Goal: Task Accomplishment & Management: Manage account settings

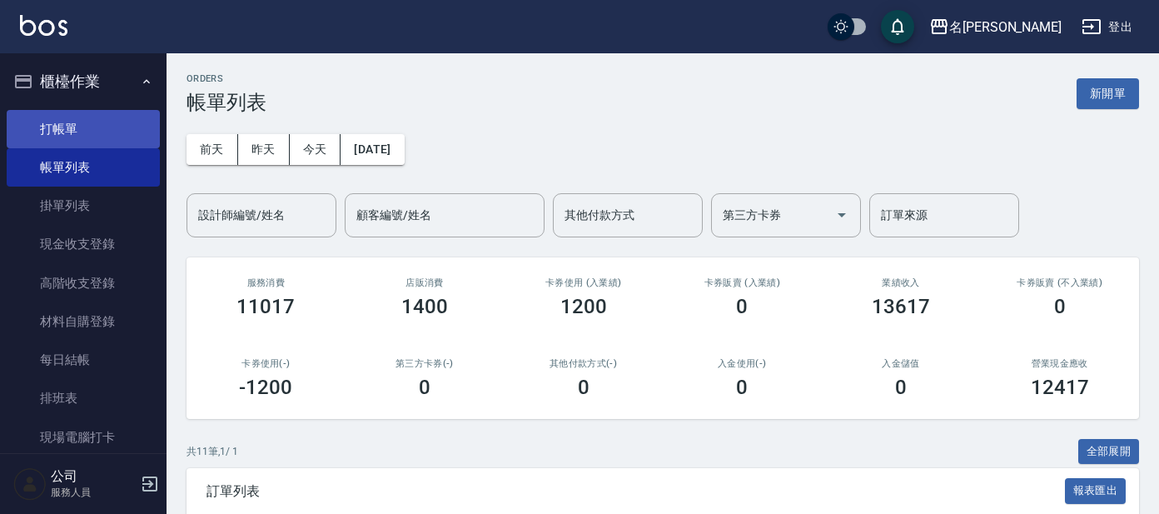
scroll to position [416, 0]
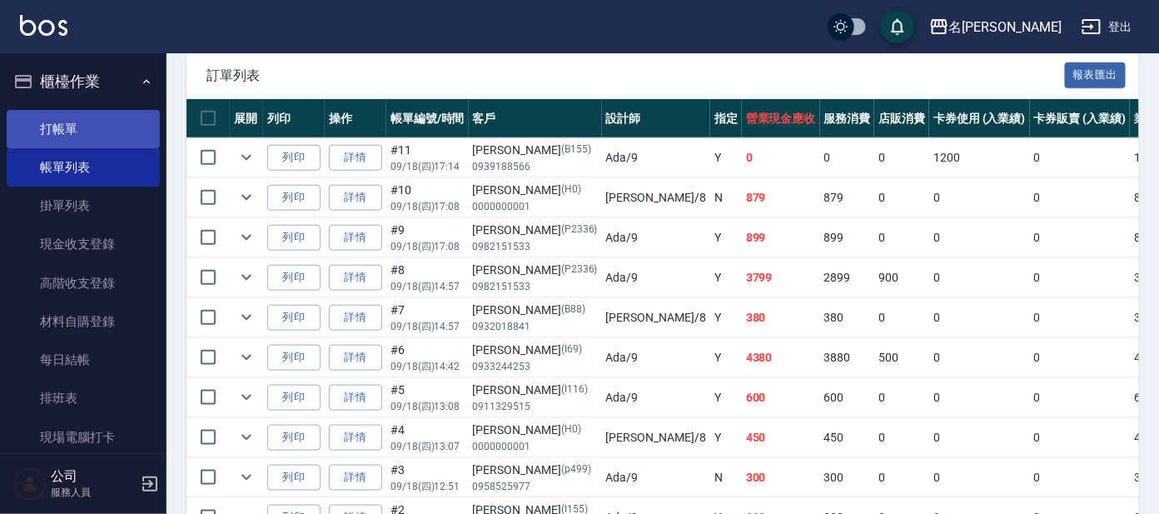
click at [65, 120] on link "打帳單" at bounding box center [83, 129] width 153 height 38
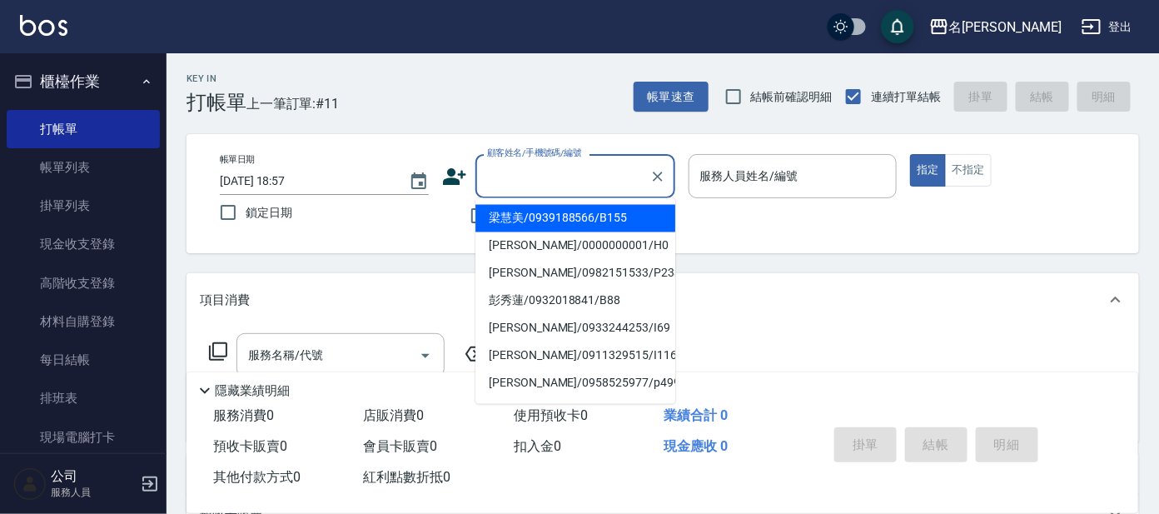
click at [550, 170] on input "顧客姓名/手機號碼/編號" at bounding box center [563, 176] width 160 height 29
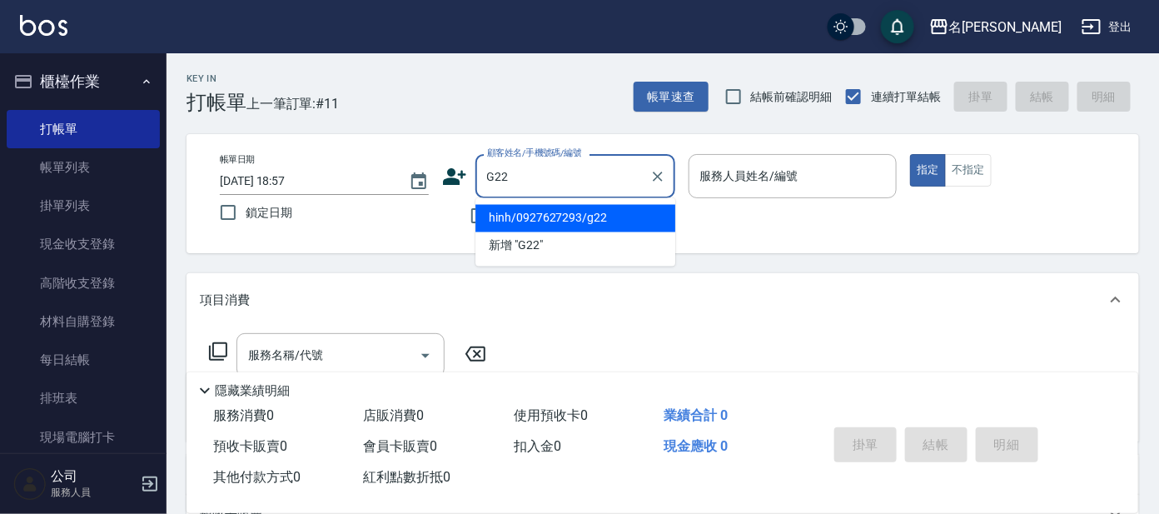
type input "hinh/0927627293/g22"
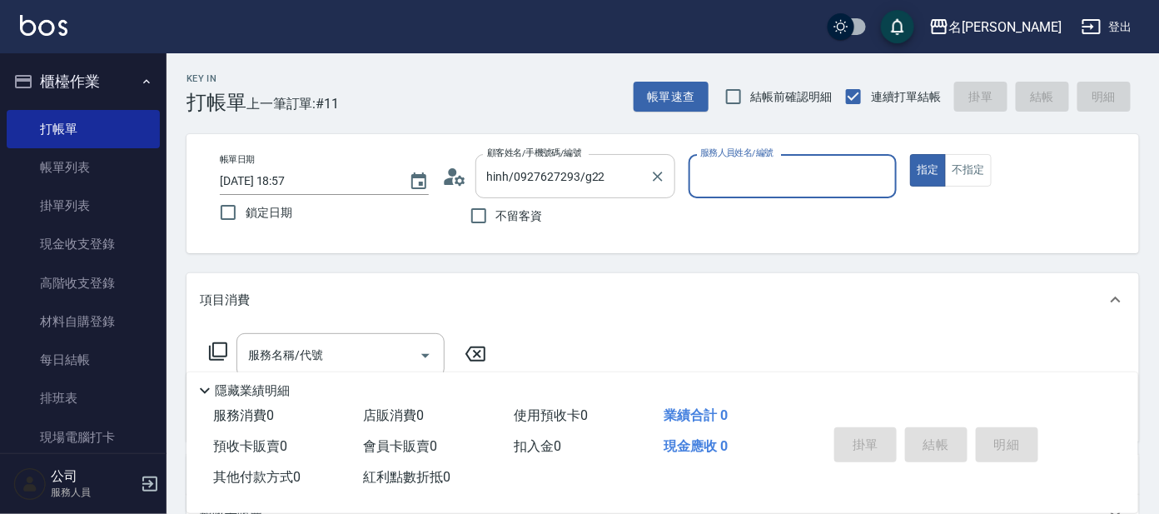
type input "[PERSON_NAME]-7"
click at [217, 349] on icon at bounding box center [218, 351] width 20 height 20
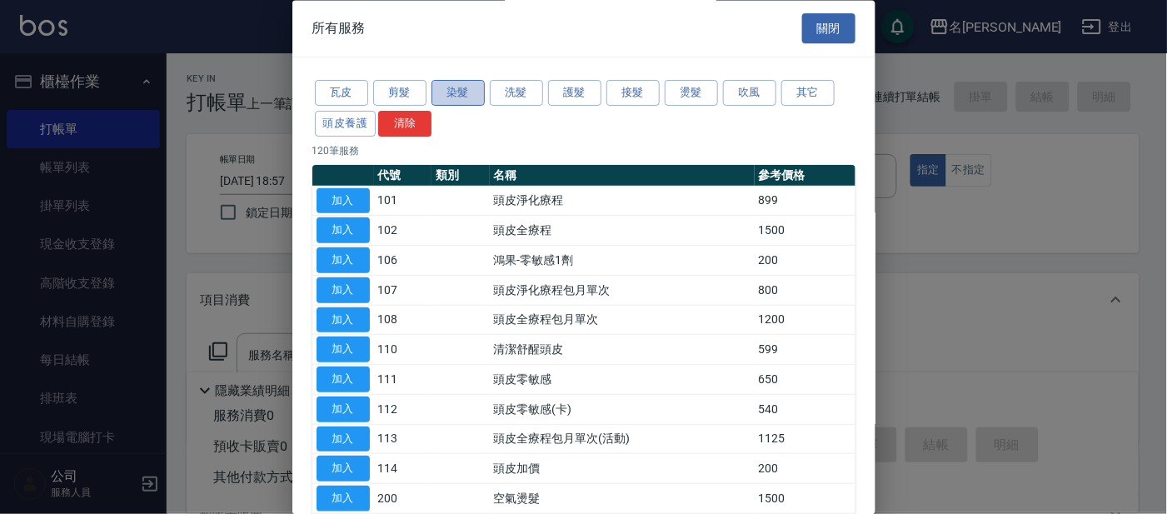
click at [456, 94] on button "染髮" at bounding box center [457, 94] width 53 height 26
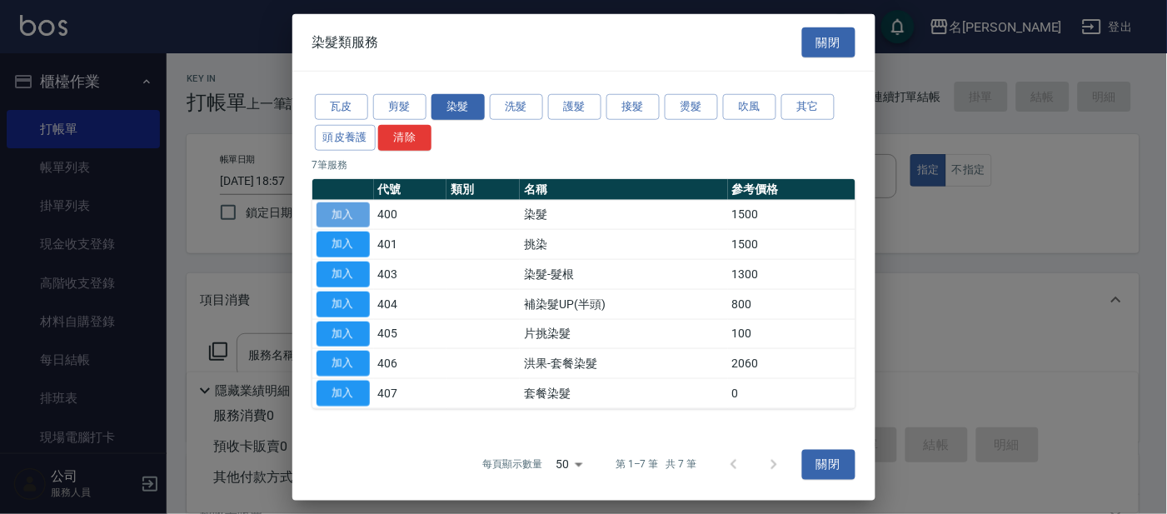
click at [343, 217] on button "加入" at bounding box center [342, 215] width 53 height 26
type input "染髮(400)"
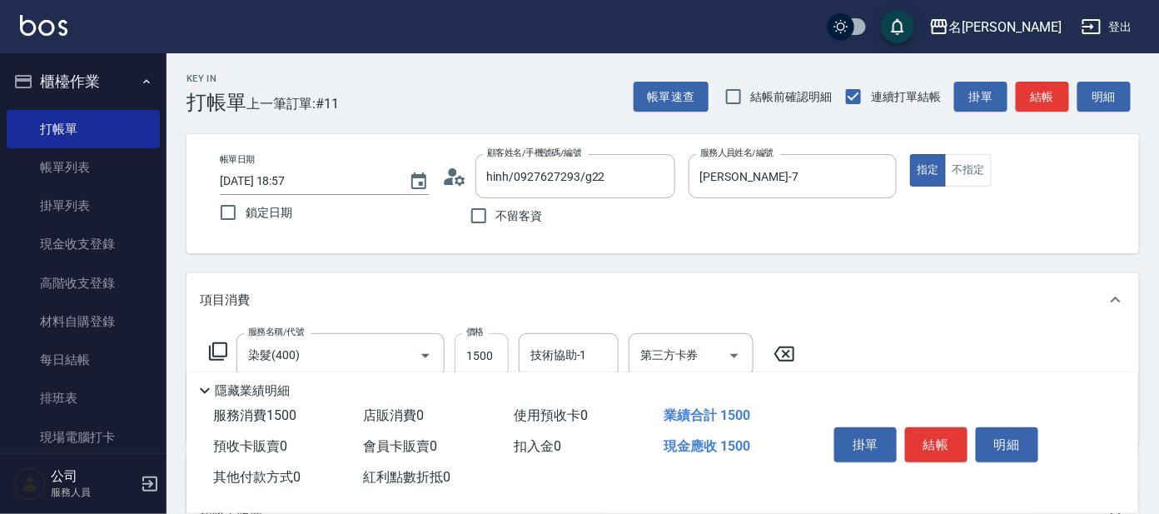
click at [499, 355] on input "1500" at bounding box center [482, 355] width 54 height 45
type input "4500"
click at [953, 439] on button "結帳" at bounding box center [936, 444] width 62 height 35
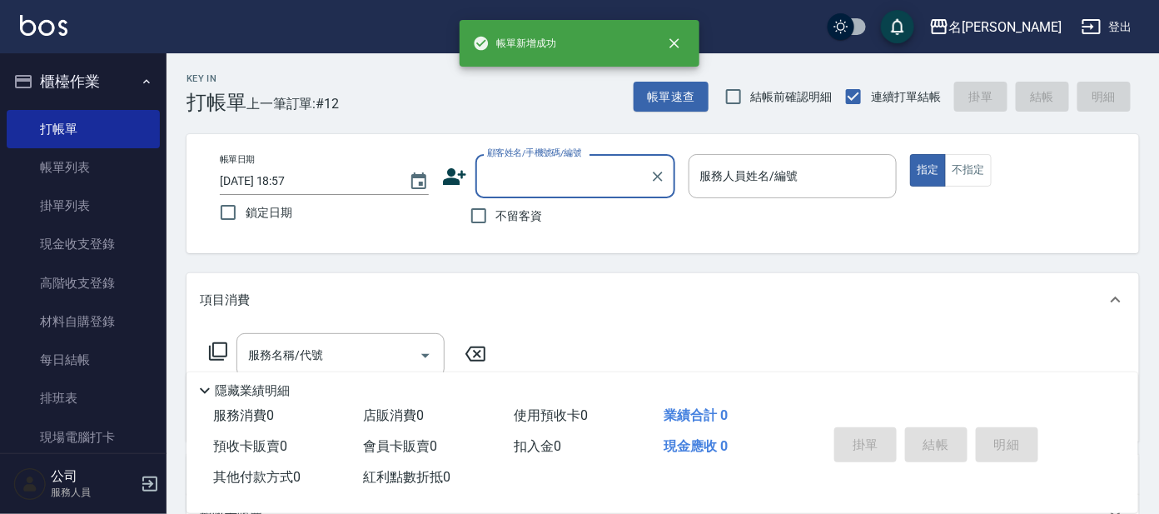
click at [513, 186] on input "顧客姓名/手機號碼/編號" at bounding box center [563, 176] width 160 height 29
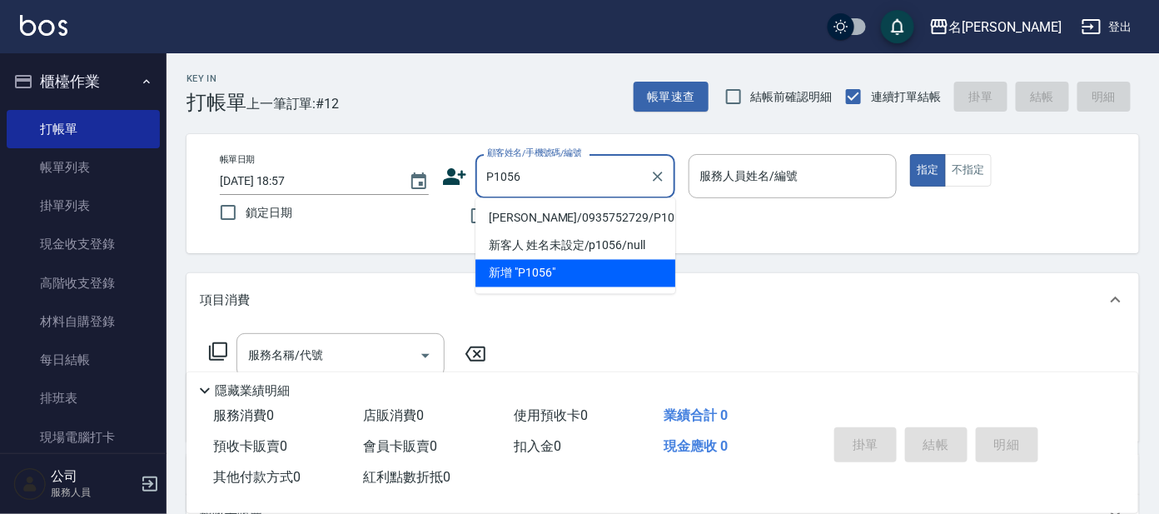
click at [537, 216] on li "[PERSON_NAME]/0935752729/P1056" at bounding box center [575, 218] width 200 height 27
type input "[PERSON_NAME]/0935752729/P1056"
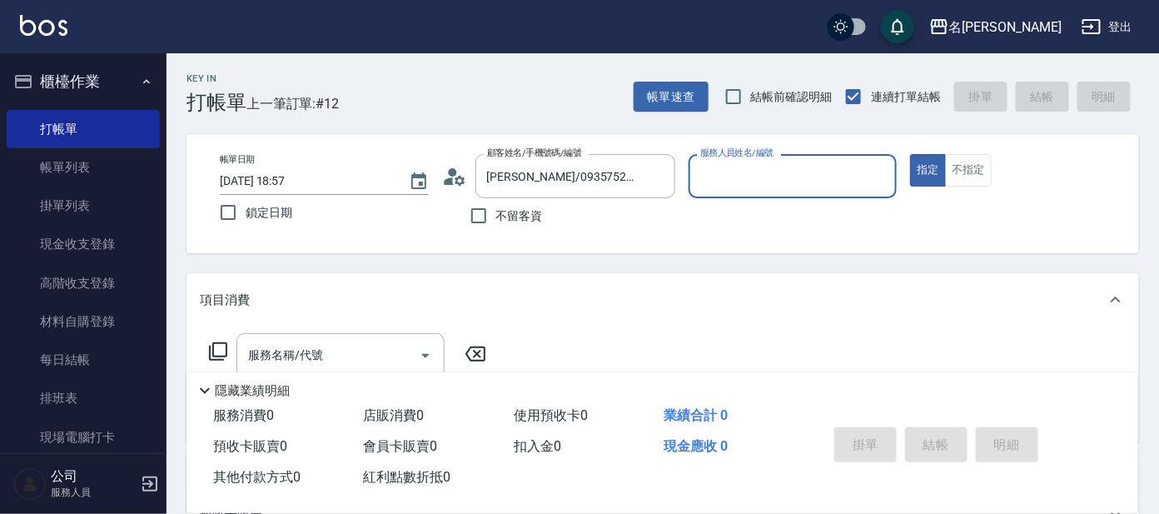
type input "[PERSON_NAME]-7"
click at [729, 168] on input "[PERSON_NAME]-7" at bounding box center [780, 176] width 169 height 29
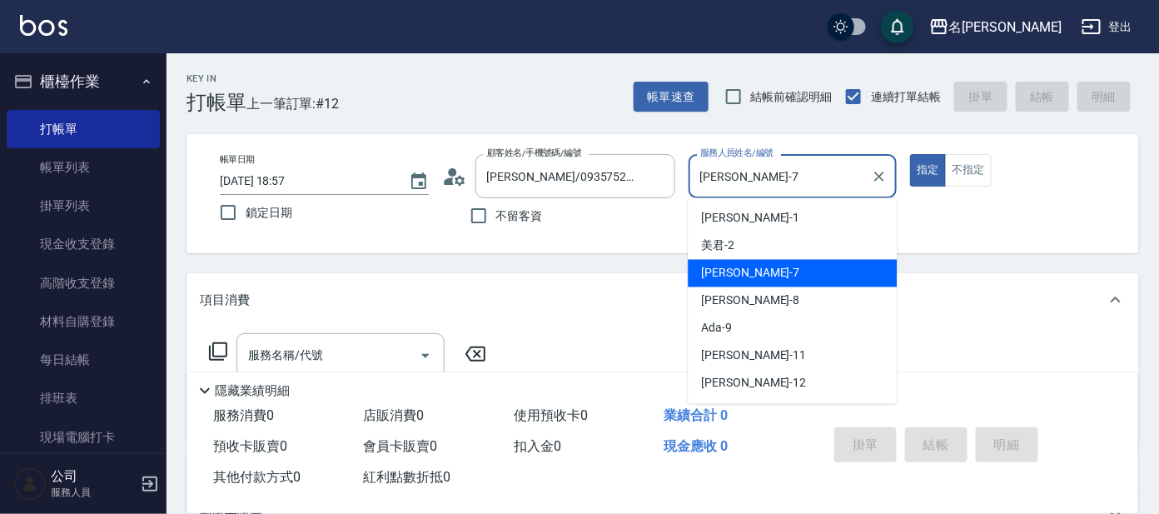
click at [217, 350] on icon at bounding box center [218, 351] width 20 height 20
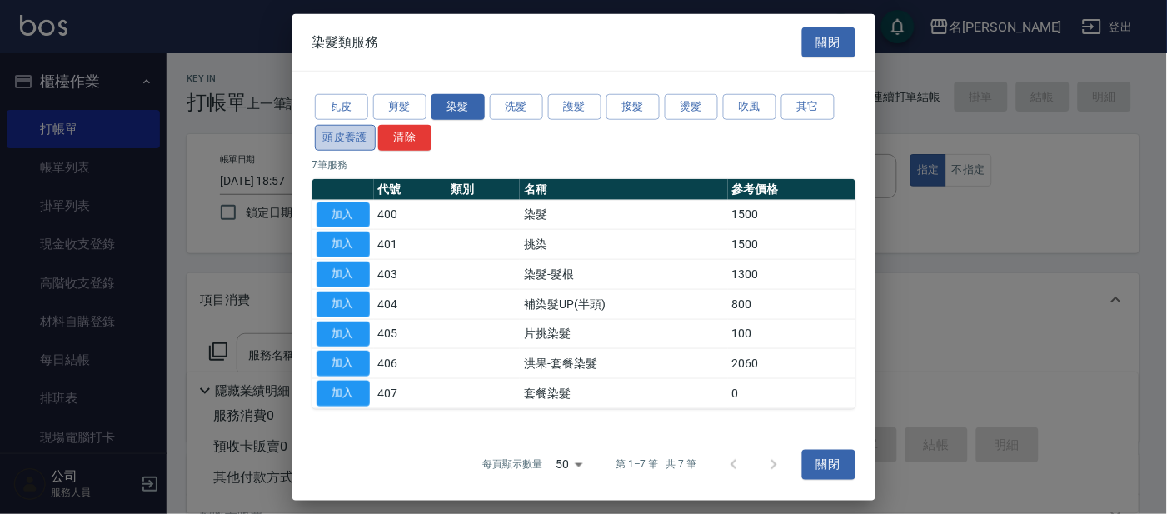
click at [351, 132] on button "頭皮養護" at bounding box center [346, 138] width 62 height 26
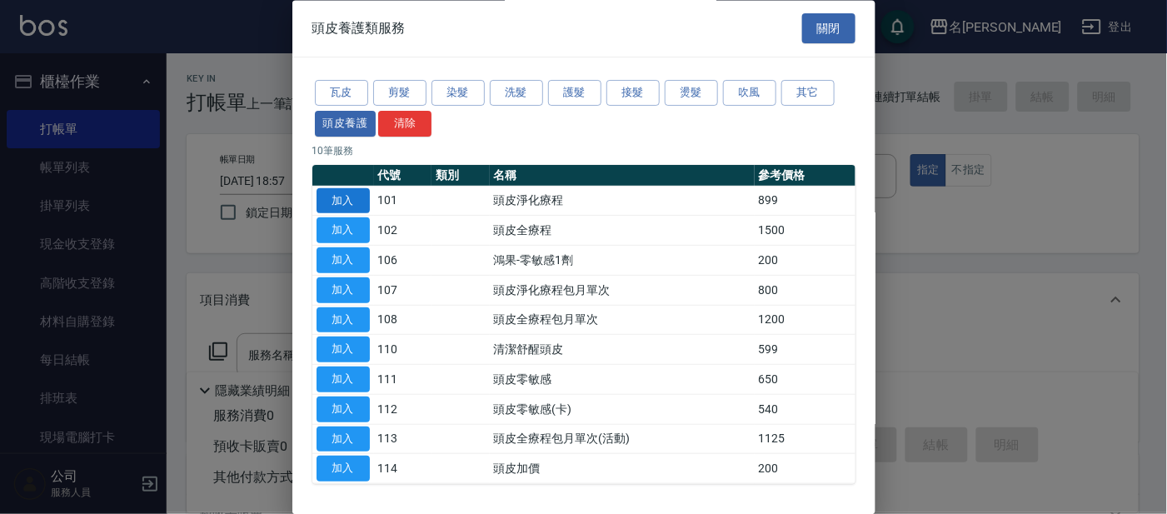
click at [341, 197] on button "加入" at bounding box center [342, 201] width 53 height 26
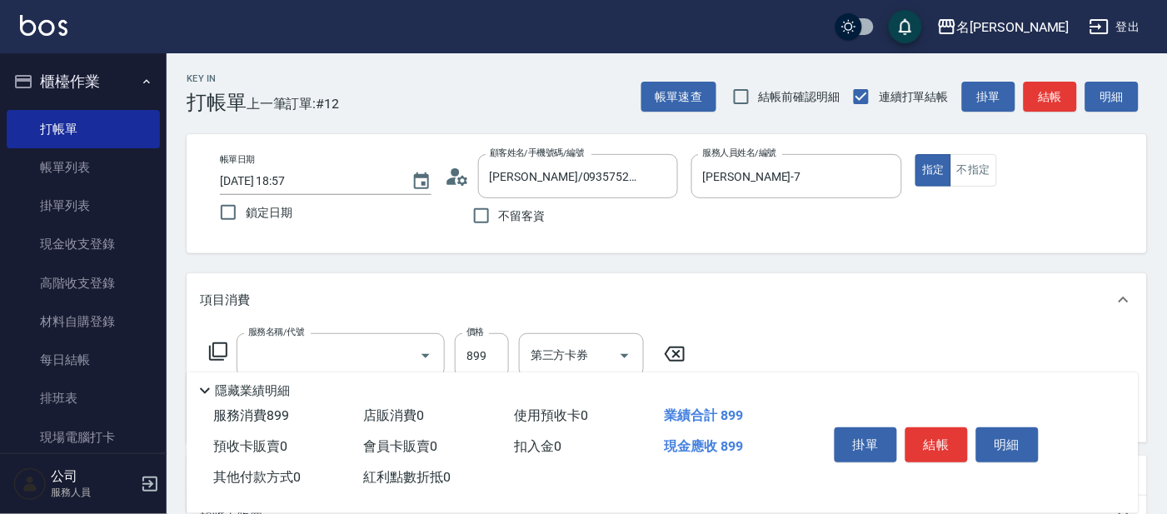
type input "頭皮淨化療程(101)"
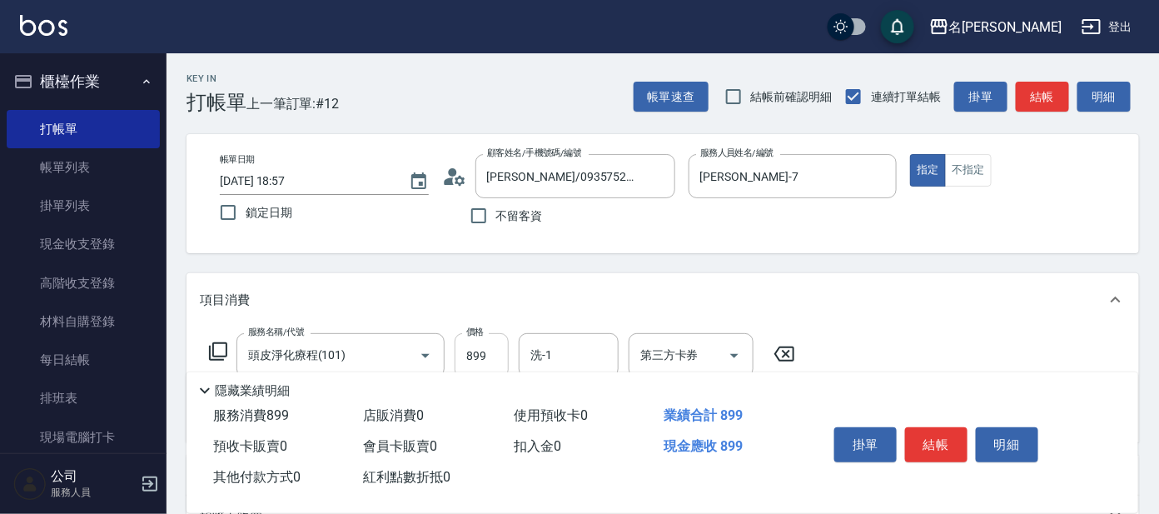
click at [494, 350] on input "899" at bounding box center [482, 355] width 54 height 45
type input "799"
click at [587, 355] on input "洗-1" at bounding box center [568, 355] width 85 height 29
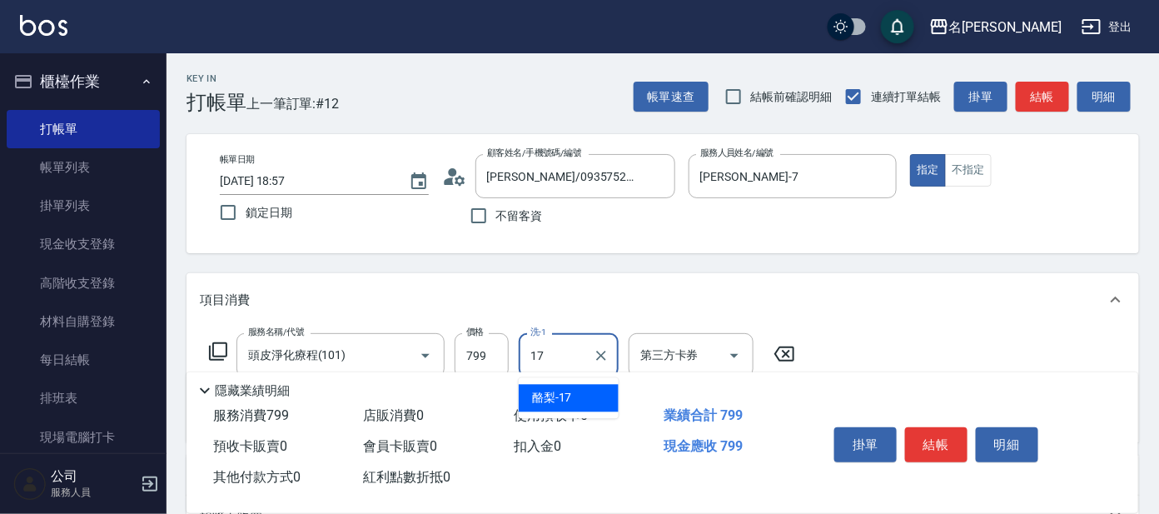
type input "17"
click at [216, 351] on icon at bounding box center [218, 351] width 20 height 20
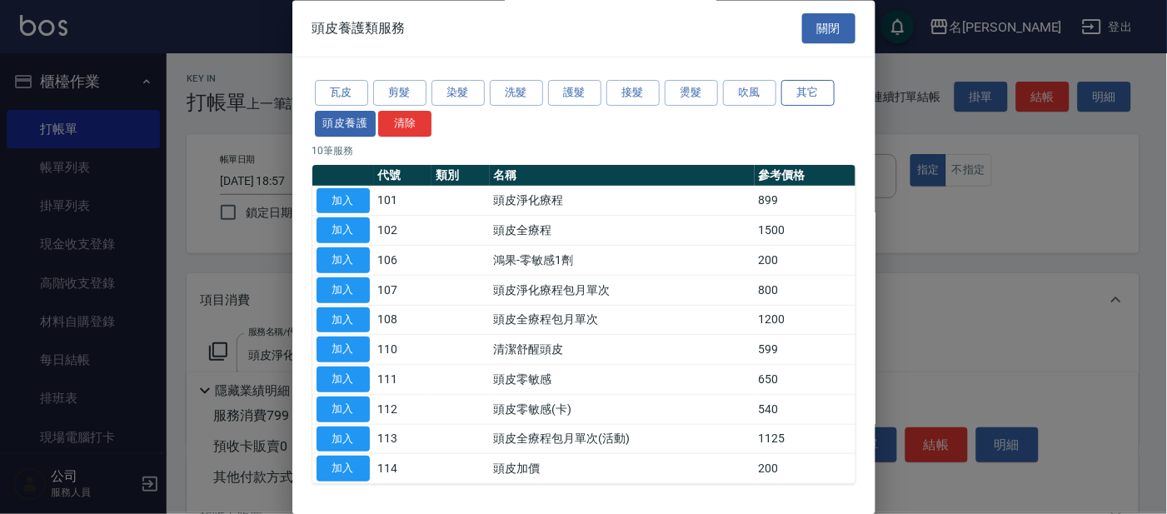
click at [804, 88] on button "其它" at bounding box center [807, 94] width 53 height 26
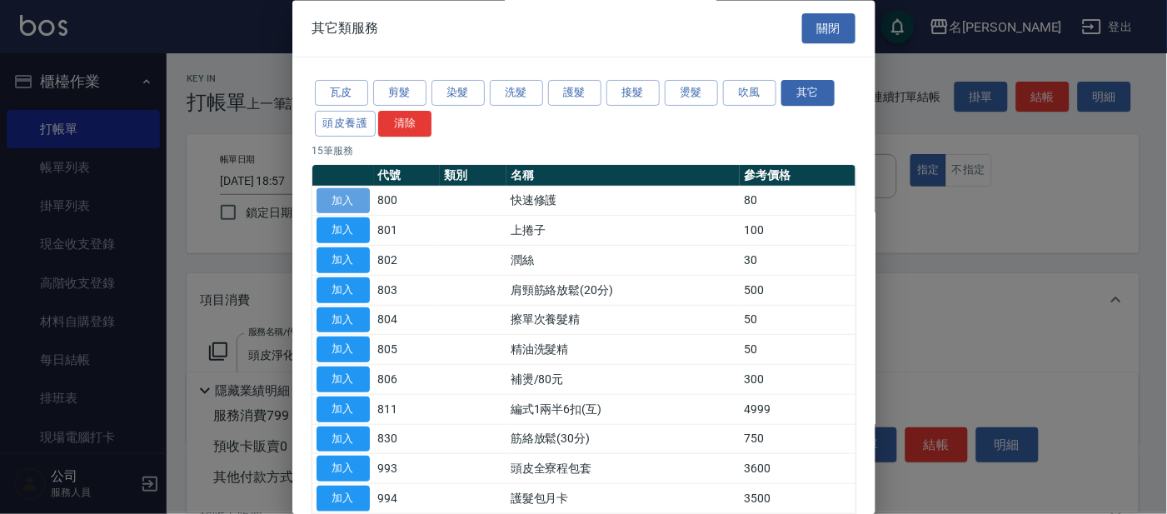
click at [347, 197] on button "加入" at bounding box center [342, 201] width 53 height 26
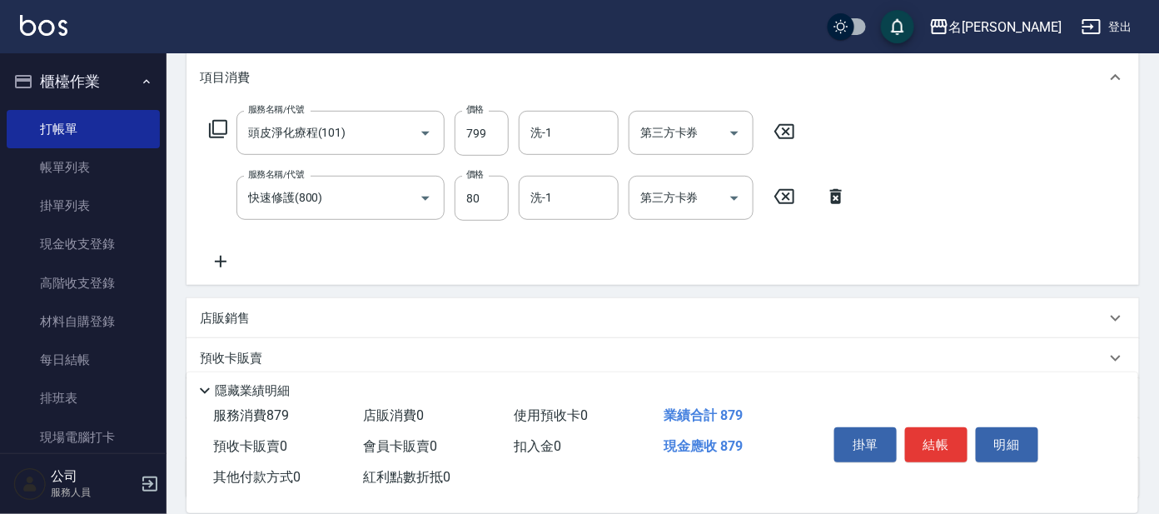
scroll to position [201, 0]
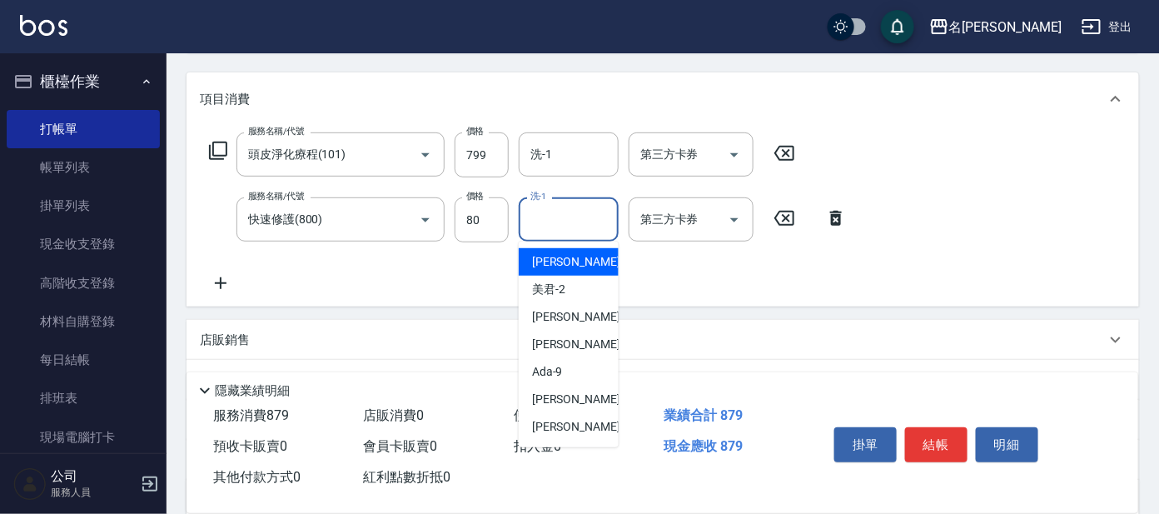
click at [559, 223] on input "洗-1" at bounding box center [568, 219] width 85 height 29
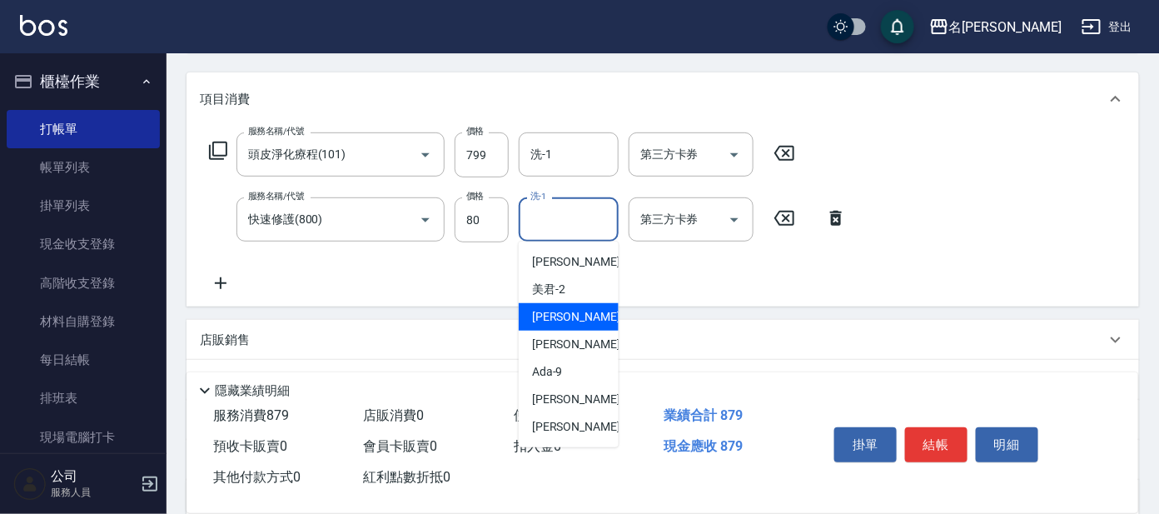
click at [547, 323] on span "[PERSON_NAME] -7" at bounding box center [581, 316] width 98 height 17
type input "[PERSON_NAME]-7"
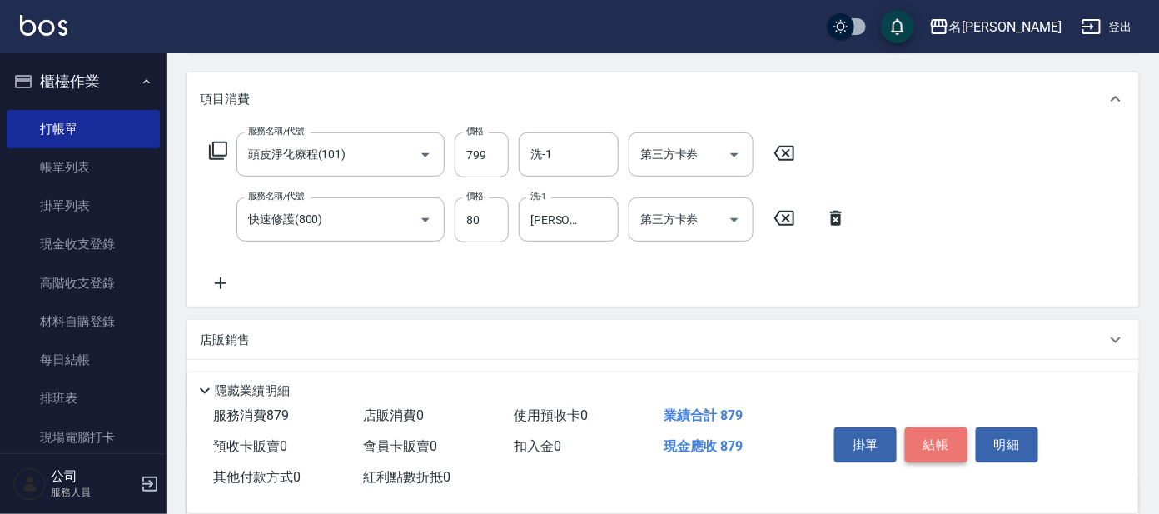
click at [939, 449] on button "結帳" at bounding box center [936, 444] width 62 height 35
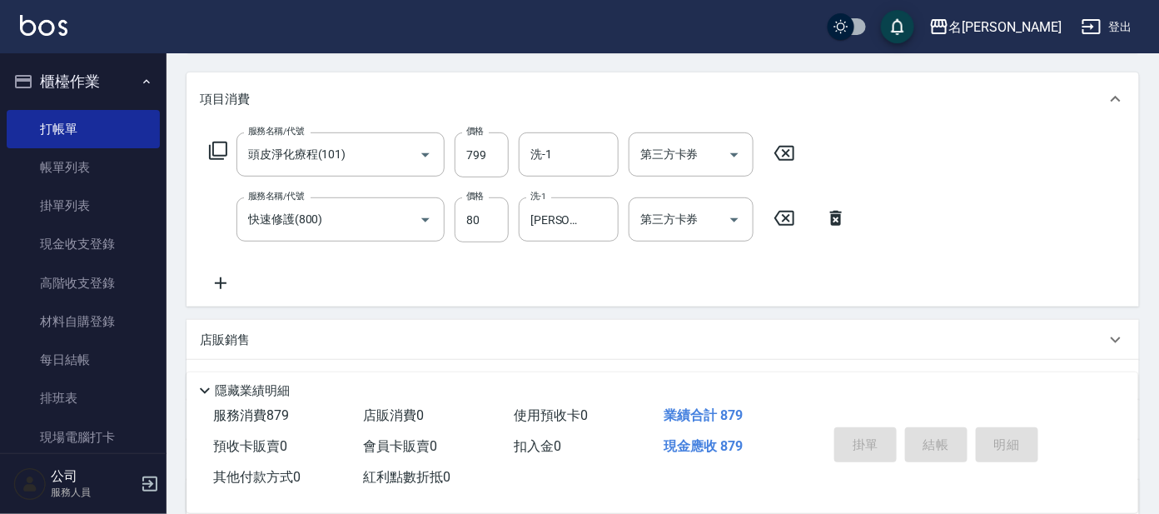
type input "[DATE] 18:58"
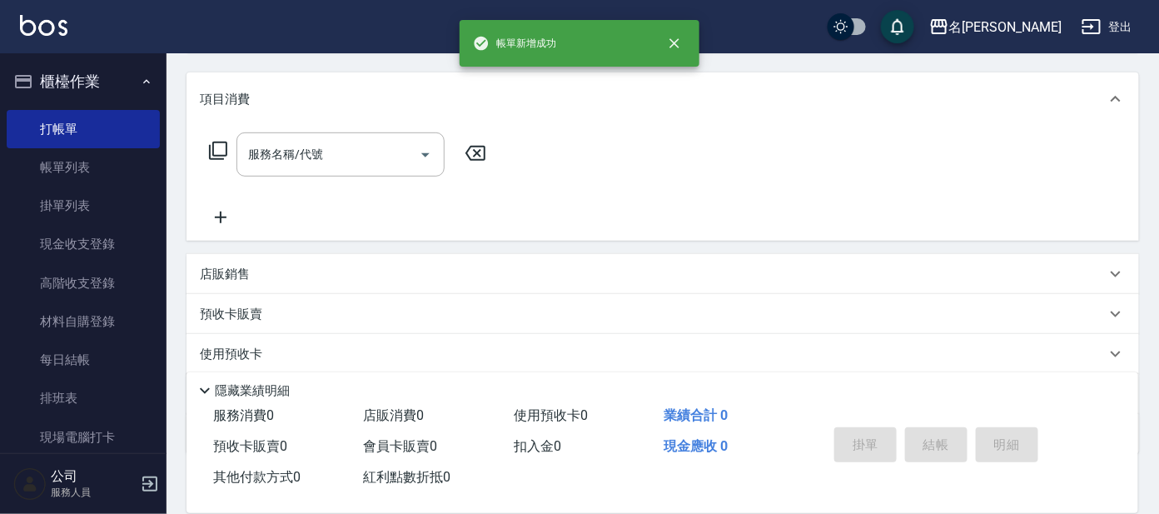
scroll to position [0, 0]
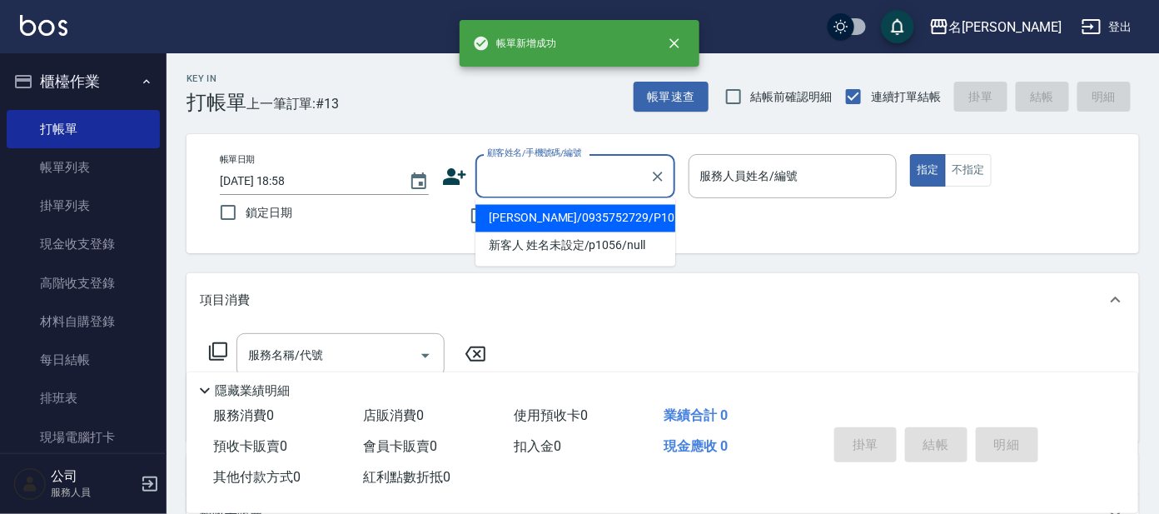
click at [524, 177] on input "顧客姓名/手機號碼/編號" at bounding box center [563, 176] width 160 height 29
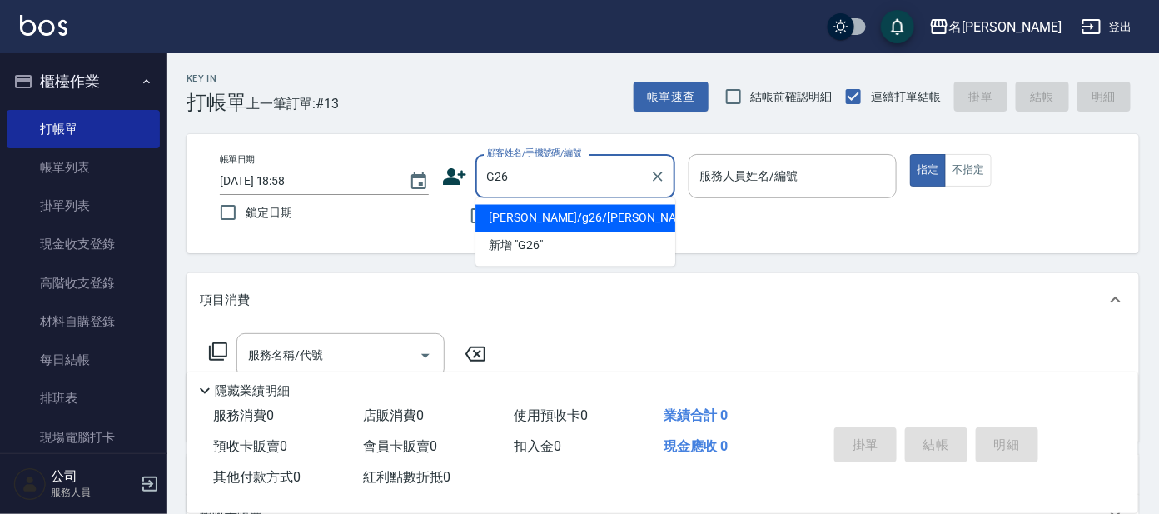
type input "[PERSON_NAME]/g26/[PERSON_NAME]"
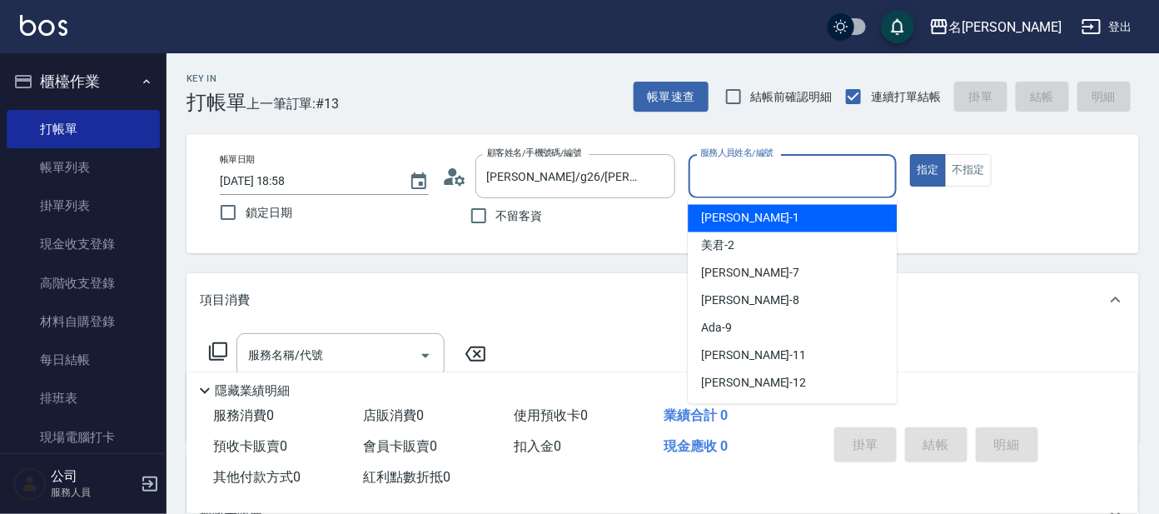
click at [784, 170] on input "服務人員姓名/編號" at bounding box center [793, 176] width 194 height 29
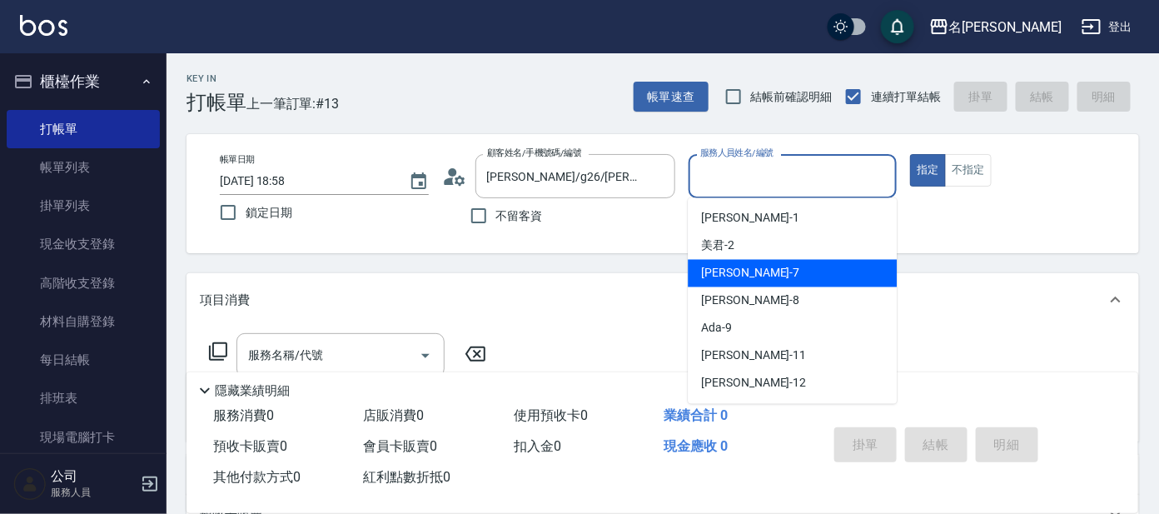
drag, startPoint x: 722, startPoint y: 266, endPoint x: 726, endPoint y: 253, distance: 14.0
click at [721, 263] on div "[PERSON_NAME] -7" at bounding box center [792, 273] width 209 height 27
type input "[PERSON_NAME]-7"
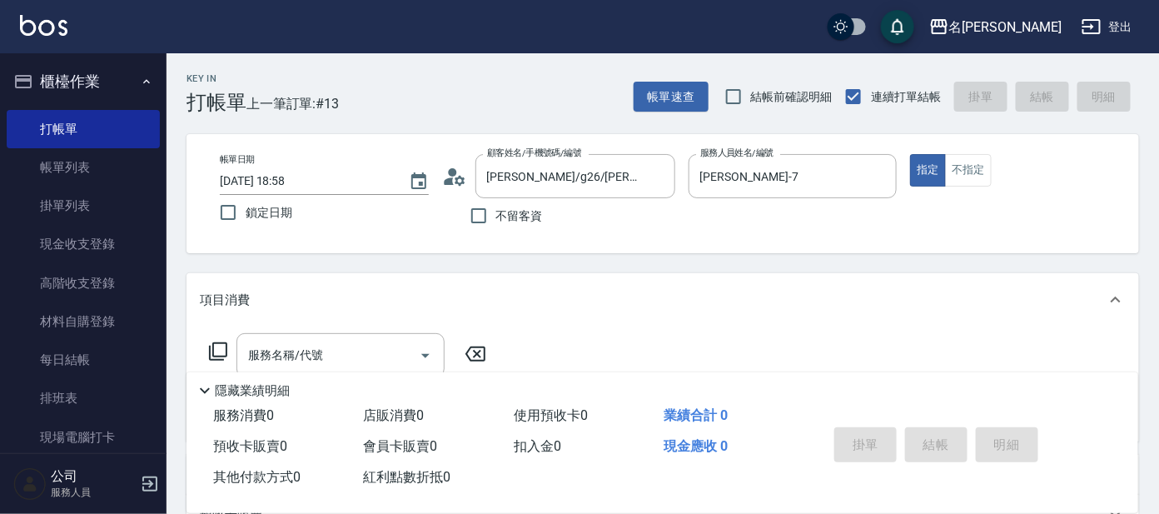
click at [216, 351] on icon at bounding box center [218, 351] width 20 height 20
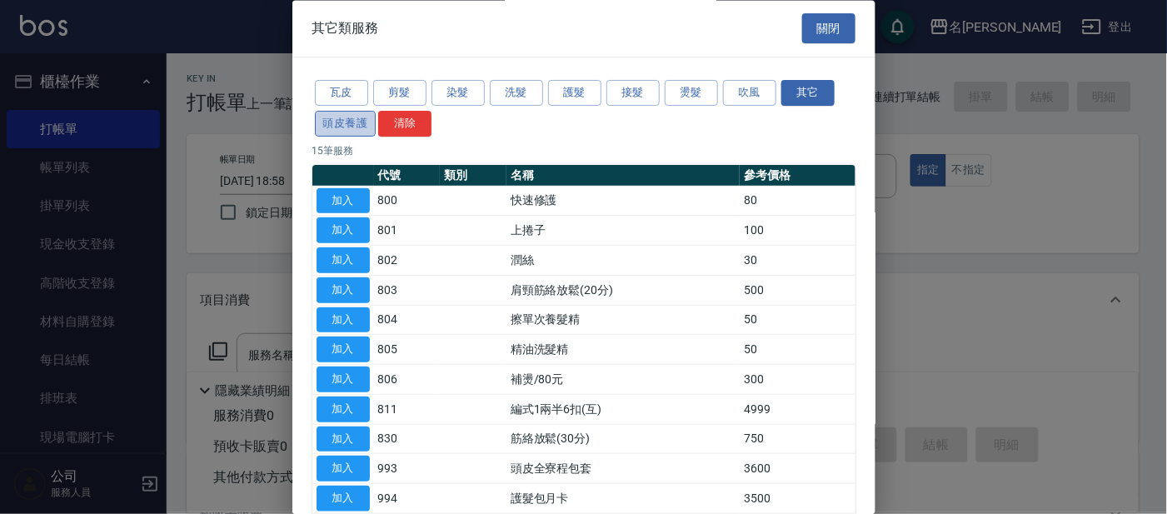
click at [351, 118] on button "頭皮養護" at bounding box center [346, 124] width 62 height 26
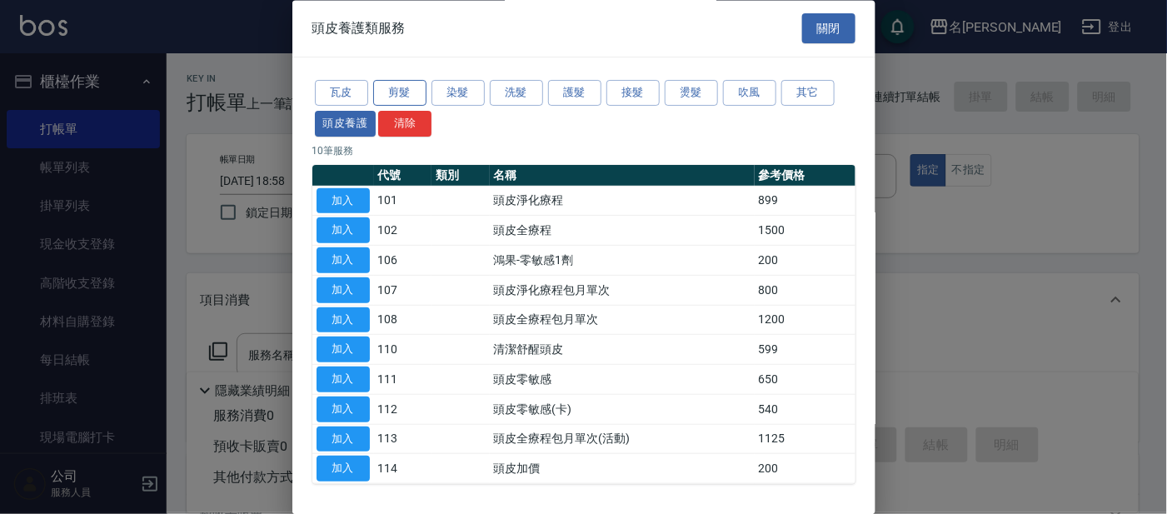
click at [391, 87] on button "剪髮" at bounding box center [399, 94] width 53 height 26
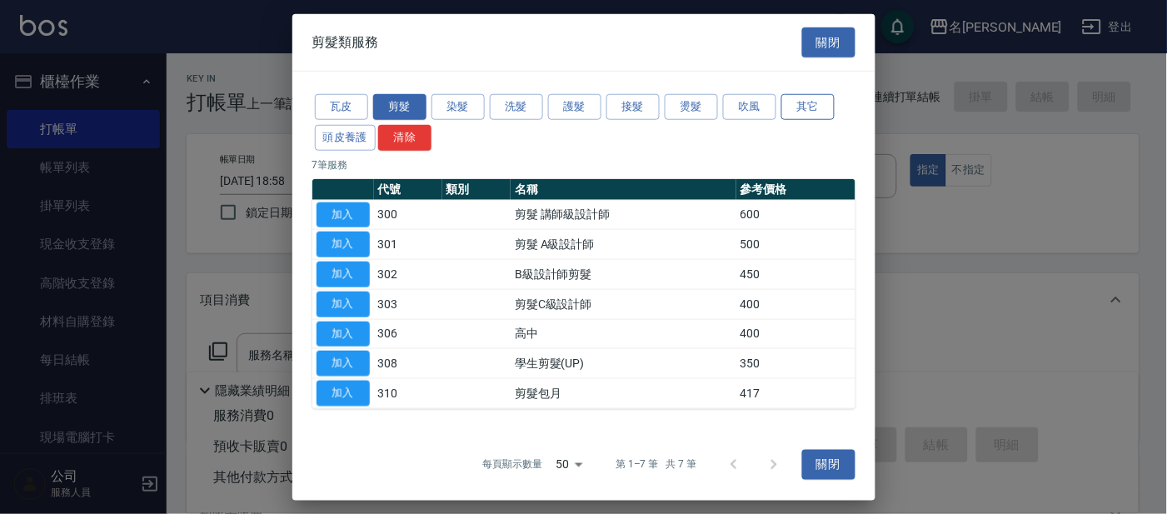
click at [818, 108] on button "其它" at bounding box center [807, 107] width 53 height 26
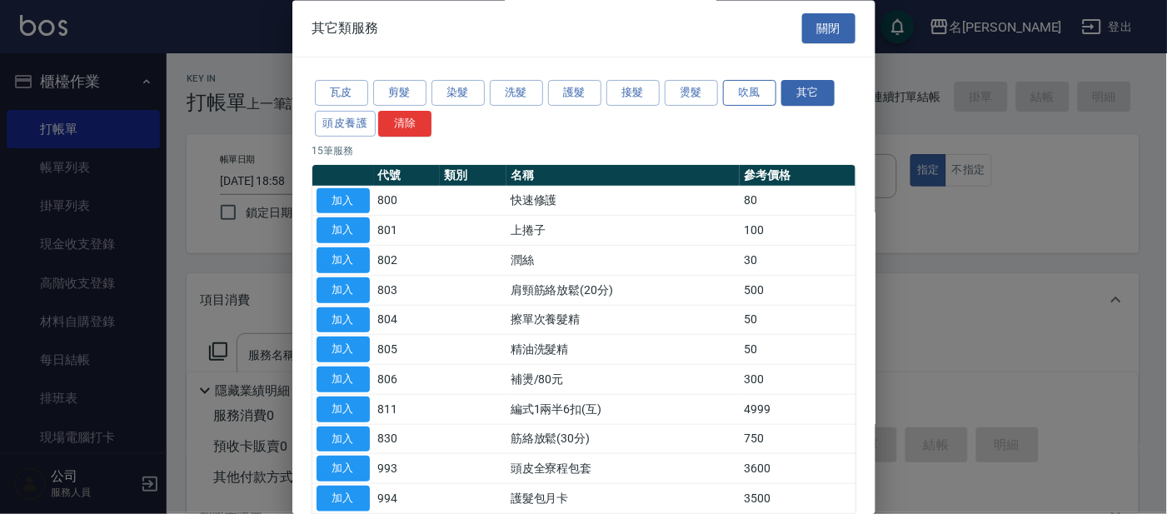
click at [751, 90] on button "吹風" at bounding box center [749, 94] width 53 height 26
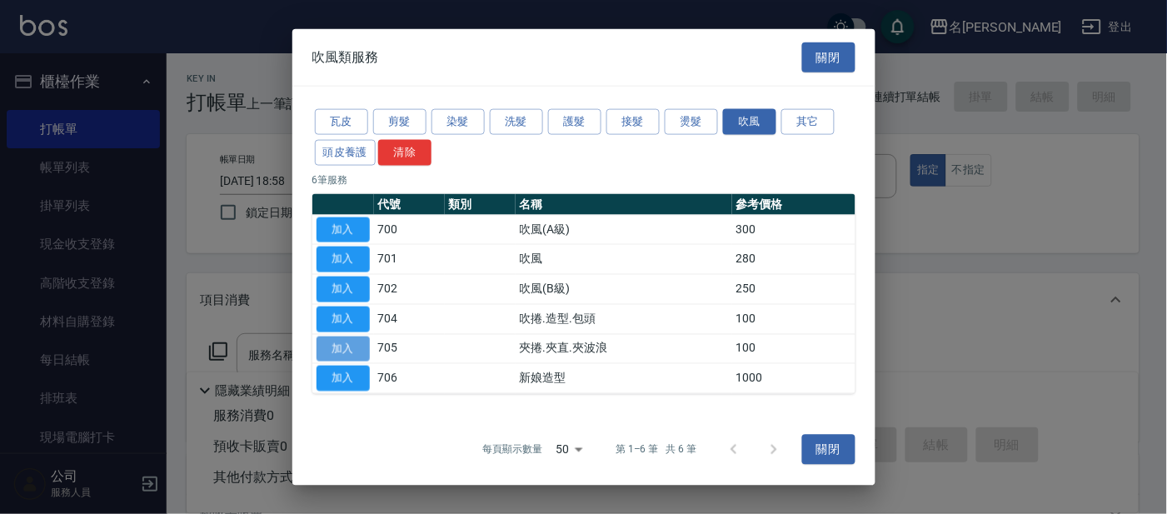
click at [351, 342] on button "加入" at bounding box center [342, 349] width 53 height 26
type input "夾捲.夾直.夾波浪(705)"
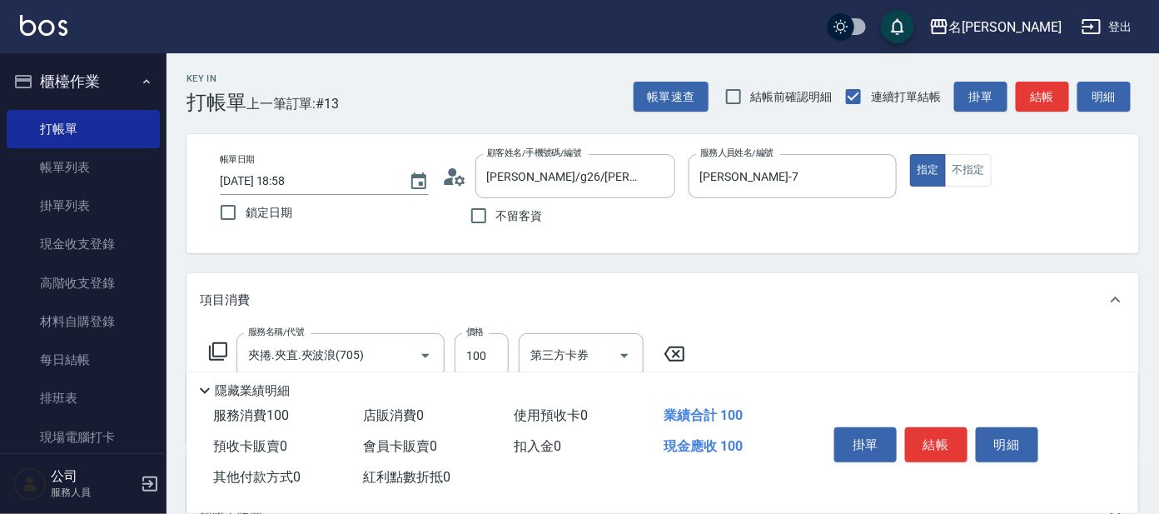
click at [218, 352] on icon at bounding box center [218, 351] width 20 height 20
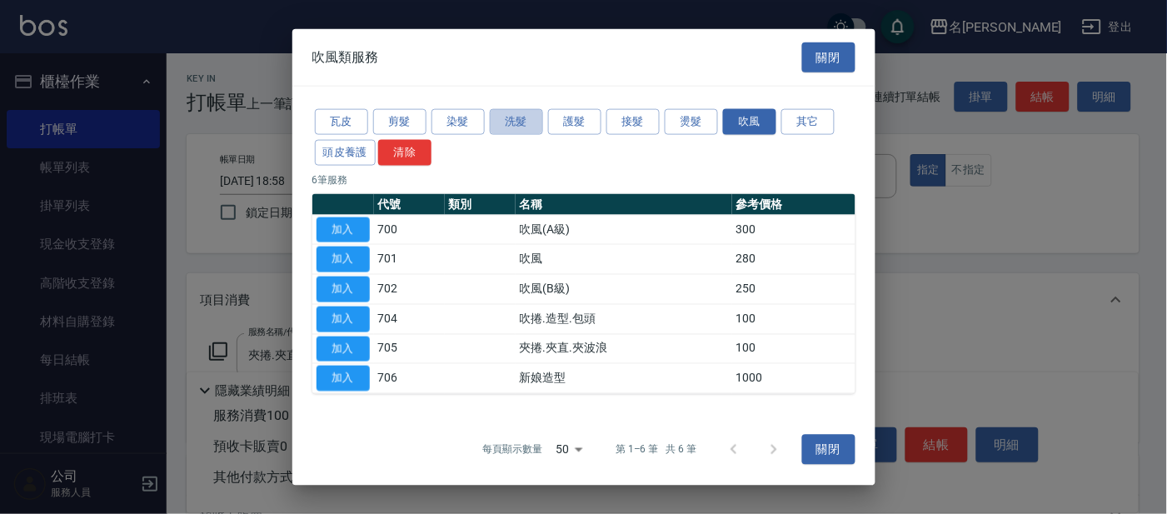
drag, startPoint x: 506, startPoint y: 122, endPoint x: 540, endPoint y: 150, distance: 43.2
click at [505, 123] on button "洗髮" at bounding box center [516, 122] width 53 height 26
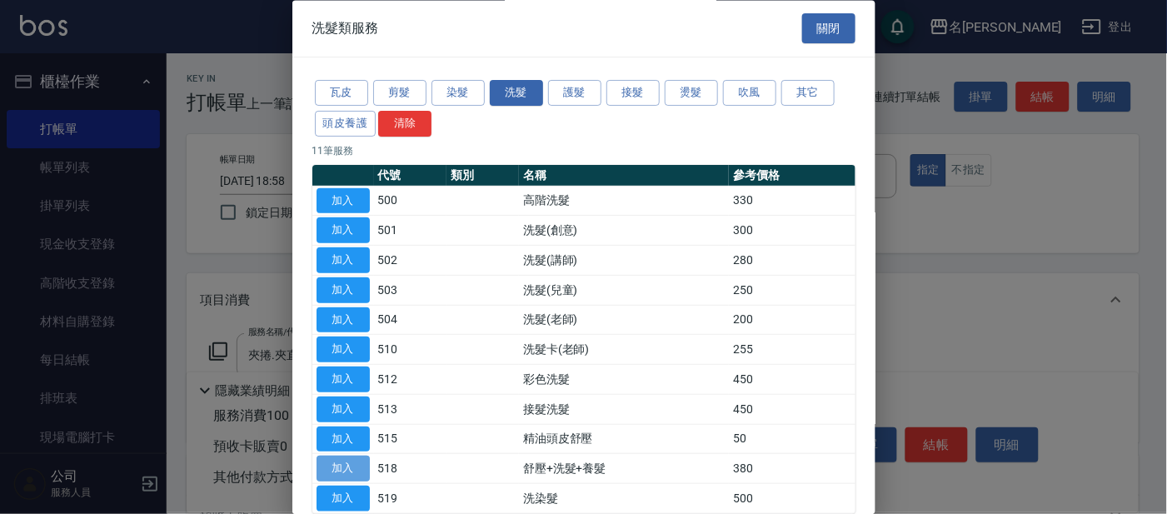
drag, startPoint x: 348, startPoint y: 461, endPoint x: 388, endPoint y: 462, distance: 40.0
click at [355, 461] on button "加入" at bounding box center [342, 469] width 53 height 26
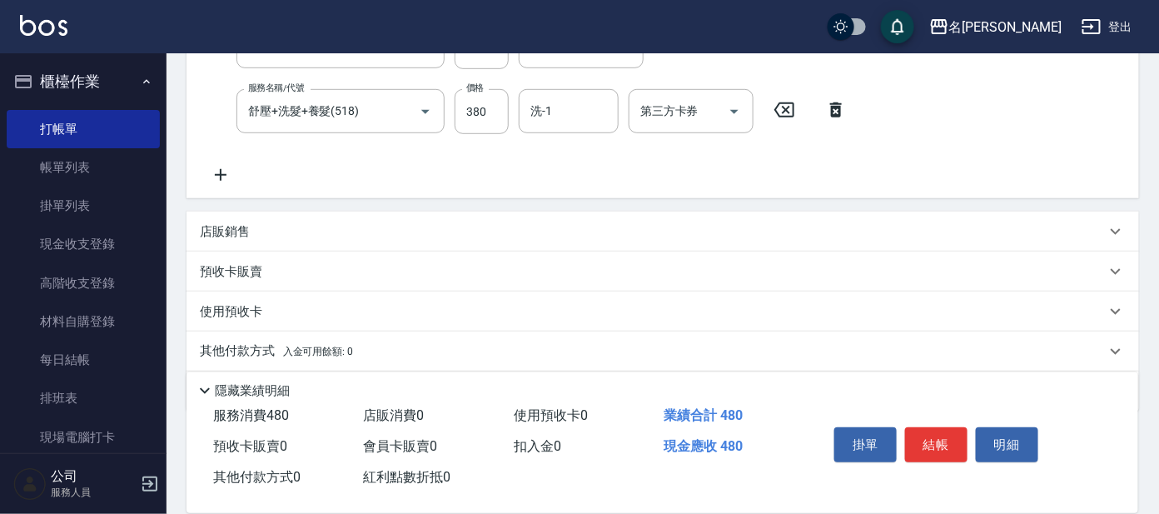
scroll to position [296, 0]
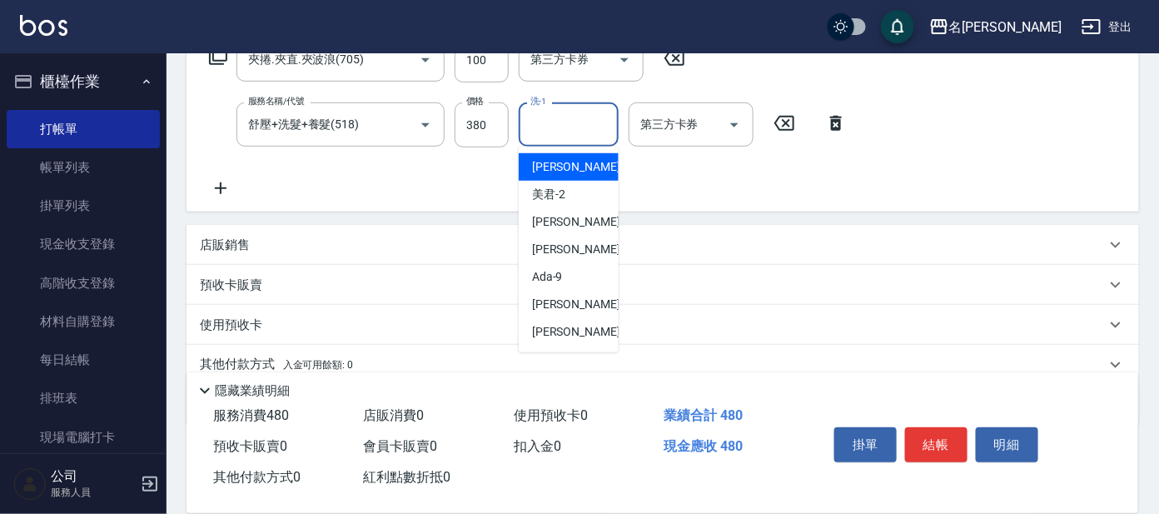
click at [550, 112] on input "洗-1" at bounding box center [568, 124] width 85 height 29
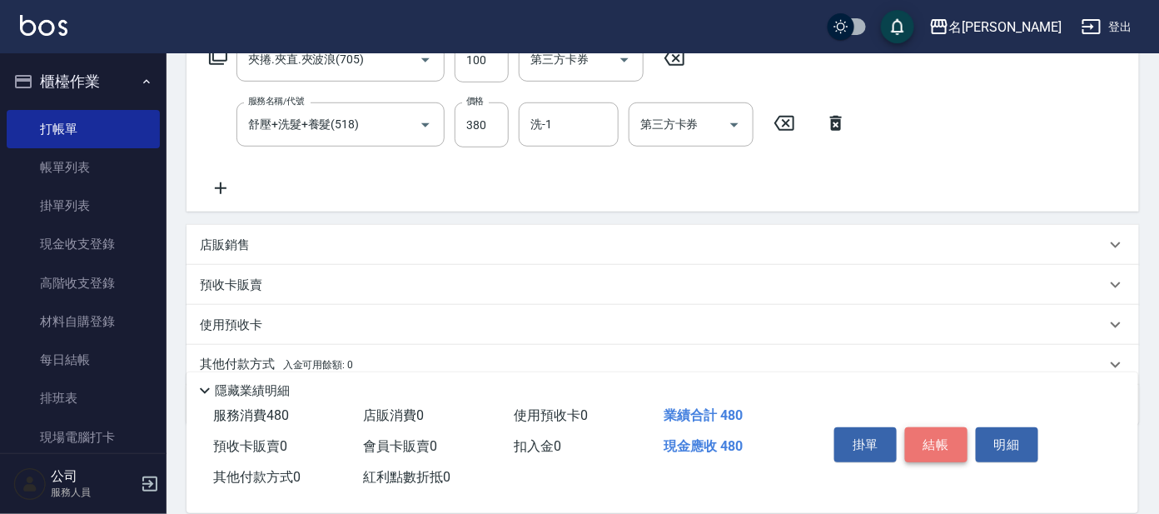
click at [940, 433] on button "結帳" at bounding box center [936, 444] width 62 height 35
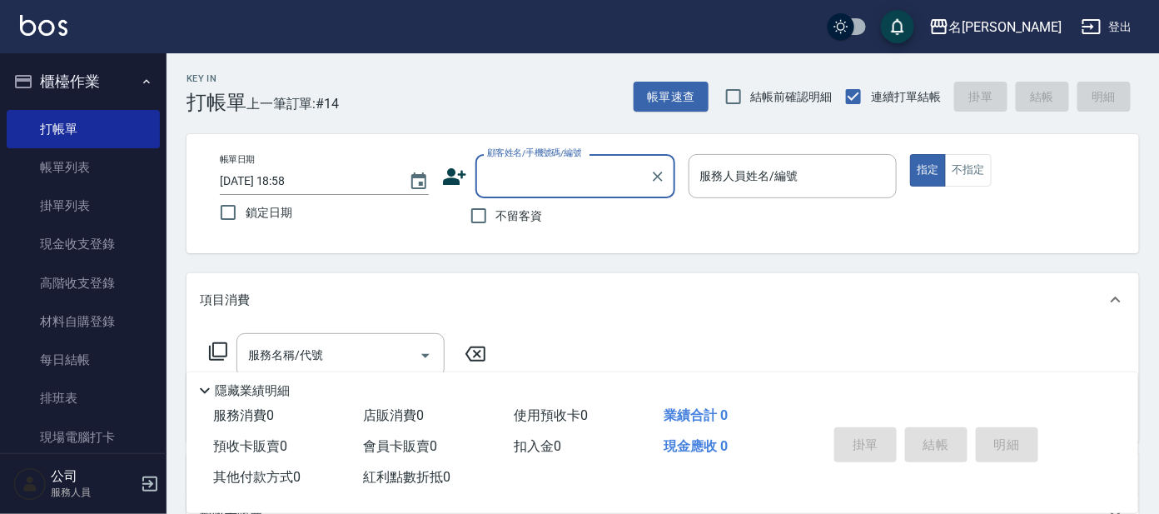
scroll to position [11, 0]
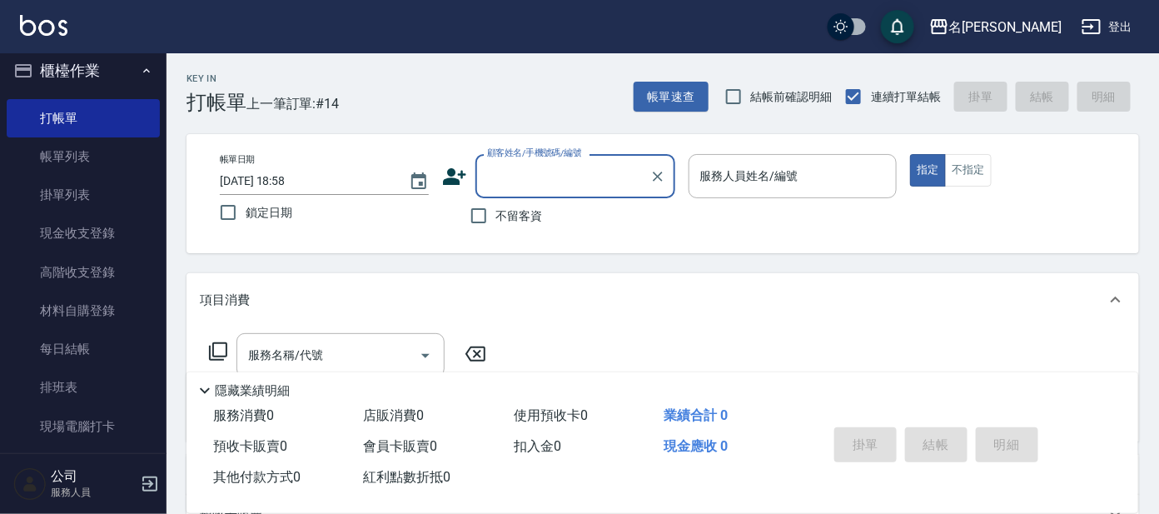
click at [539, 173] on input "顧客姓名/手機號碼/編號" at bounding box center [563, 176] width 160 height 29
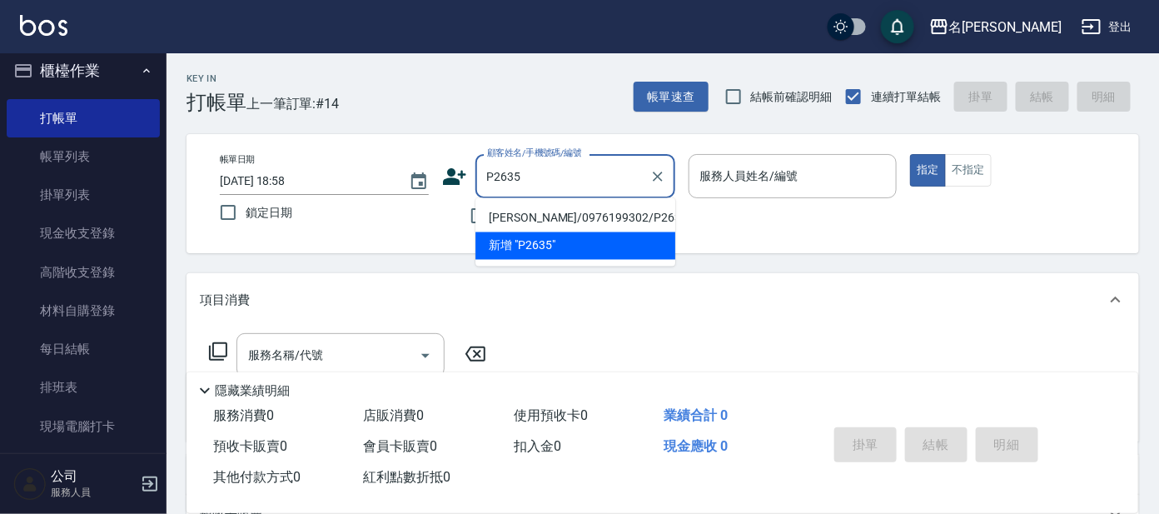
click at [565, 214] on li "[PERSON_NAME]/0976199302/P2635" at bounding box center [575, 218] width 200 height 27
type input "[PERSON_NAME]/0976199302/P2635"
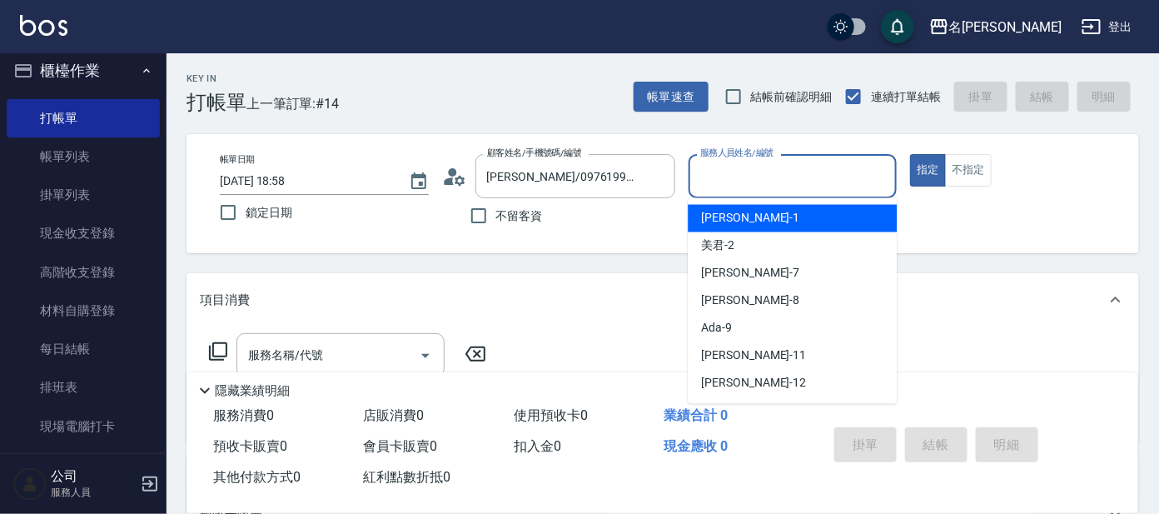
drag, startPoint x: 728, startPoint y: 170, endPoint x: 734, endPoint y: 195, distance: 25.7
click at [731, 172] on input "服務人員姓名/編號" at bounding box center [793, 176] width 194 height 29
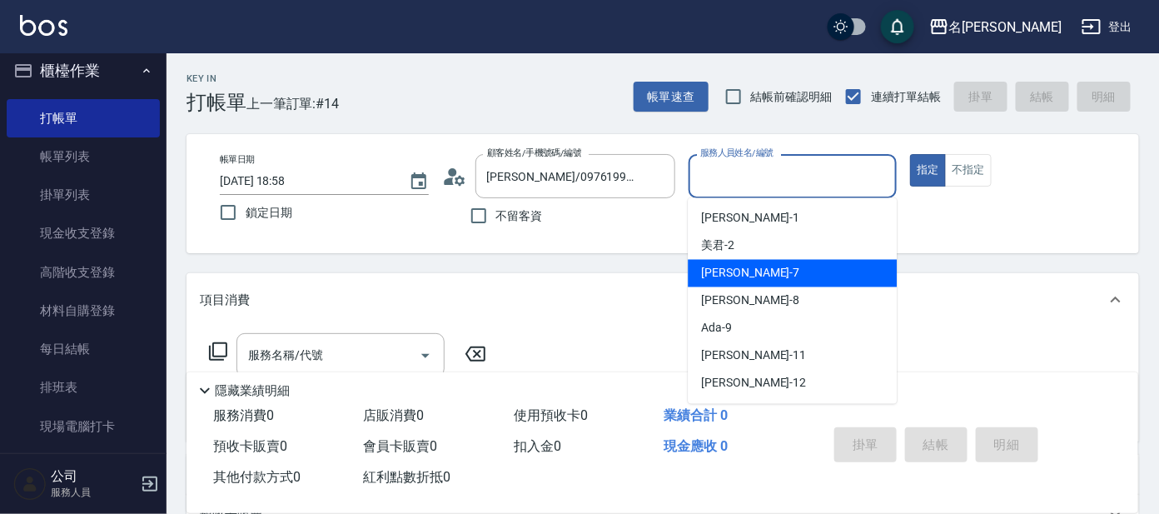
click at [715, 277] on span "[PERSON_NAME] -7" at bounding box center [750, 273] width 98 height 17
type input "[PERSON_NAME]-7"
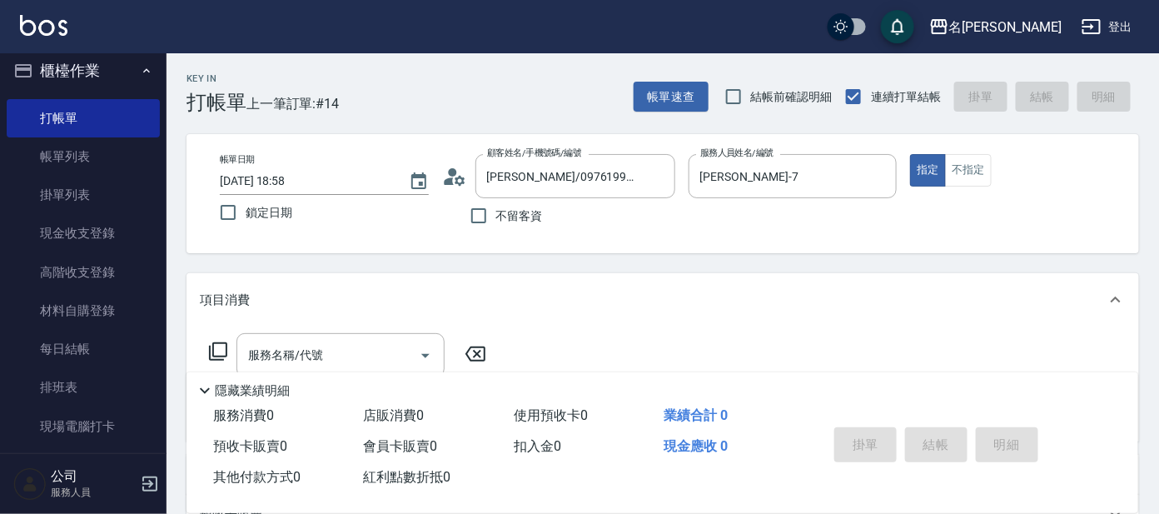
click at [216, 348] on icon at bounding box center [218, 351] width 20 height 20
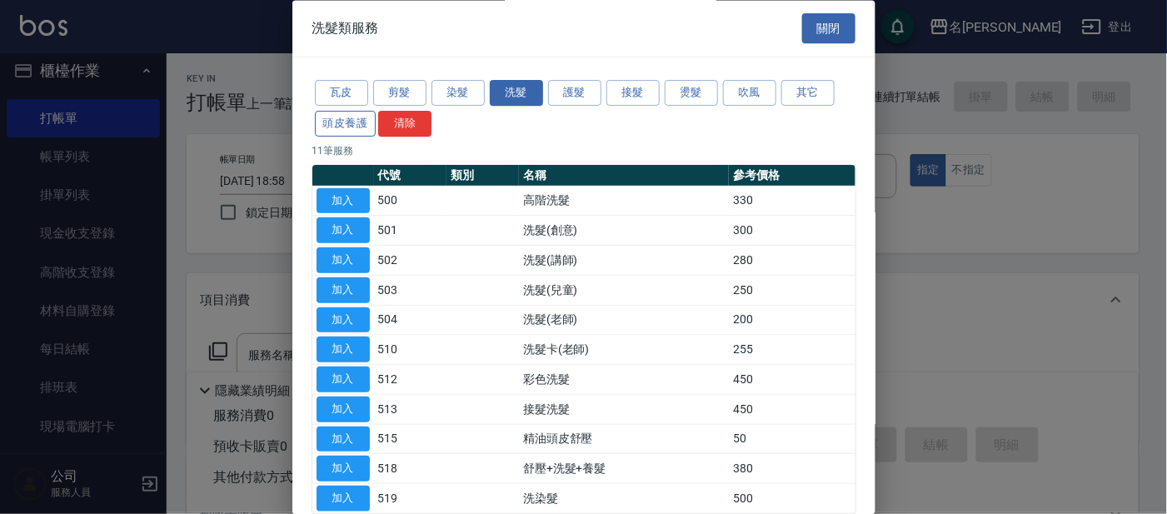
click at [338, 122] on button "頭皮養護" at bounding box center [346, 124] width 62 height 26
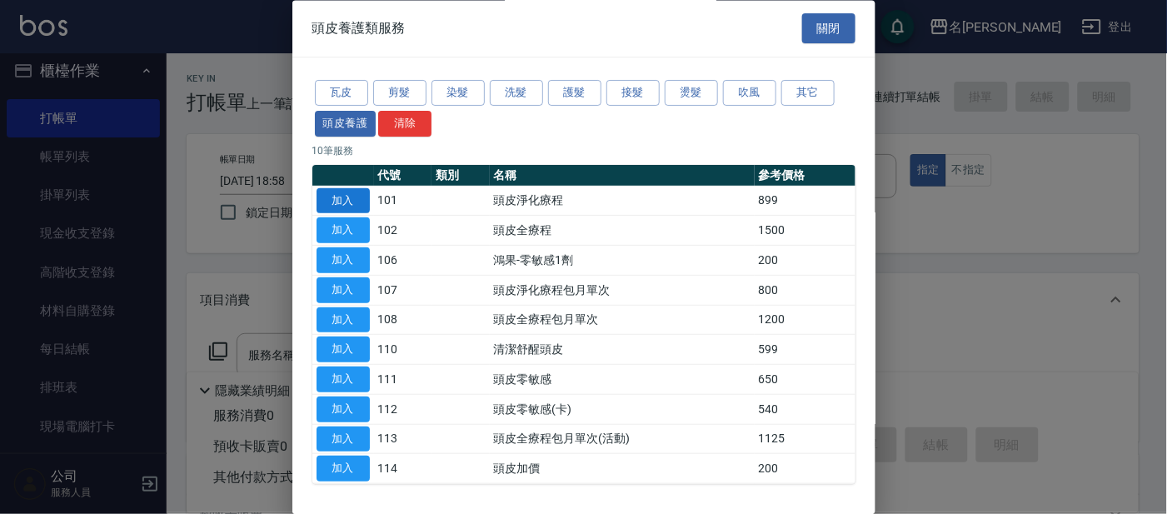
click at [343, 201] on button "加入" at bounding box center [342, 201] width 53 height 26
type input "頭皮淨化療程(101)"
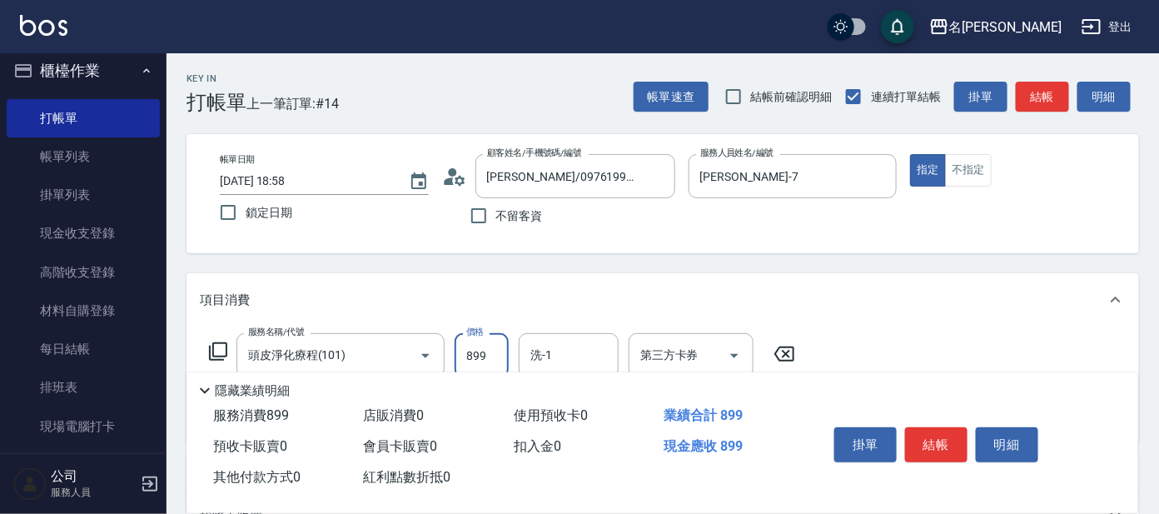
click at [492, 342] on input "899" at bounding box center [482, 355] width 54 height 45
type input "799"
click at [218, 352] on icon at bounding box center [218, 351] width 20 height 20
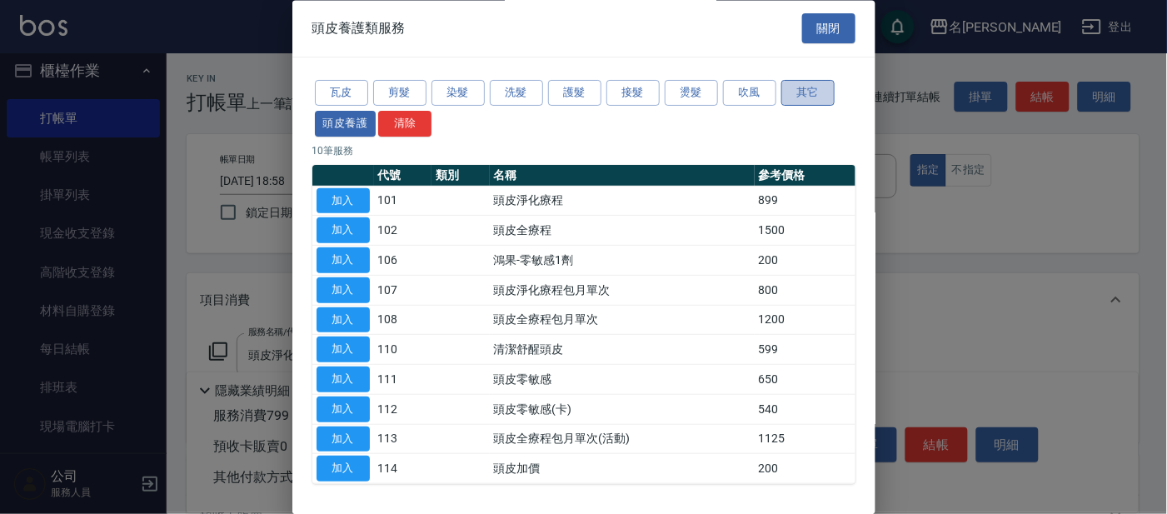
click at [801, 84] on button "其它" at bounding box center [807, 94] width 53 height 26
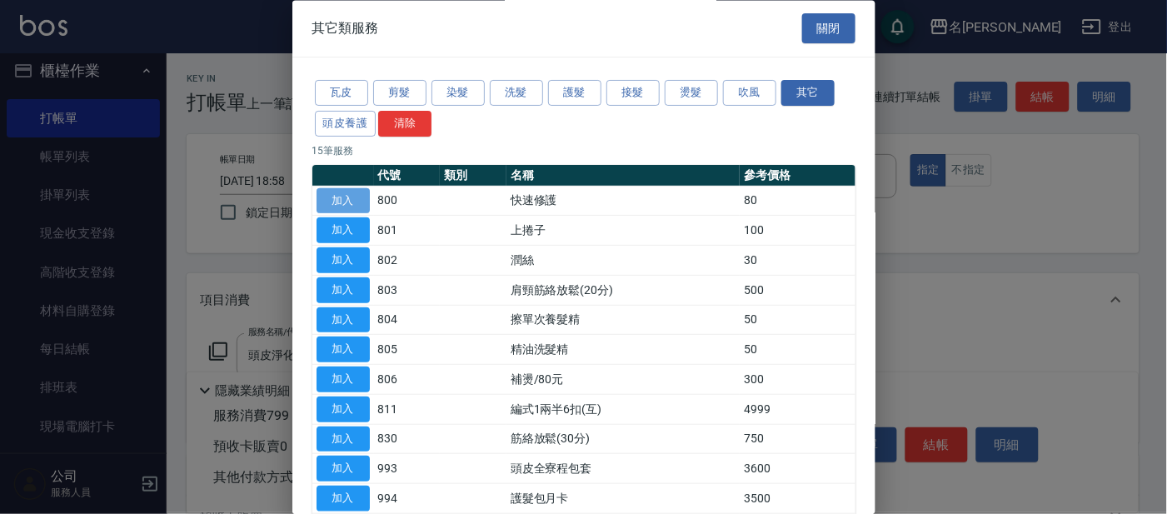
click at [364, 192] on button "加入" at bounding box center [342, 201] width 53 height 26
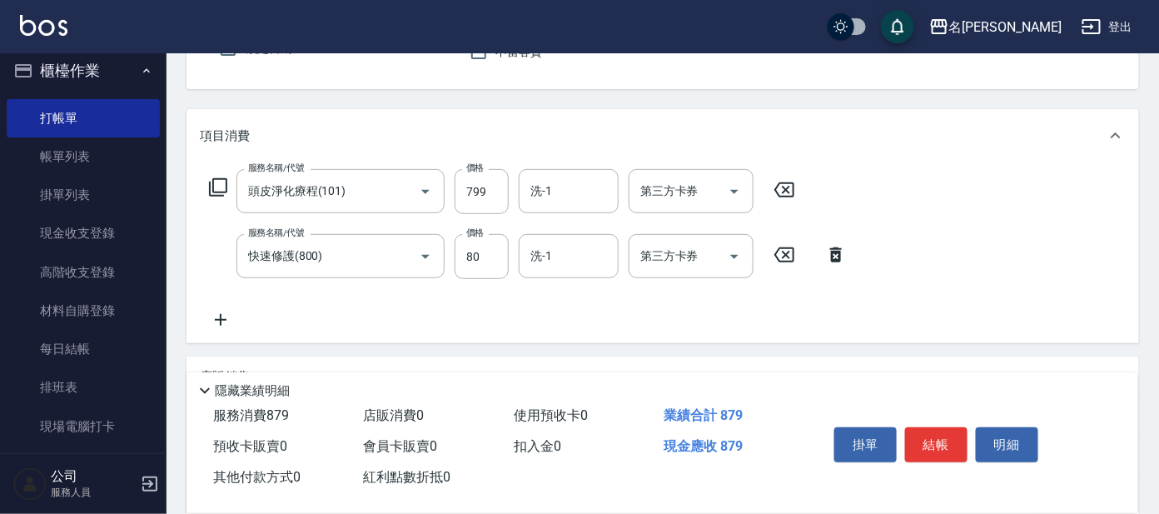
scroll to position [167, 0]
click at [570, 259] on input "洗-1" at bounding box center [568, 253] width 85 height 29
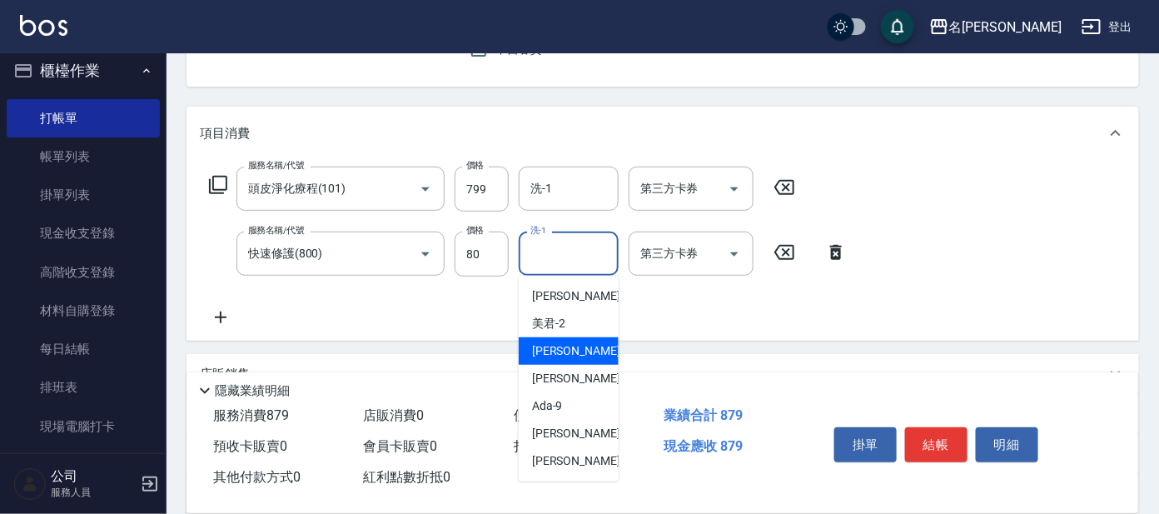
click at [545, 350] on span "[PERSON_NAME] -7" at bounding box center [581, 350] width 98 height 17
type input "[PERSON_NAME]-7"
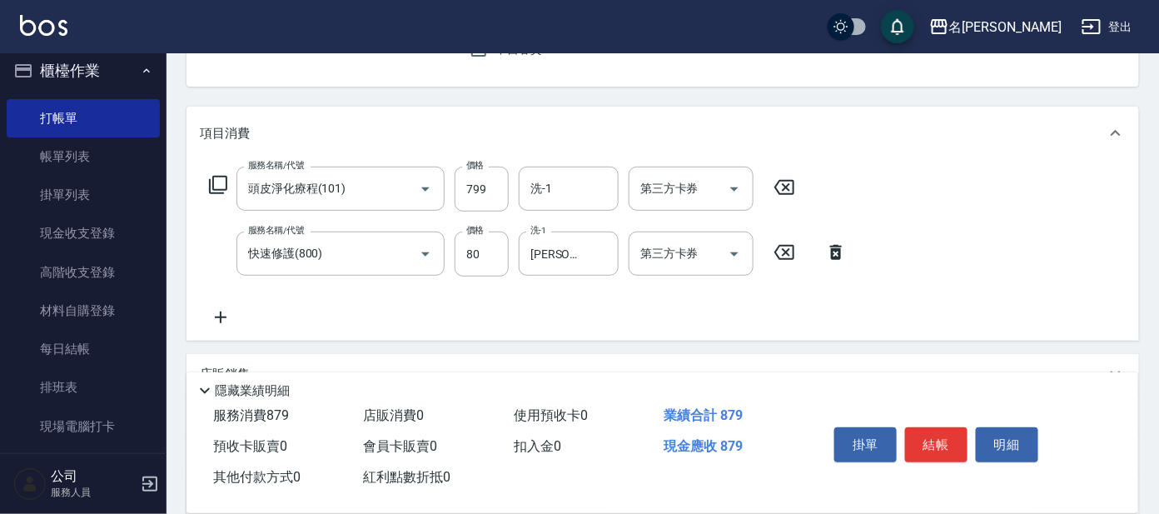
drag, startPoint x: 1111, startPoint y: 461, endPoint x: 1085, endPoint y: 476, distance: 29.8
click at [1115, 466] on div "掛單 結帳 明細" at bounding box center [963, 447] width 311 height 92
click at [927, 427] on button "結帳" at bounding box center [936, 444] width 62 height 35
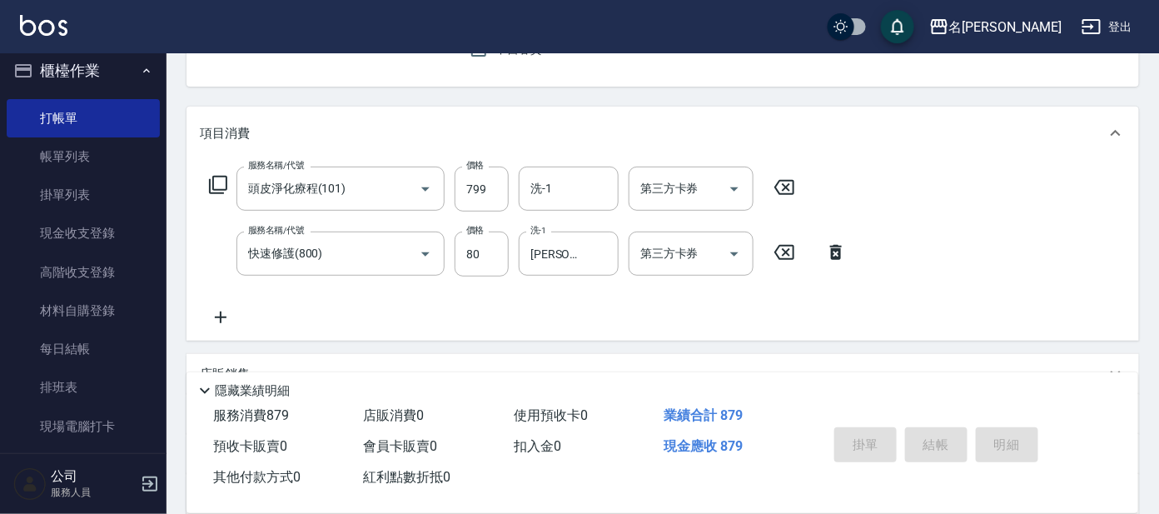
type input "[DATE] 18:59"
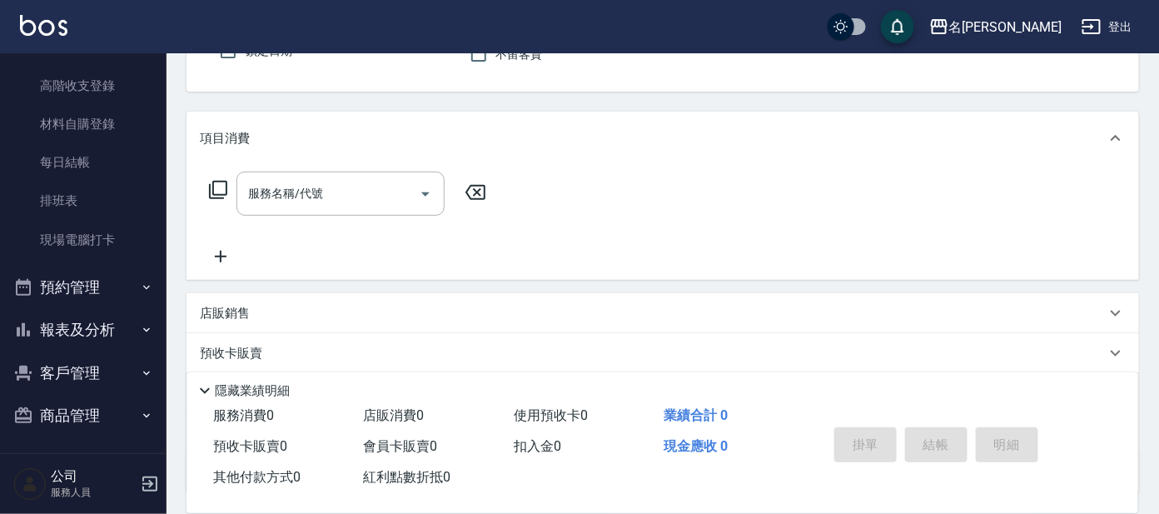
scroll to position [200, 0]
click at [65, 338] on button "報表及分析" at bounding box center [83, 327] width 153 height 43
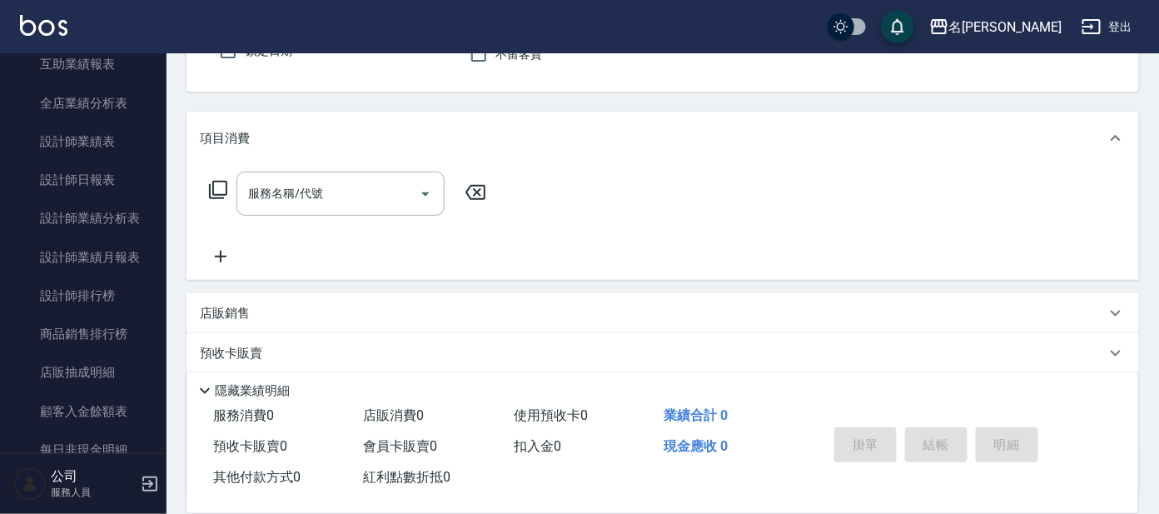
scroll to position [746, 0]
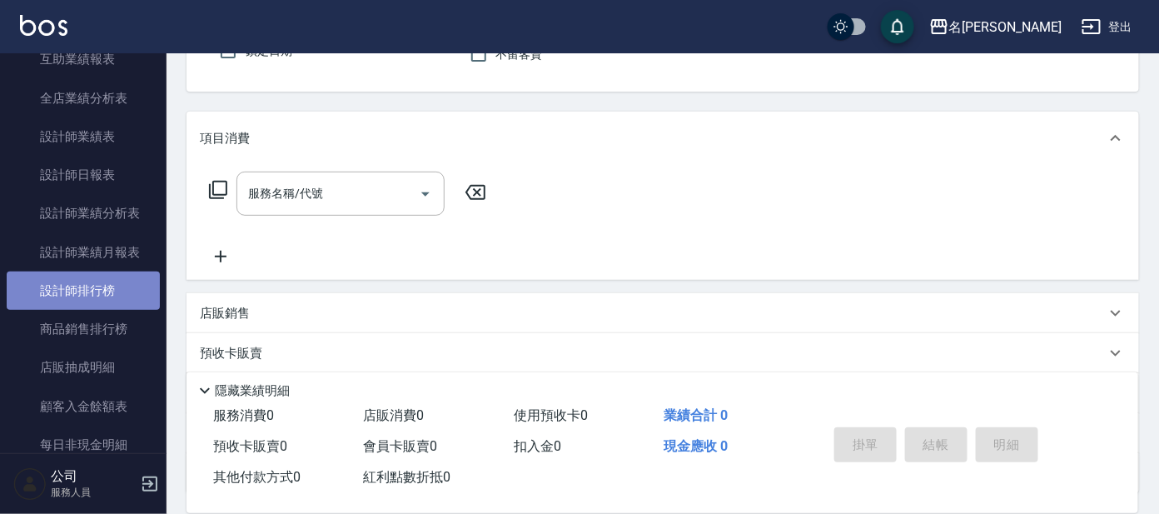
click at [96, 288] on link "設計師排行榜" at bounding box center [83, 290] width 153 height 38
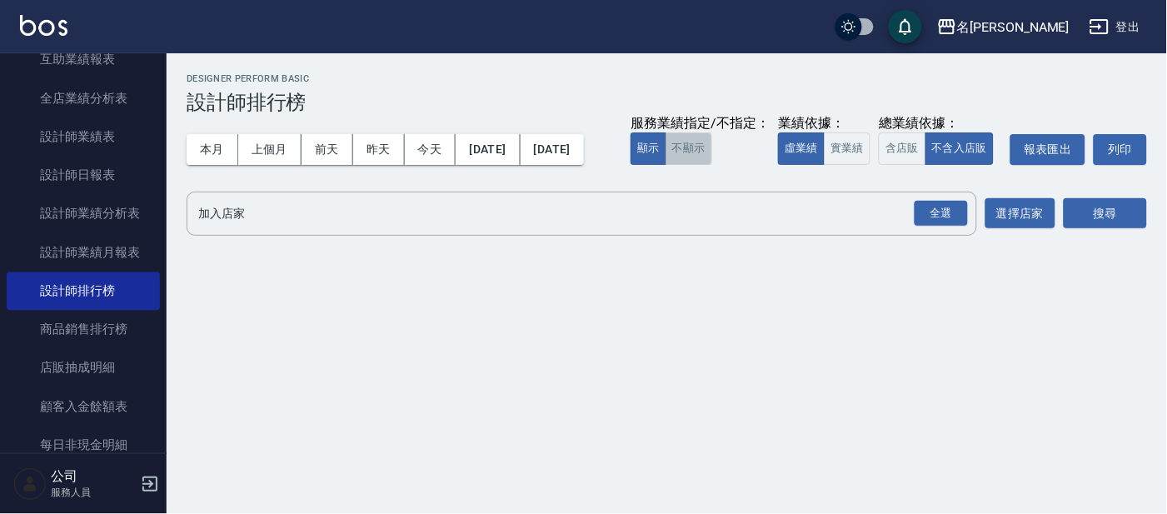
click at [665, 165] on button "不顯示" at bounding box center [688, 148] width 47 height 32
click at [824, 165] on button "實業績" at bounding box center [847, 148] width 47 height 32
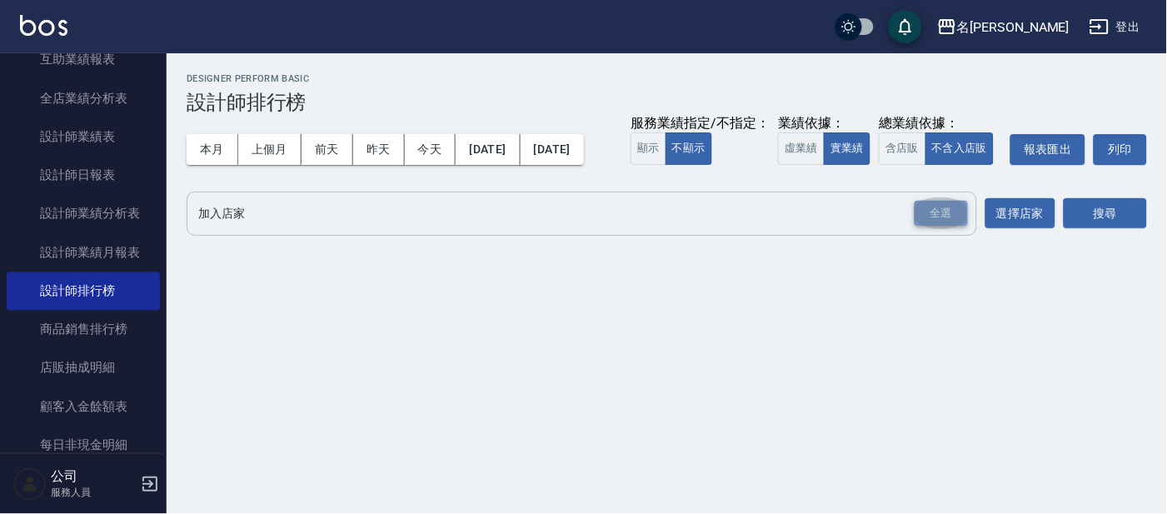
click at [944, 226] on div "全選" at bounding box center [940, 214] width 53 height 26
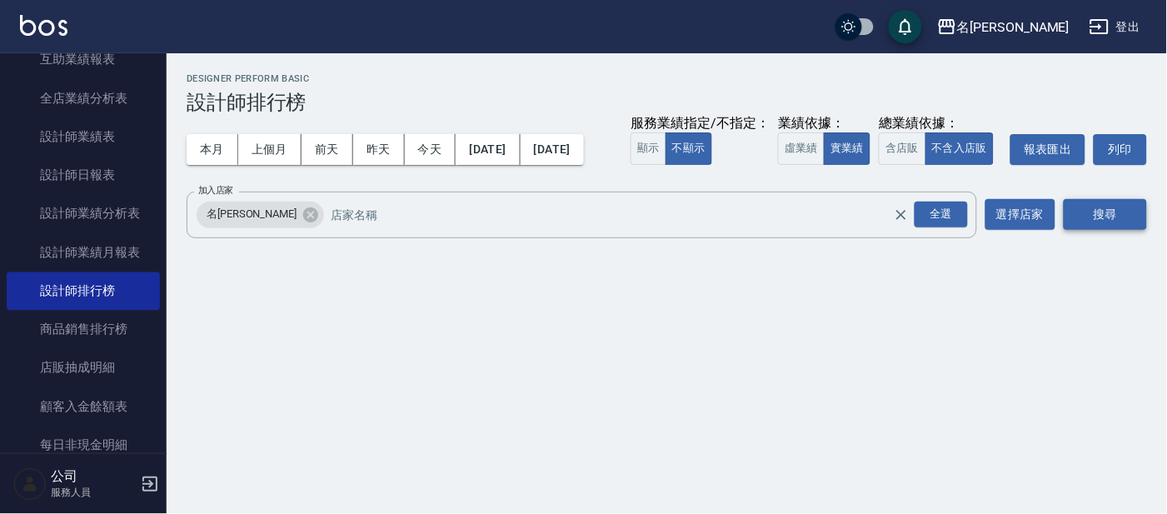
click at [1103, 230] on button "搜尋" at bounding box center [1104, 214] width 83 height 31
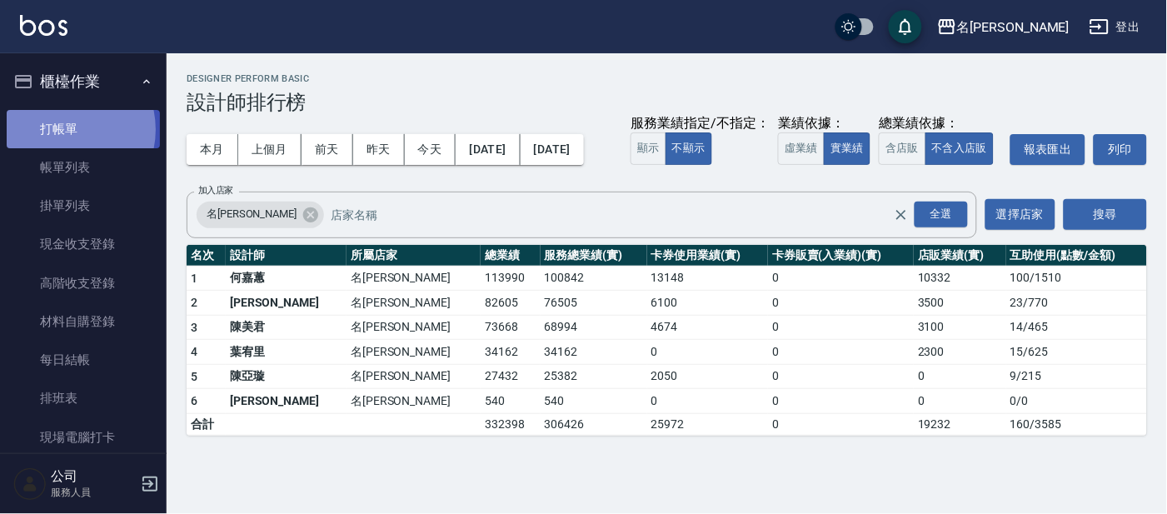
click at [61, 129] on link "打帳單" at bounding box center [83, 129] width 153 height 38
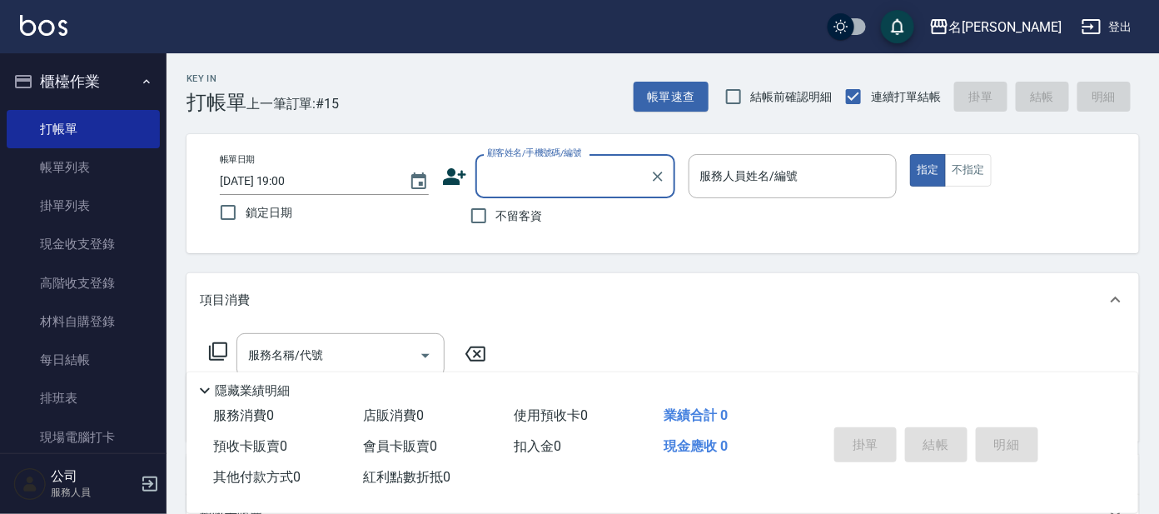
click at [518, 170] on input "顧客姓名/手機號碼/編號" at bounding box center [563, 176] width 160 height 29
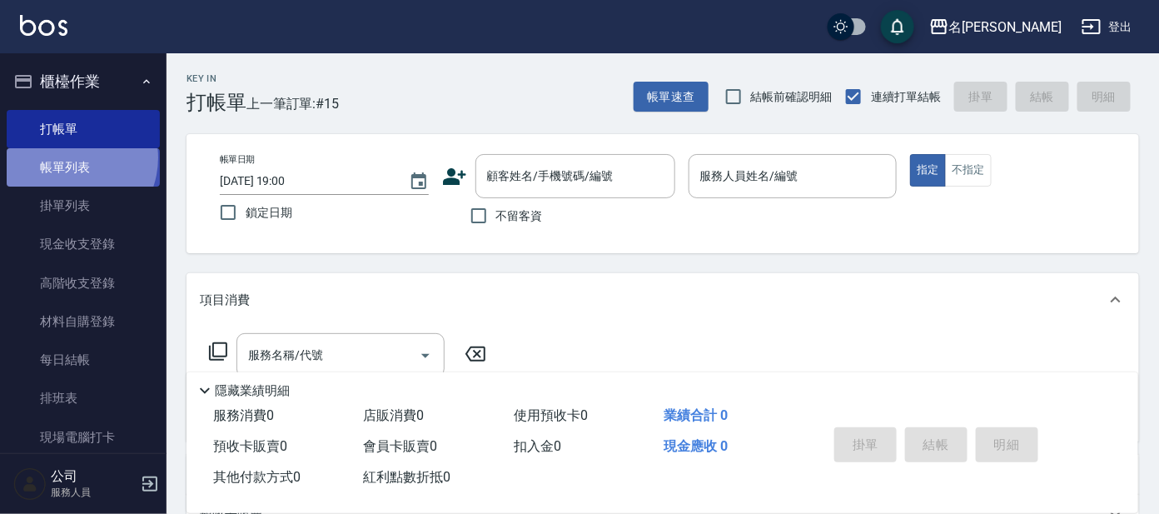
click at [67, 158] on link "帳單列表" at bounding box center [83, 167] width 153 height 38
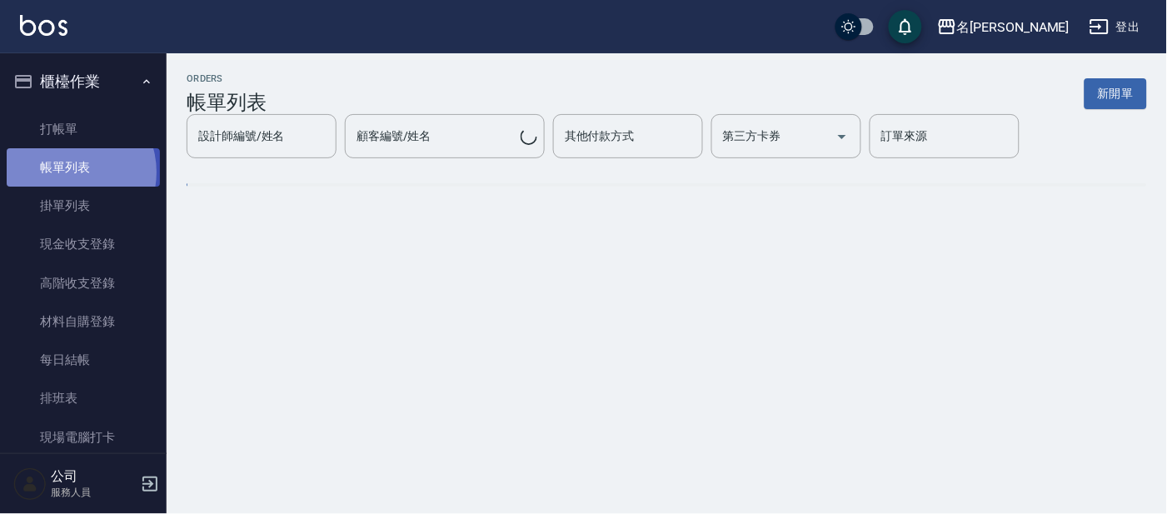
click at [70, 172] on link "帳單列表" at bounding box center [83, 167] width 153 height 38
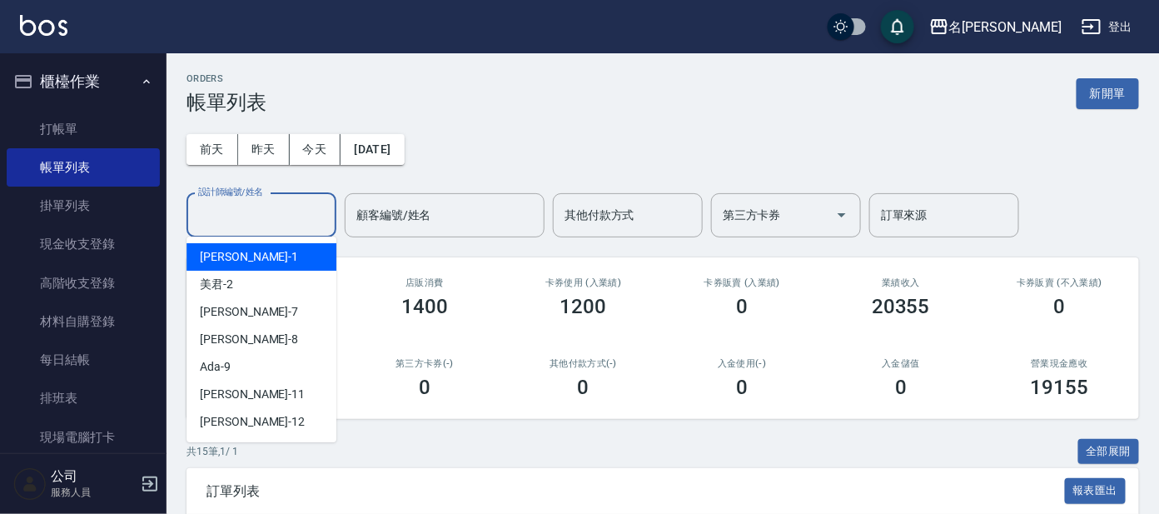
drag, startPoint x: 295, startPoint y: 216, endPoint x: 275, endPoint y: 221, distance: 20.8
click at [294, 216] on input "設計師編號/姓名" at bounding box center [261, 215] width 135 height 29
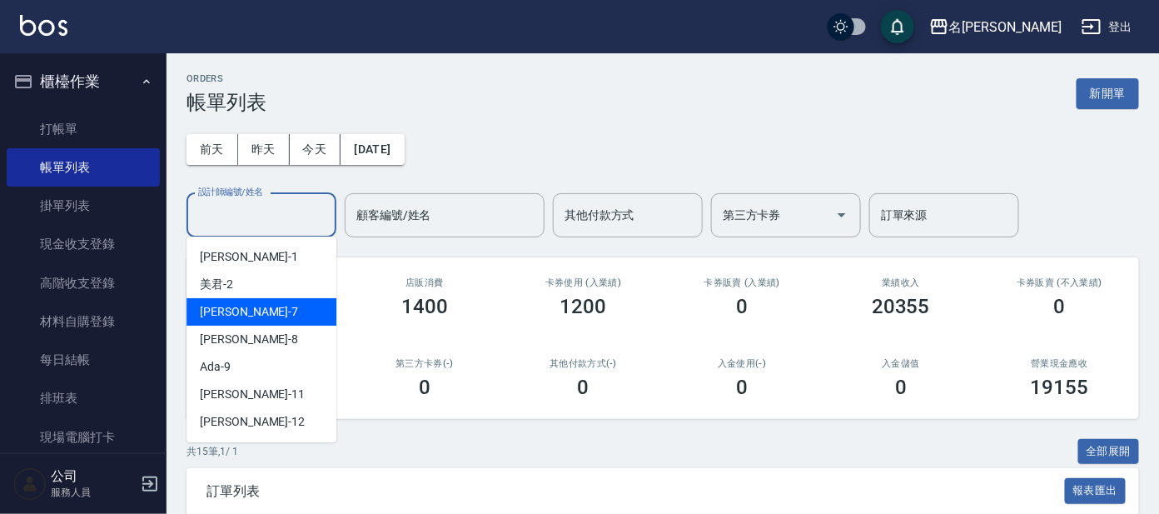
click at [216, 314] on span "[PERSON_NAME] -7" at bounding box center [249, 311] width 98 height 17
type input "[PERSON_NAME]-7"
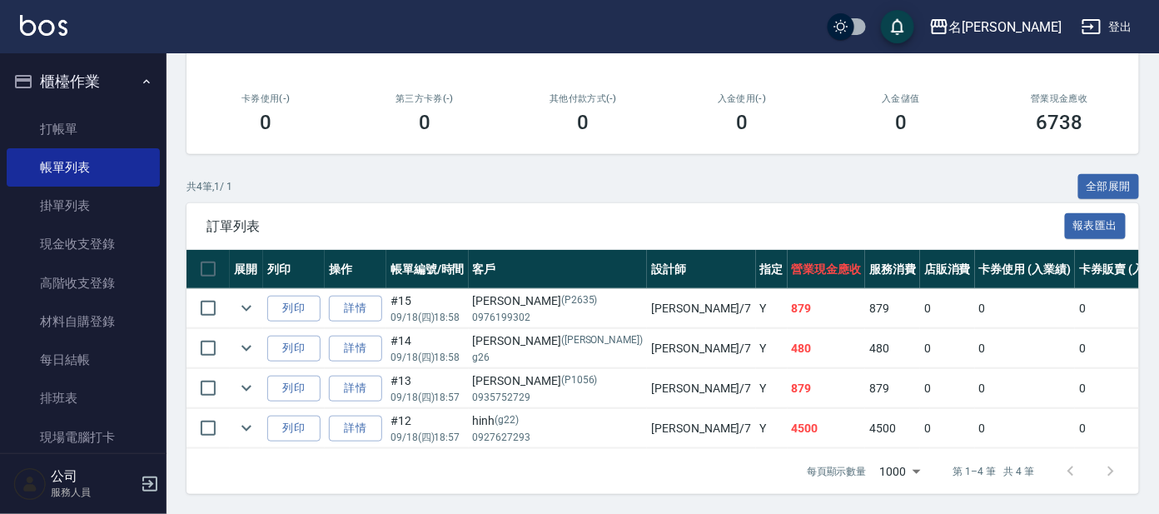
scroll to position [279, 0]
click at [358, 416] on link "詳情" at bounding box center [355, 429] width 53 height 26
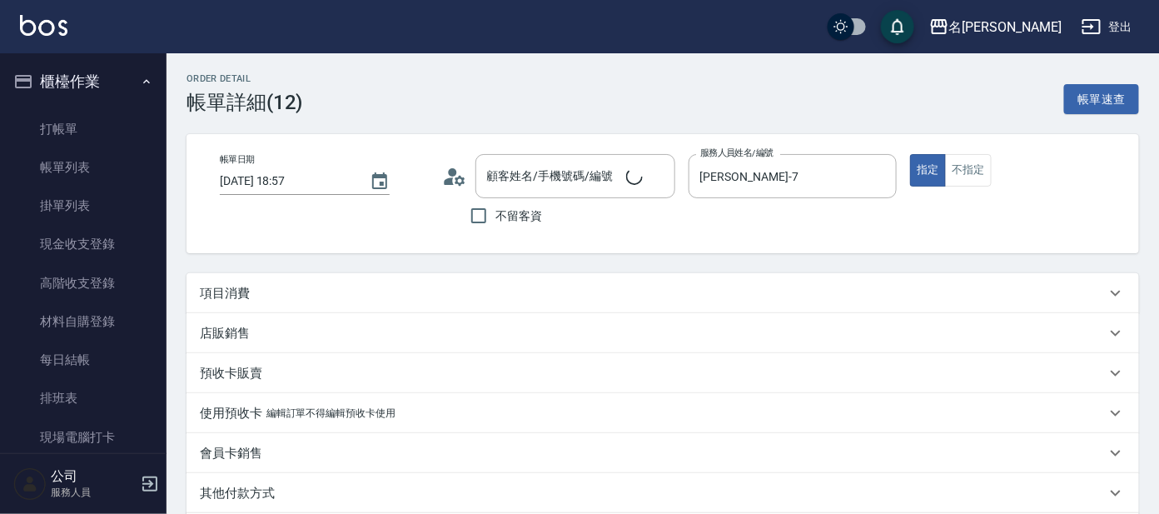
type input "[DATE] 18:57"
type input "[PERSON_NAME]-7"
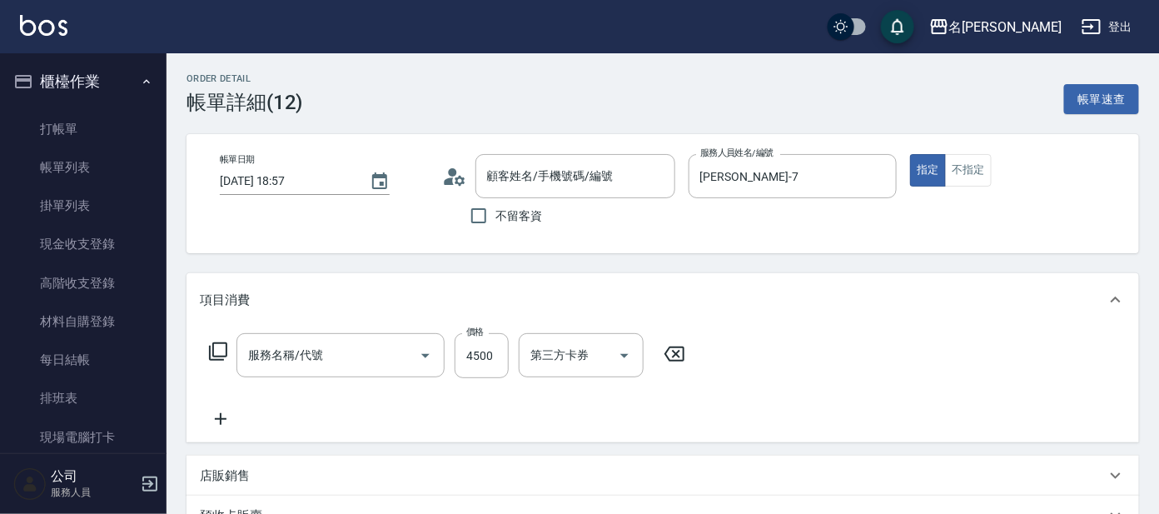
type input "hinh/0927627293/g22"
type input "染髮(400)"
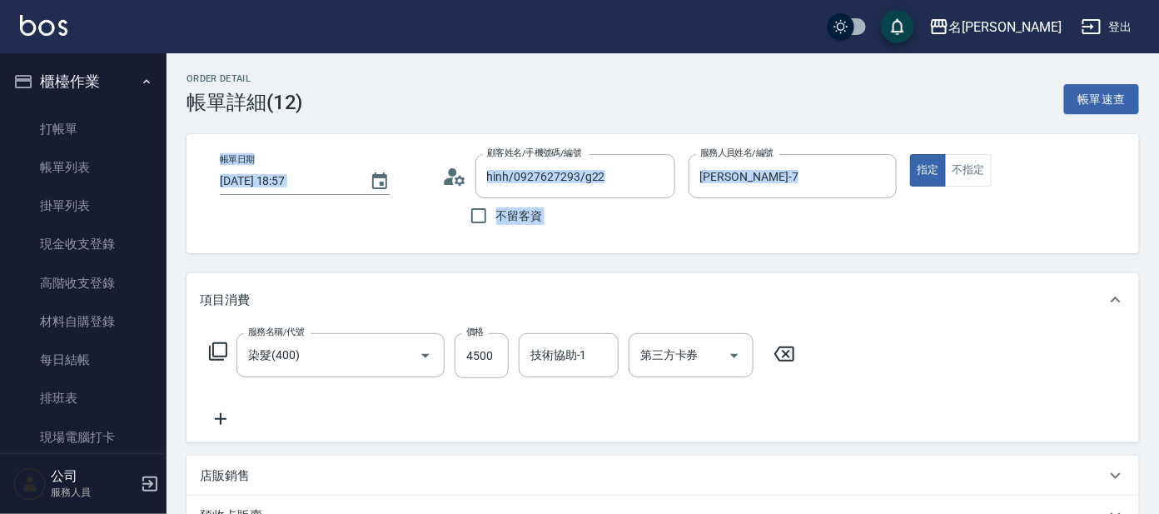
drag, startPoint x: 1158, startPoint y: 111, endPoint x: 1170, endPoint y: 247, distance: 137.1
click at [1158, 247] on html "名留大龍 登出 櫃檯作業 打帳單 帳單列表 掛單列表 現金收支登錄 高階收支登錄 材料自購登錄 每日結帳 排班表 現場電腦打卡 預約管理 預約管理 單日預約紀…" at bounding box center [579, 434] width 1159 height 868
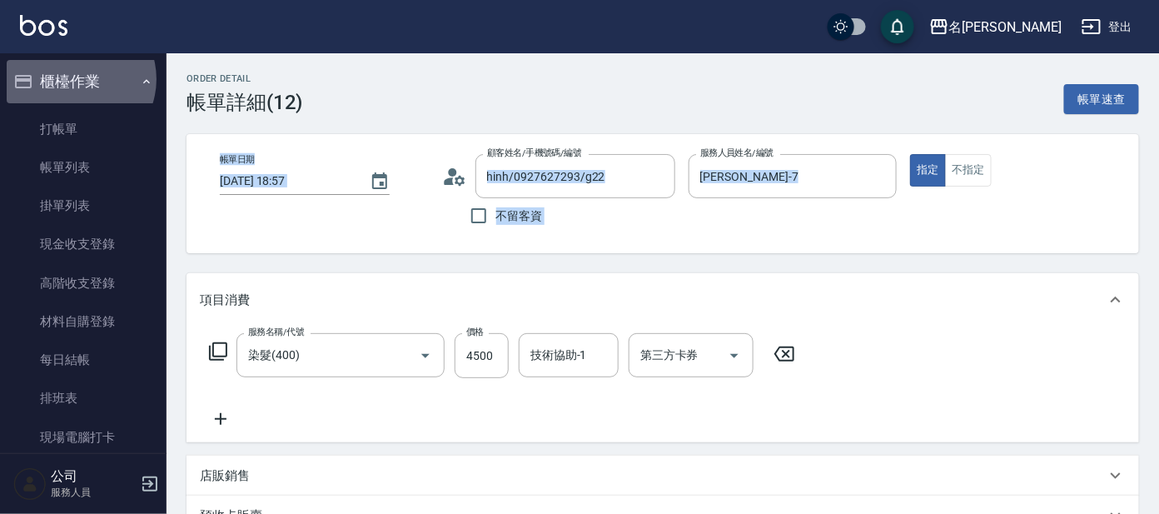
click at [76, 78] on button "櫃檯作業" at bounding box center [83, 81] width 153 height 43
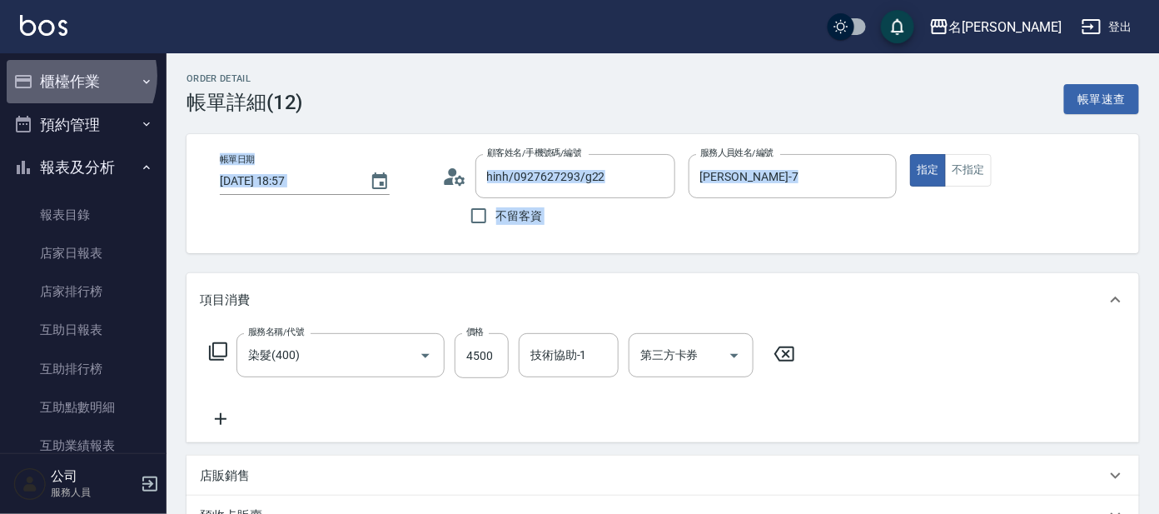
click at [72, 76] on button "櫃檯作業" at bounding box center [83, 81] width 153 height 43
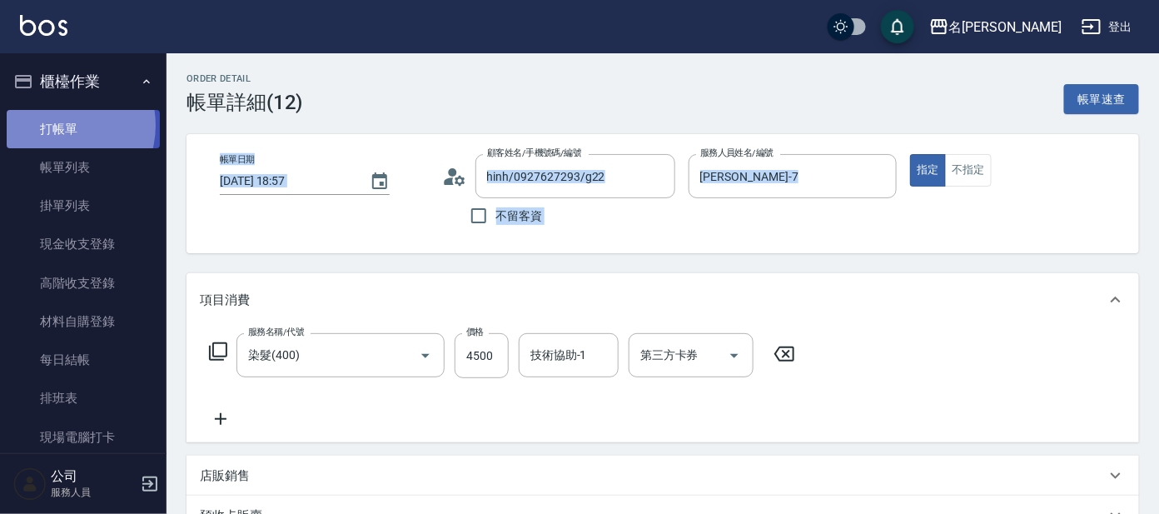
click at [61, 125] on link "打帳單" at bounding box center [83, 129] width 153 height 38
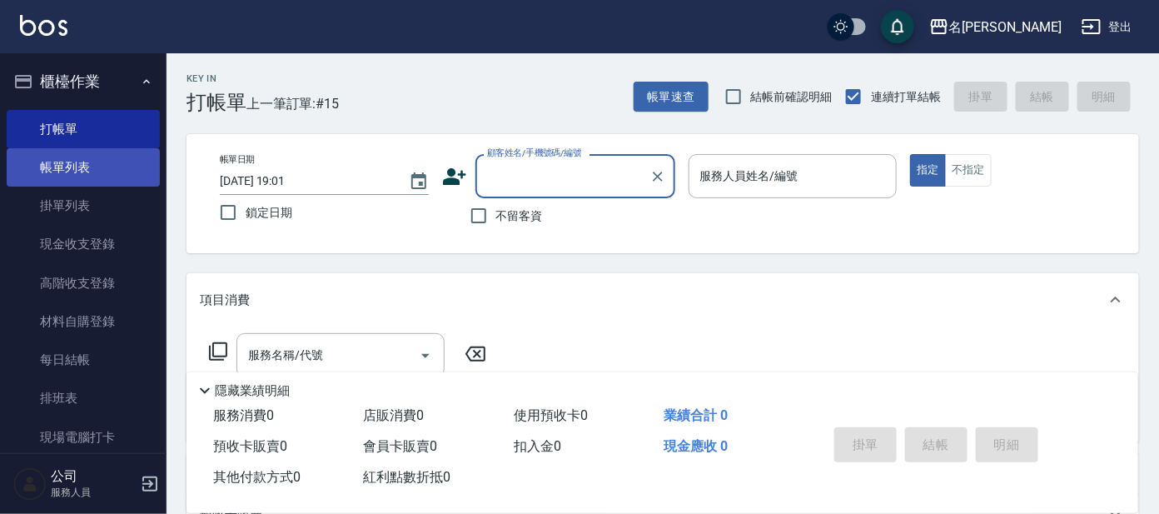
click at [111, 171] on link "帳單列表" at bounding box center [83, 167] width 153 height 38
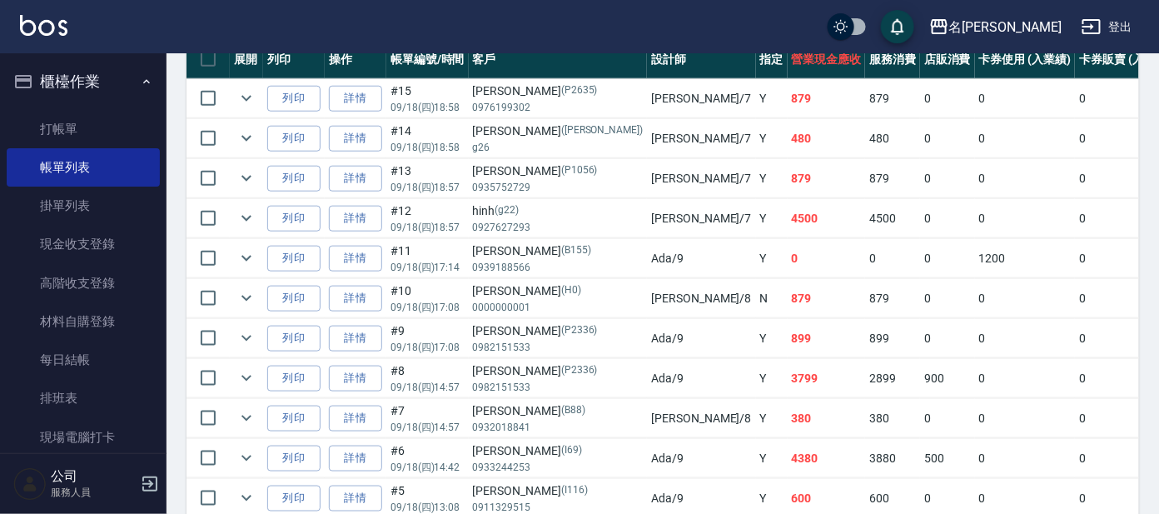
scroll to position [520, 0]
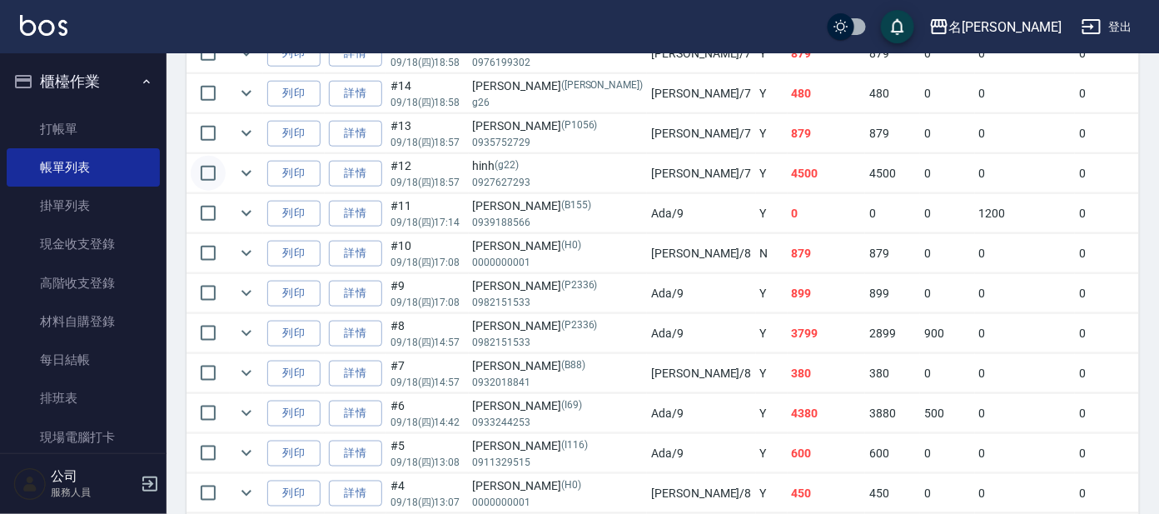
click at [206, 172] on input "checkbox" at bounding box center [208, 173] width 35 height 35
checkbox input "true"
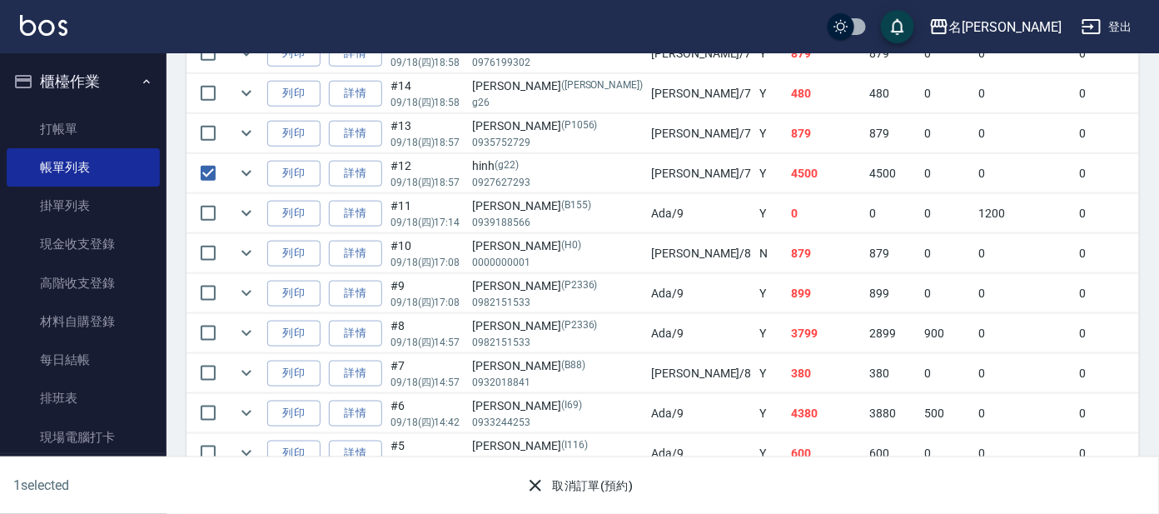
click at [570, 480] on button "取消訂單(預約)" at bounding box center [579, 485] width 121 height 31
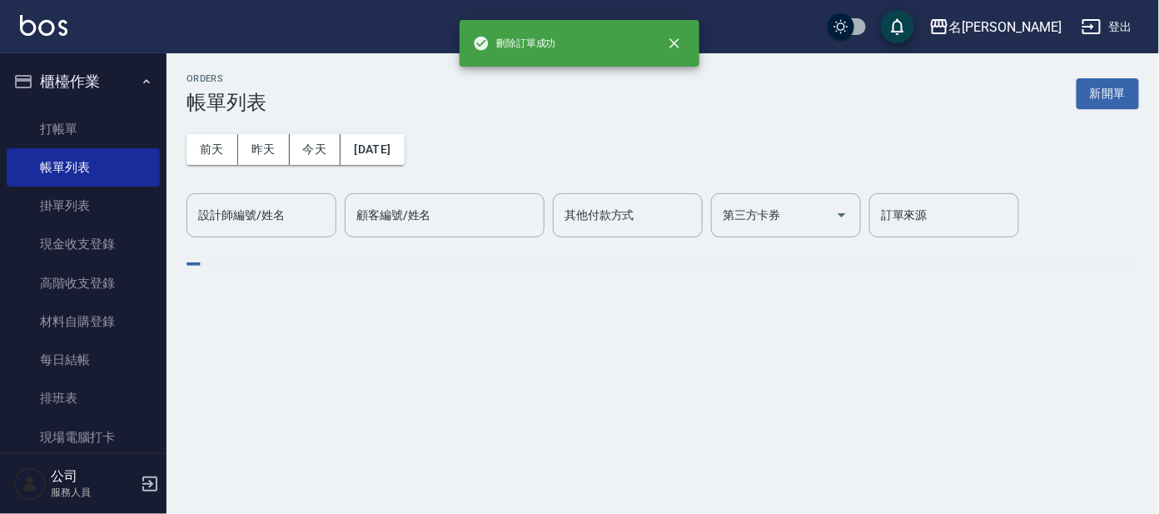
scroll to position [0, 0]
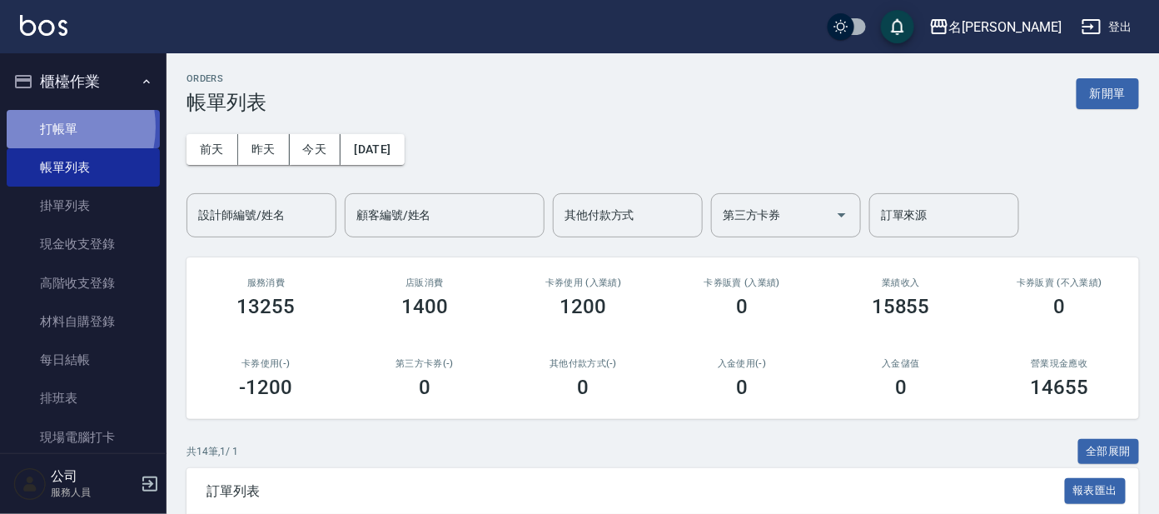
click at [44, 127] on link "打帳單" at bounding box center [83, 129] width 153 height 38
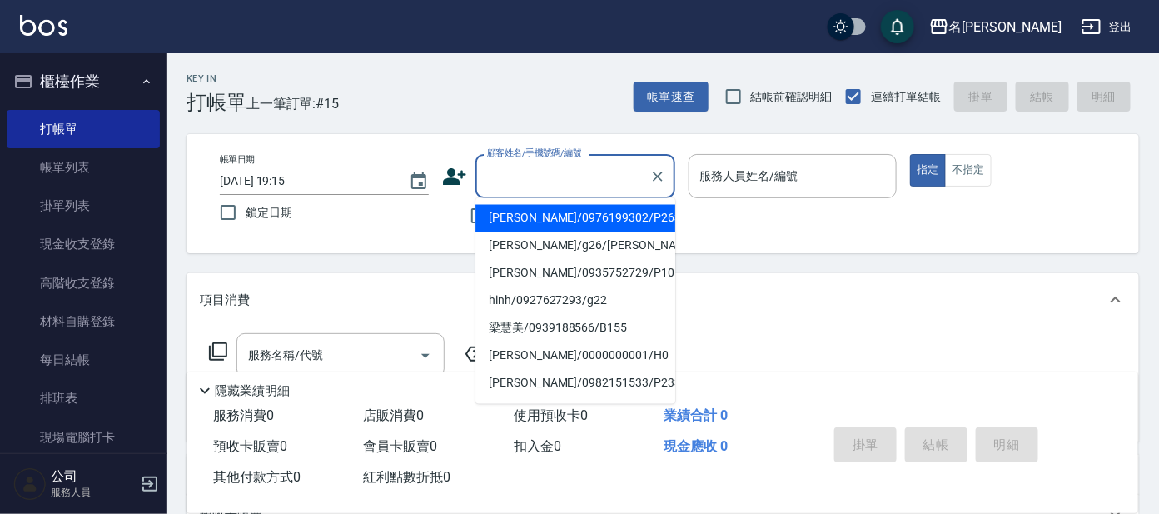
click at [557, 180] on input "顧客姓名/手機號碼/編號" at bounding box center [563, 176] width 160 height 29
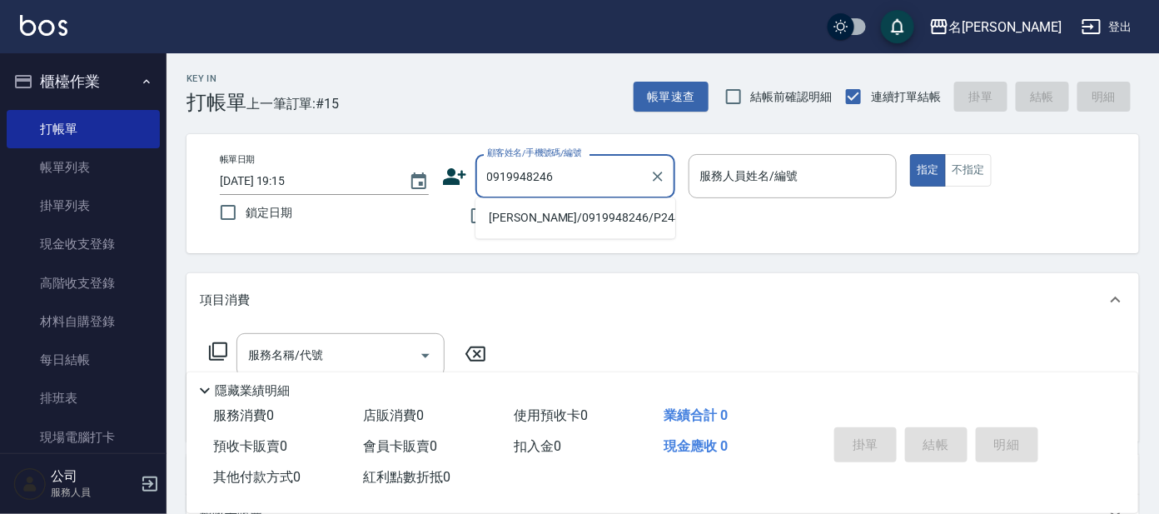
click at [574, 212] on li "[PERSON_NAME]/0919948246/P2442" at bounding box center [575, 218] width 200 height 27
type input "[PERSON_NAME]/0919948246/P2442"
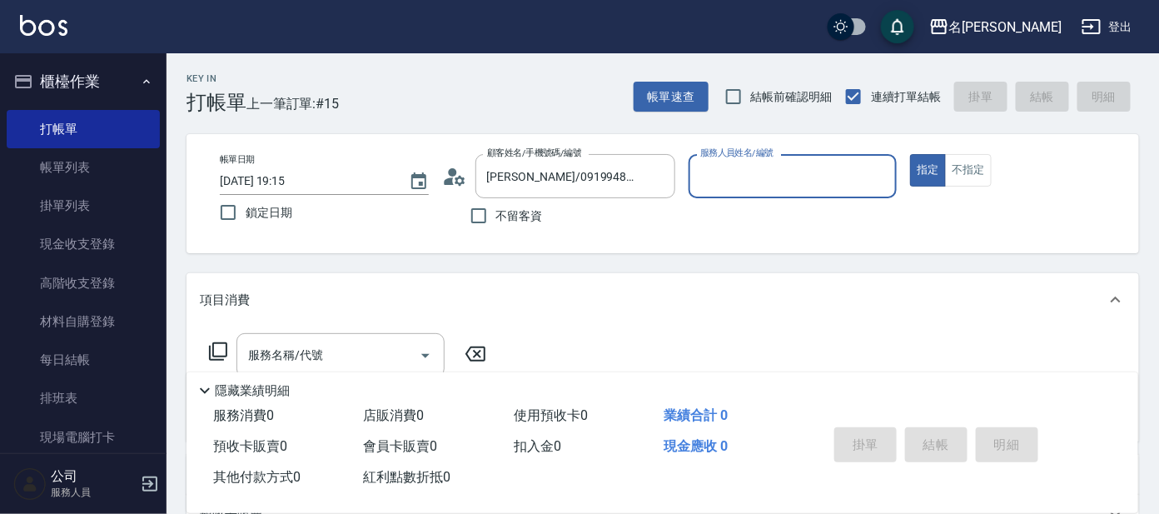
type input "公司 -100"
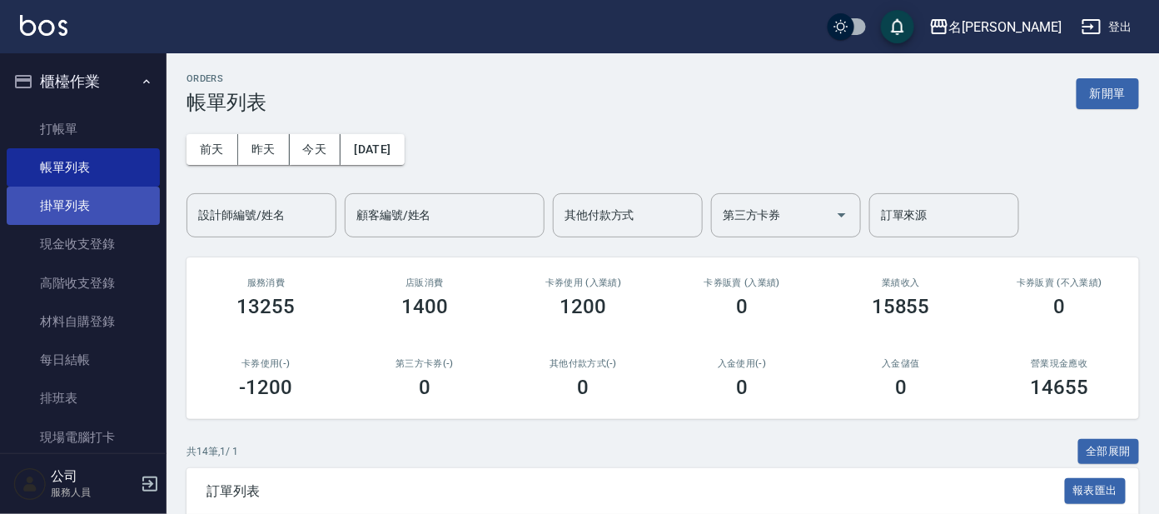
click at [64, 207] on link "掛單列表" at bounding box center [83, 206] width 153 height 38
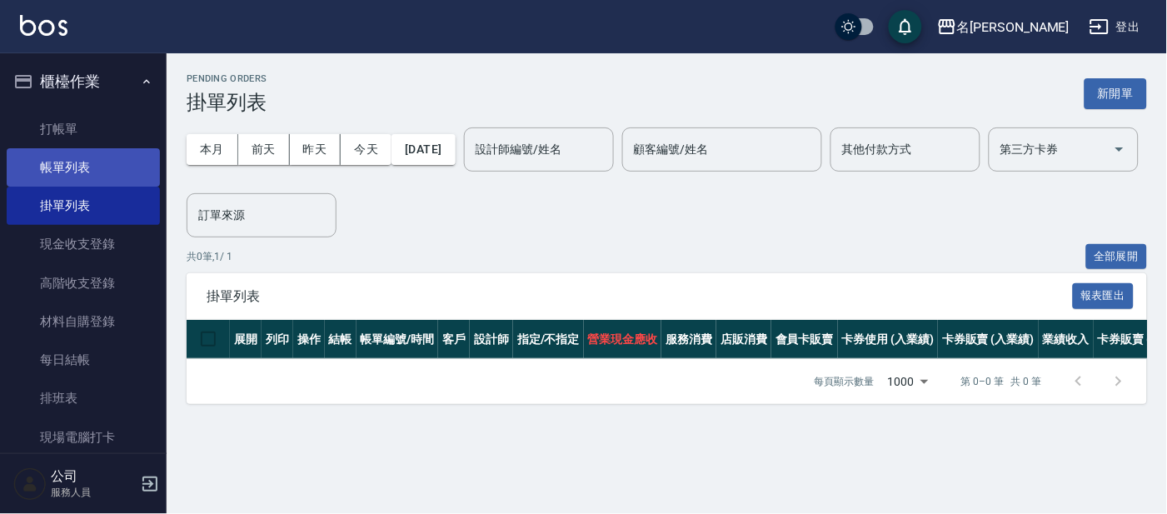
click at [74, 161] on link "帳單列表" at bounding box center [83, 167] width 153 height 38
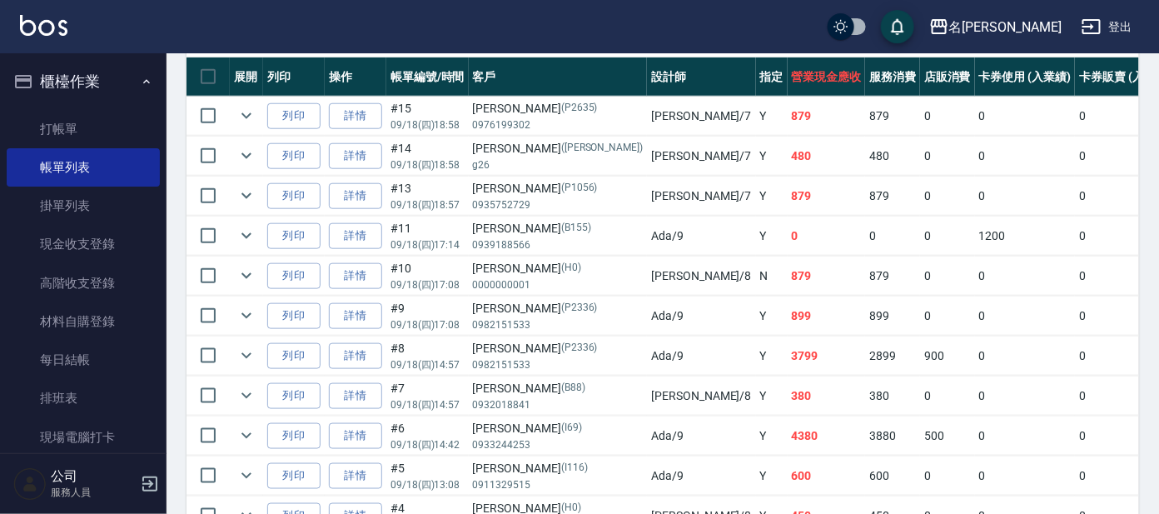
scroll to position [520, 0]
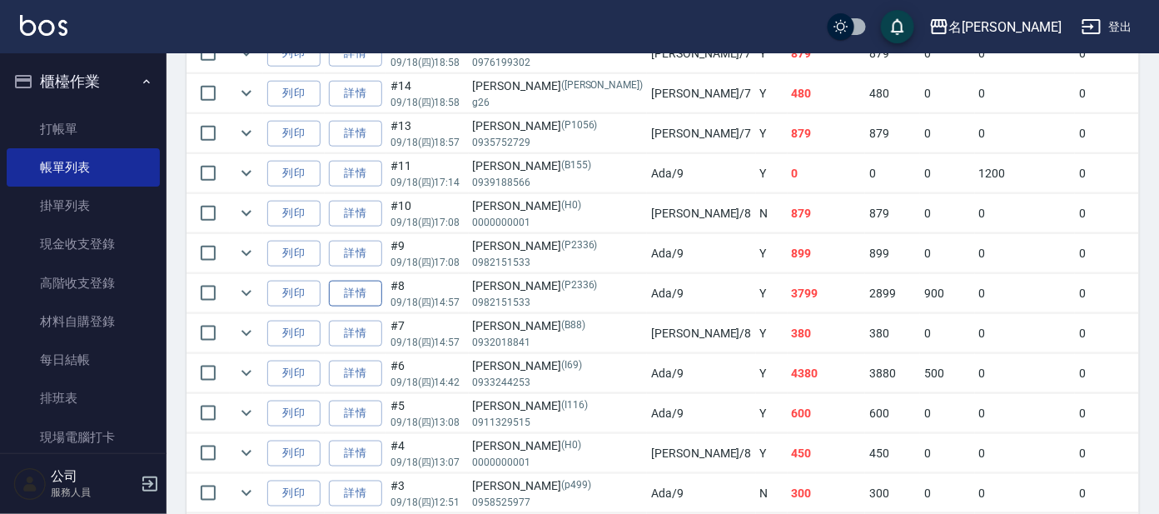
click at [365, 286] on link "詳情" at bounding box center [355, 294] width 53 height 26
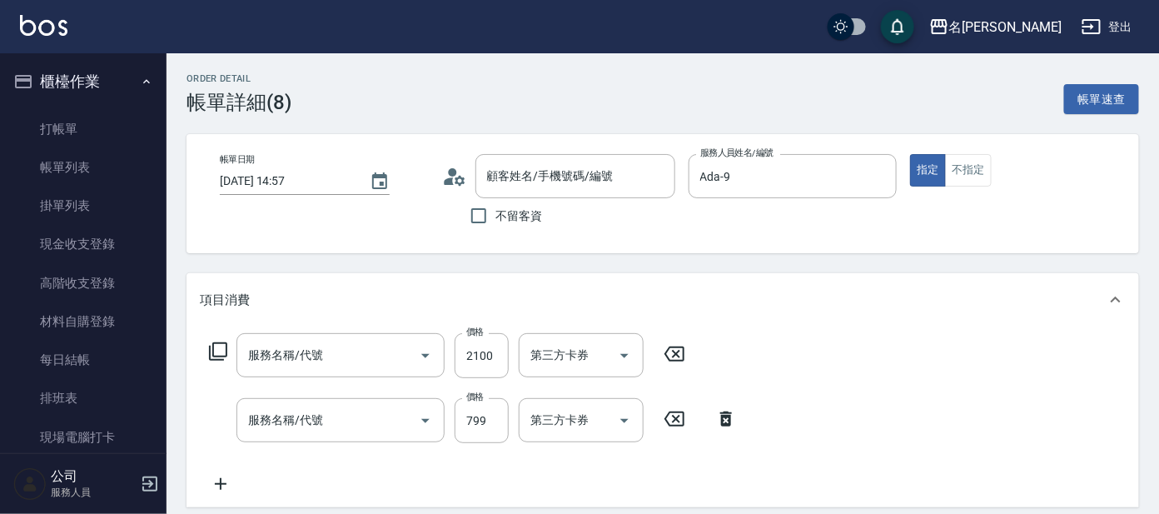
type input "[DATE] 14:57"
type input "Ada-9"
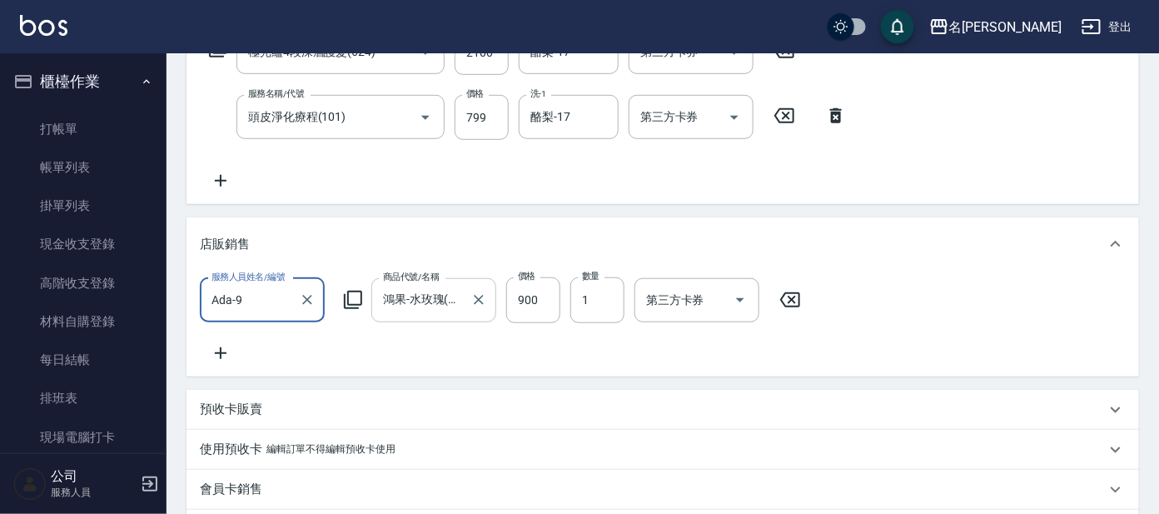
type input "極光蘊4段深層護髮(624)"
type input "頭皮淨化療程(101)"
type input "[PERSON_NAME]/0982151533/P2336"
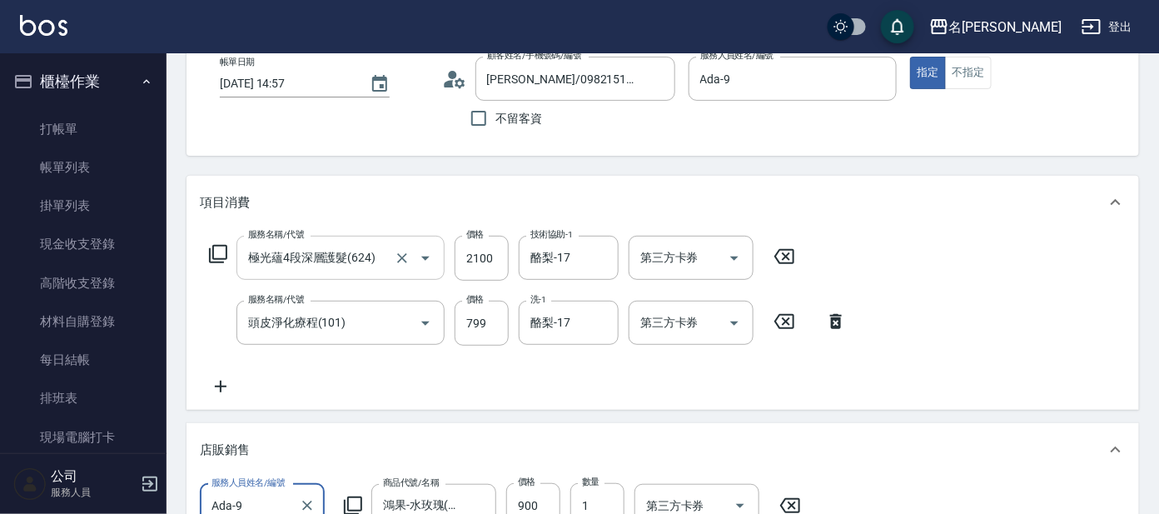
scroll to position [95, 0]
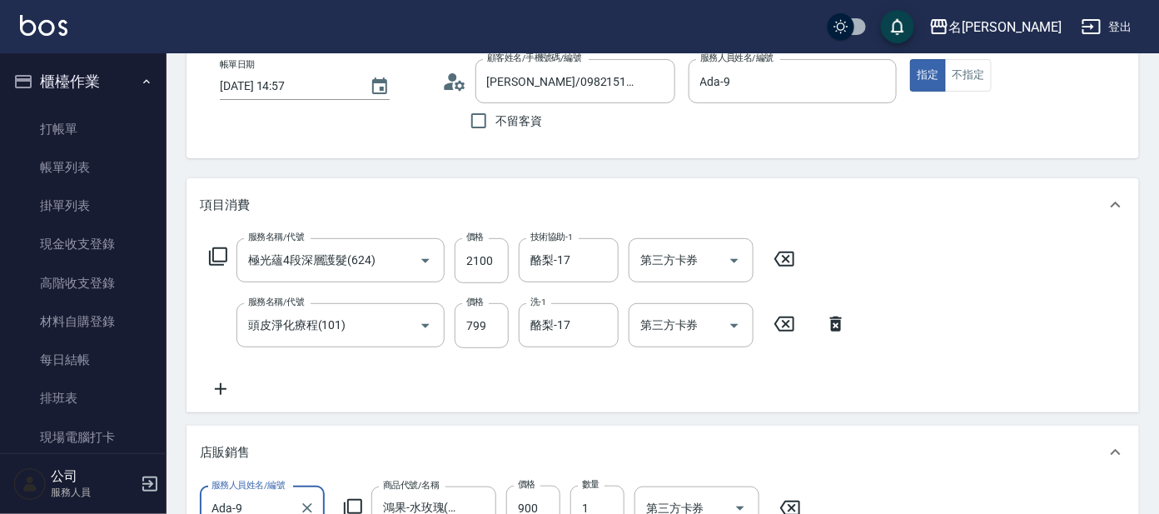
click at [785, 256] on icon at bounding box center [785, 259] width 42 height 20
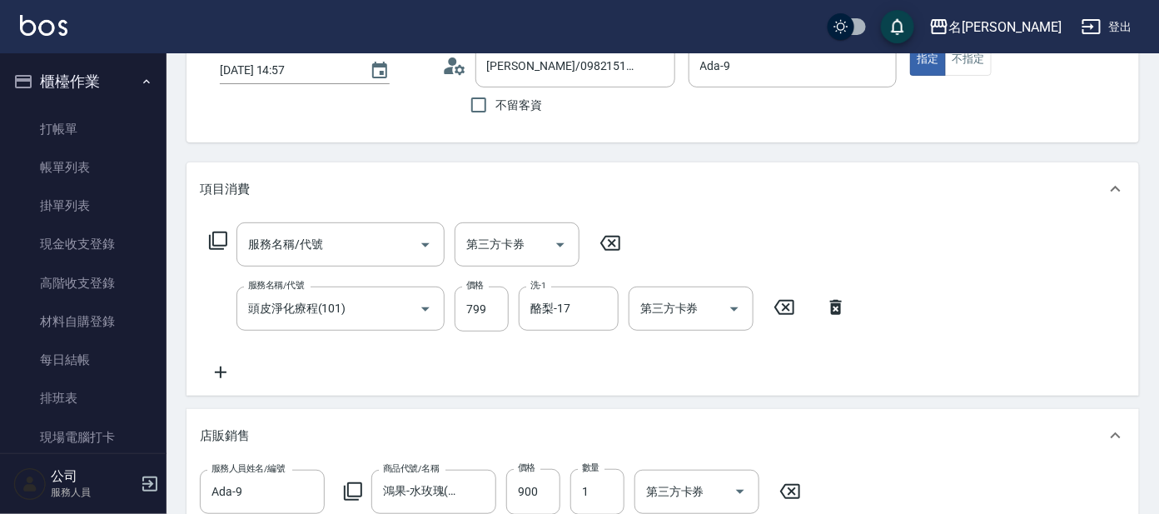
scroll to position [199, 0]
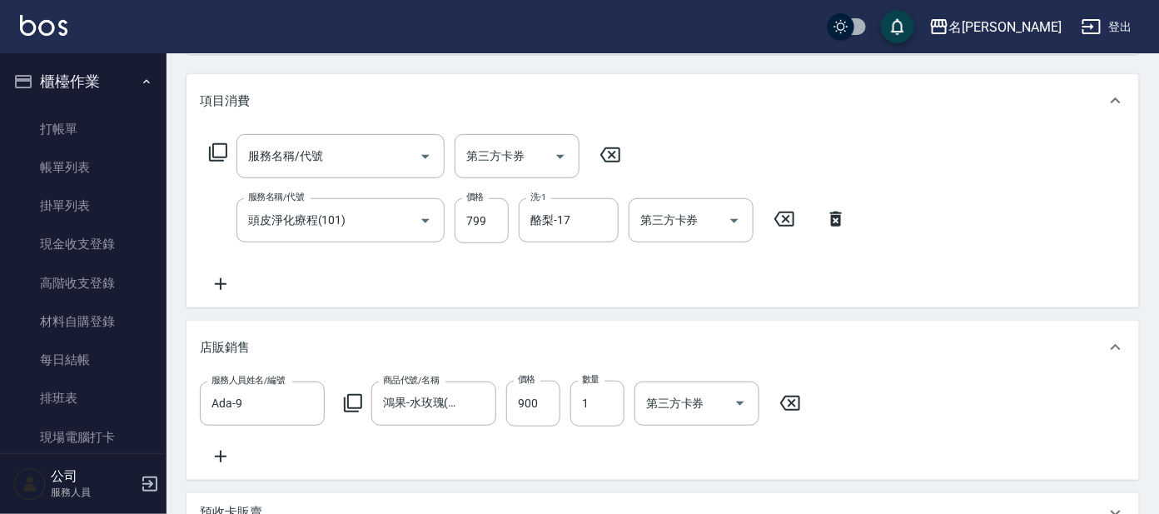
click at [792, 401] on icon at bounding box center [790, 403] width 20 height 15
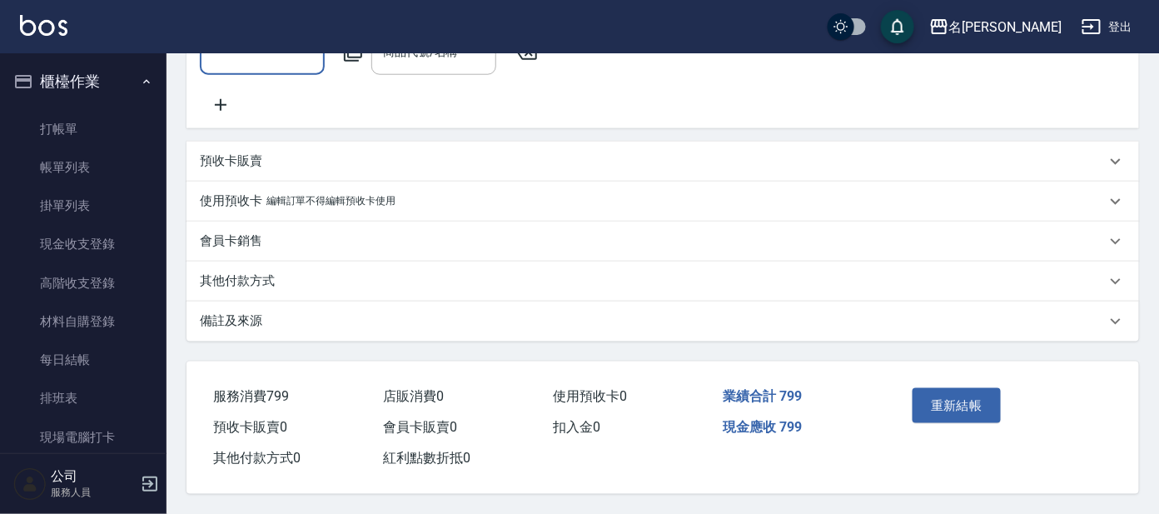
scroll to position [255, 0]
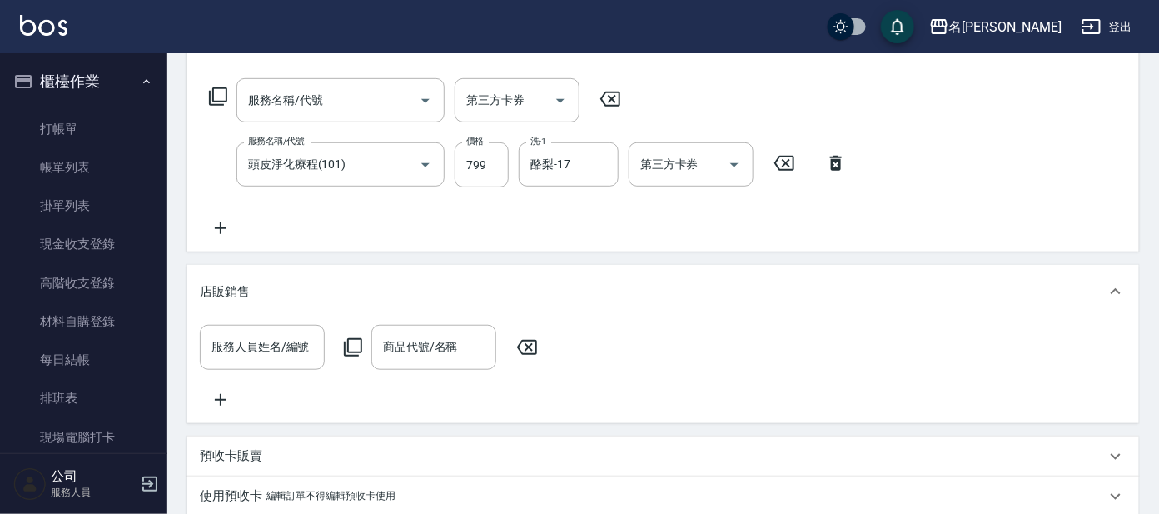
click at [835, 164] on icon at bounding box center [836, 163] width 42 height 20
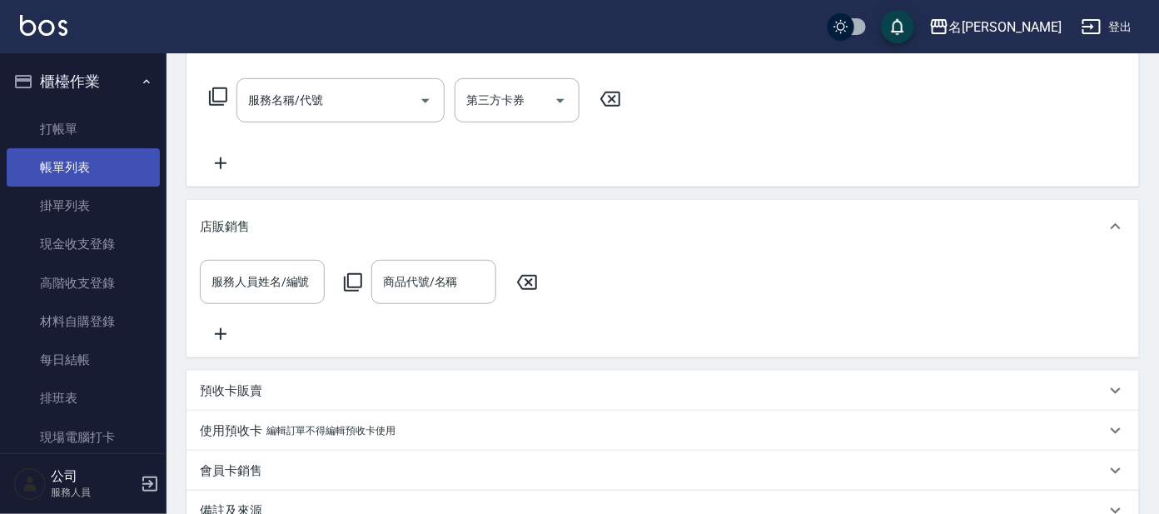
click at [103, 161] on link "帳單列表" at bounding box center [83, 167] width 153 height 38
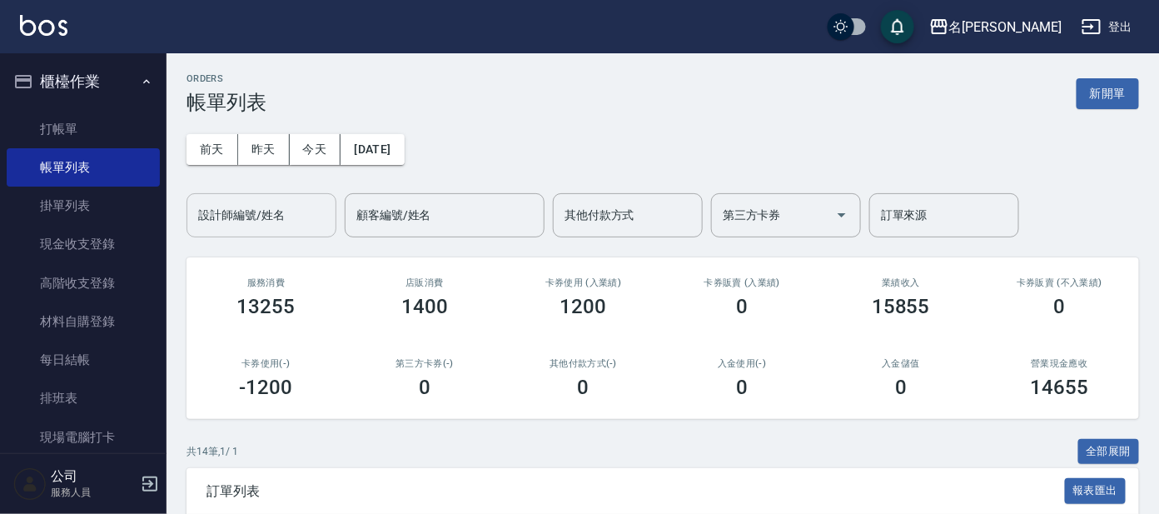
click at [266, 209] on input "設計師編號/姓名" at bounding box center [261, 215] width 135 height 29
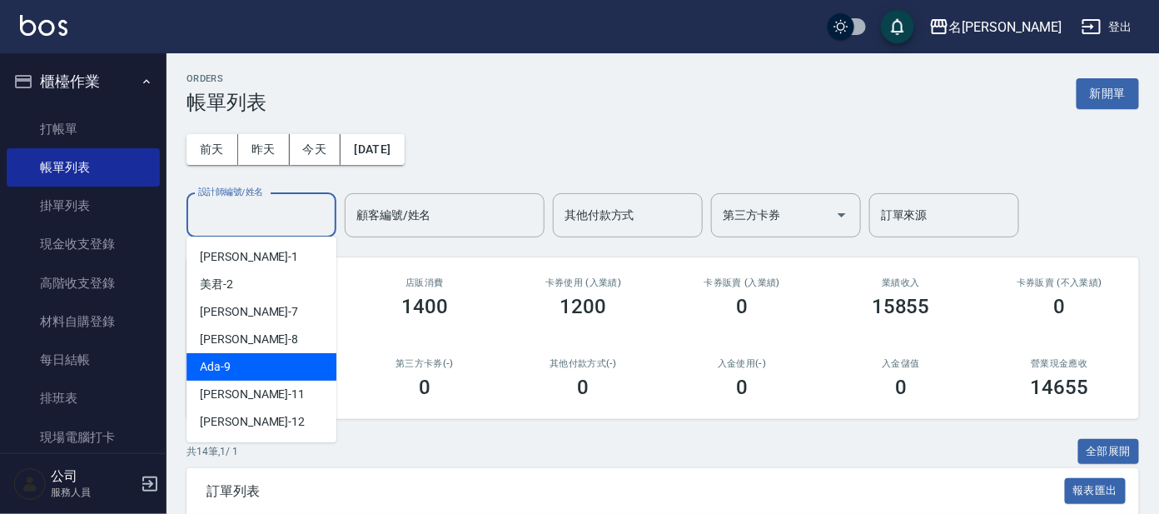
click at [290, 366] on div "Ada -9" at bounding box center [262, 366] width 150 height 27
type input "Ada-9"
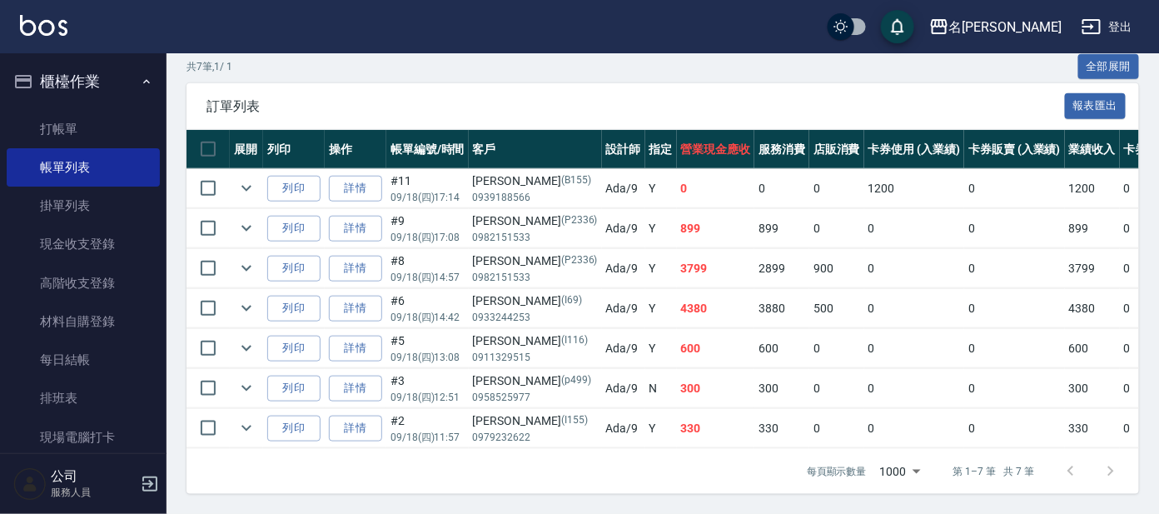
scroll to position [399, 0]
click at [211, 255] on input "checkbox" at bounding box center [208, 268] width 35 height 35
checkbox input "true"
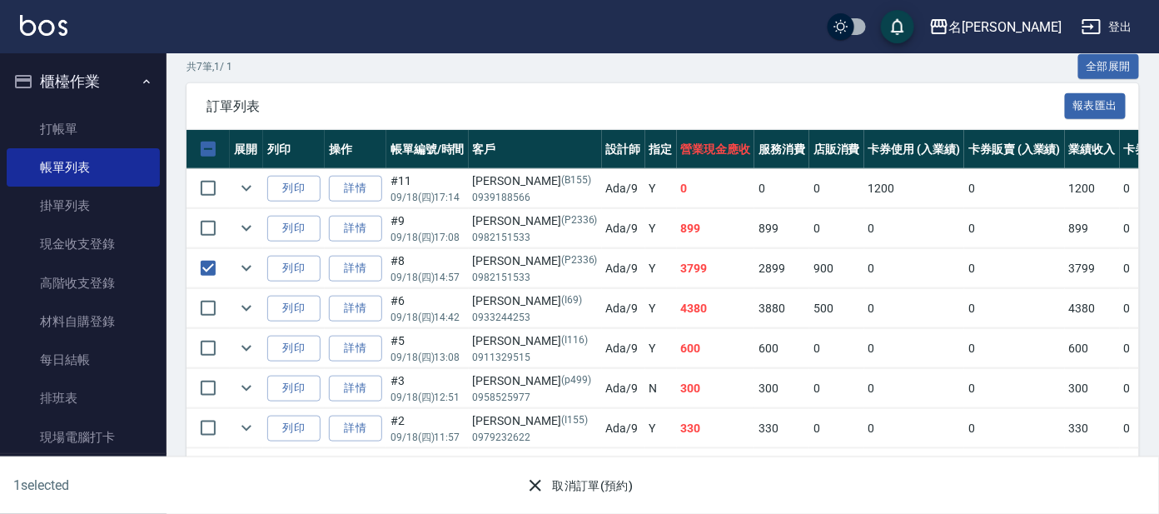
click at [611, 497] on button "取消訂單(預約)" at bounding box center [579, 485] width 121 height 31
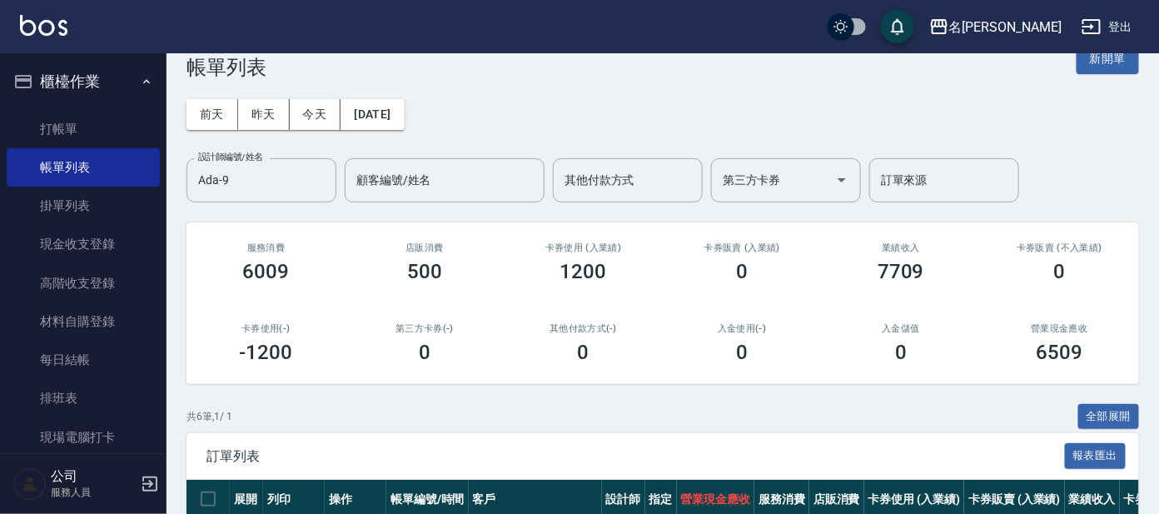
scroll to position [0, 0]
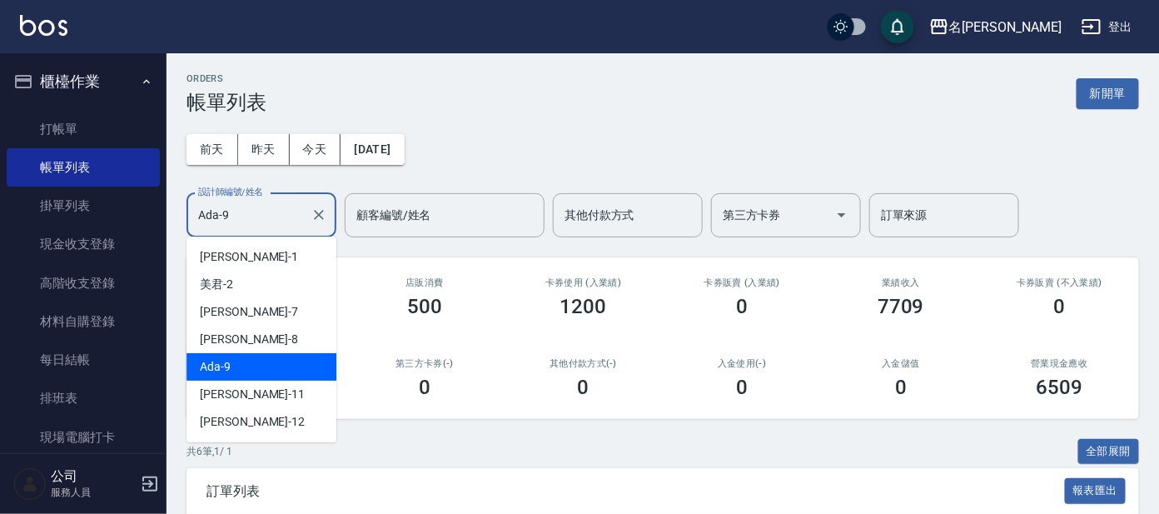
click at [257, 207] on input "Ada-9" at bounding box center [249, 215] width 110 height 29
click at [314, 212] on icon "Clear" at bounding box center [319, 215] width 17 height 17
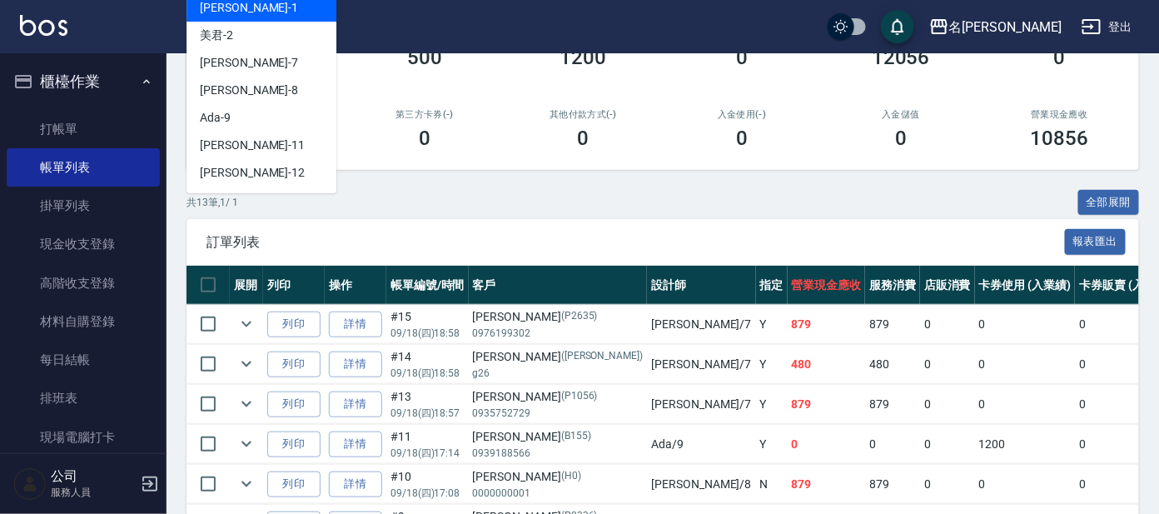
scroll to position [311, 0]
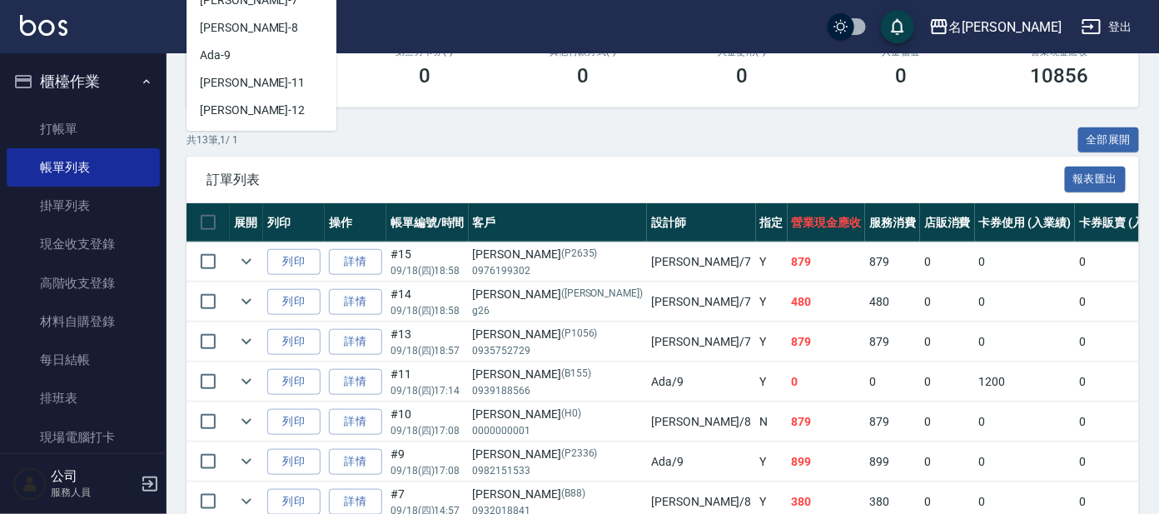
click at [704, 140] on div "共 13 筆, 1 / 1 全部展開" at bounding box center [663, 140] width 953 height 26
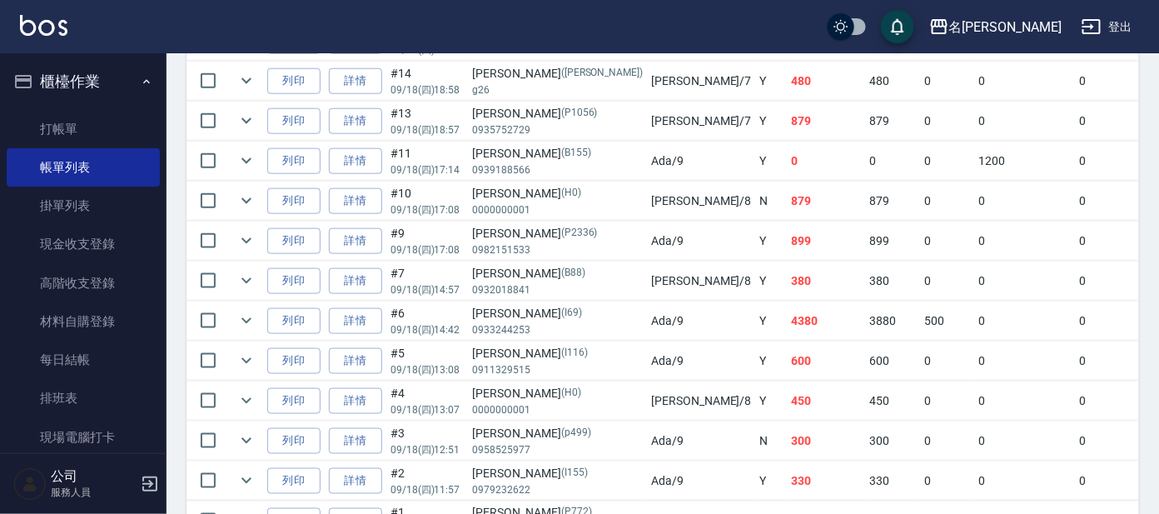
scroll to position [639, 0]
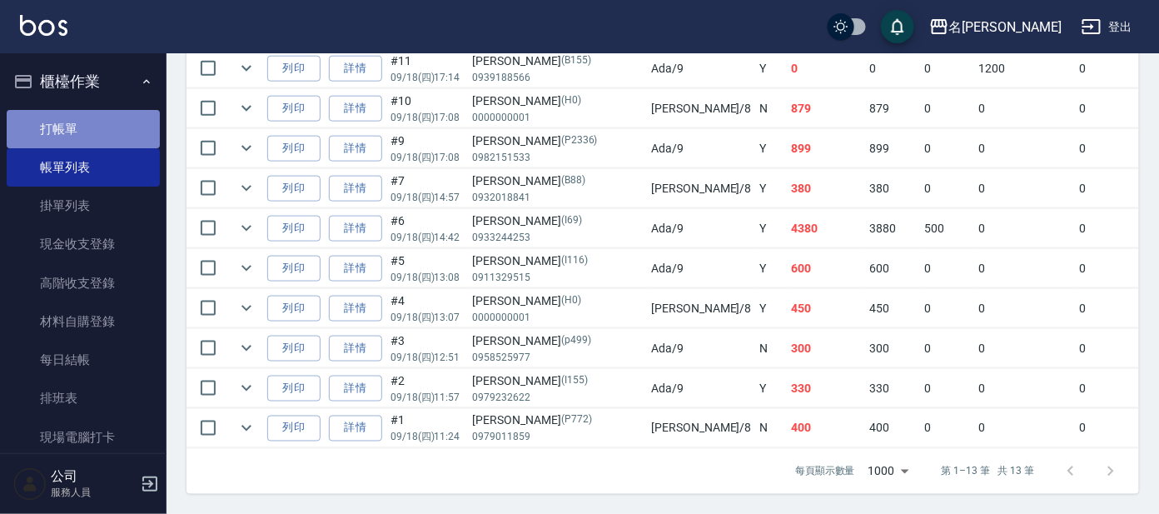
click at [103, 112] on link "打帳單" at bounding box center [83, 129] width 153 height 38
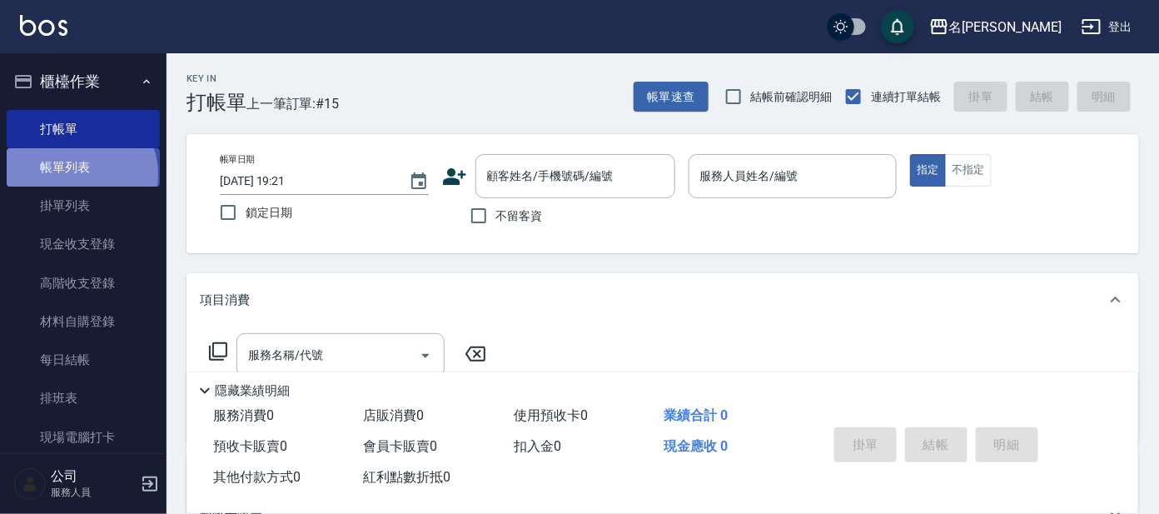
click at [74, 175] on link "帳單列表" at bounding box center [83, 167] width 153 height 38
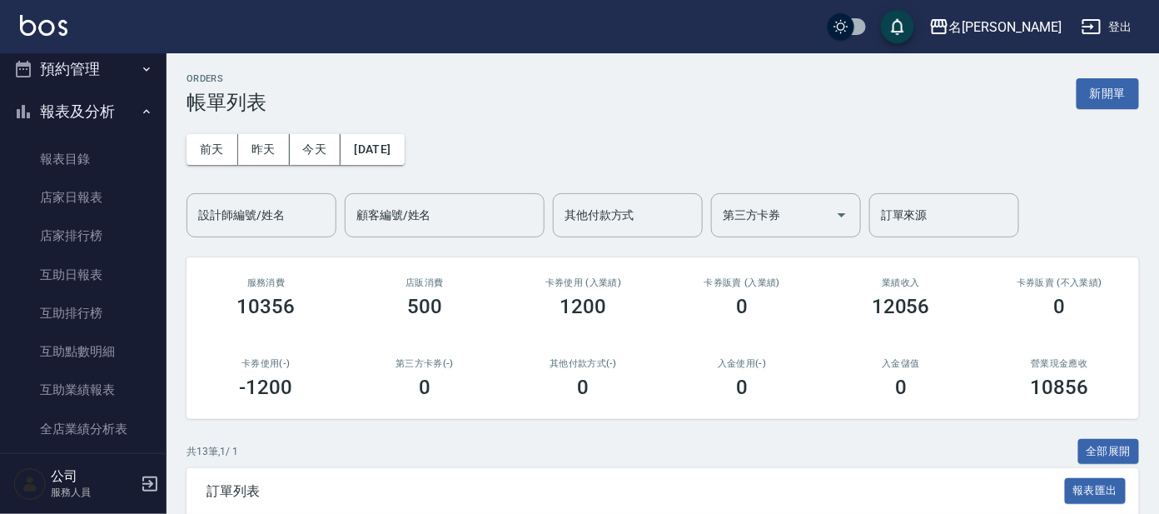
click at [273, 216] on input "設計師編號/姓名" at bounding box center [261, 215] width 135 height 29
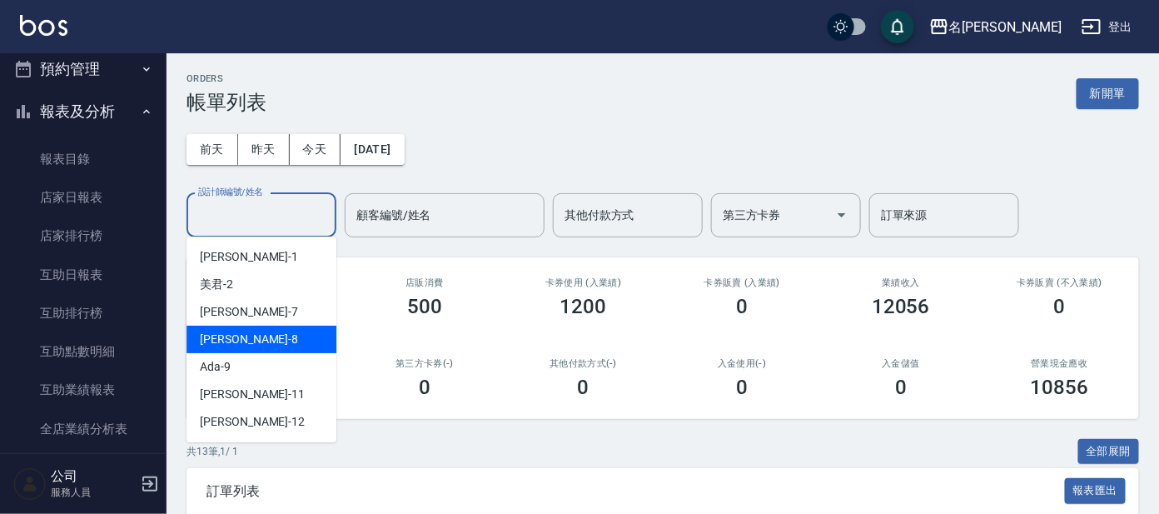
click at [242, 351] on div "[PERSON_NAME] -8" at bounding box center [262, 339] width 150 height 27
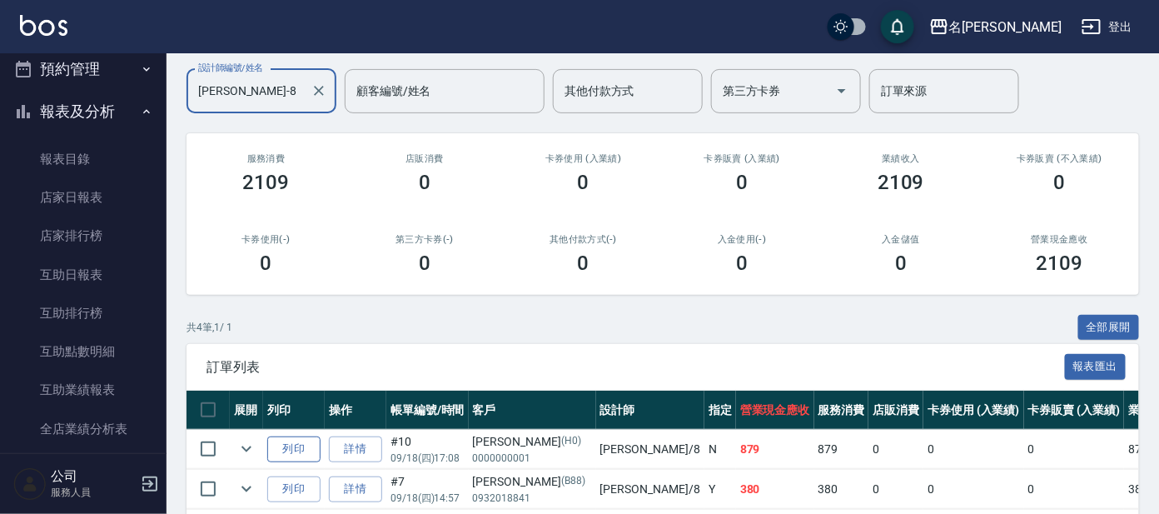
scroll to position [279, 0]
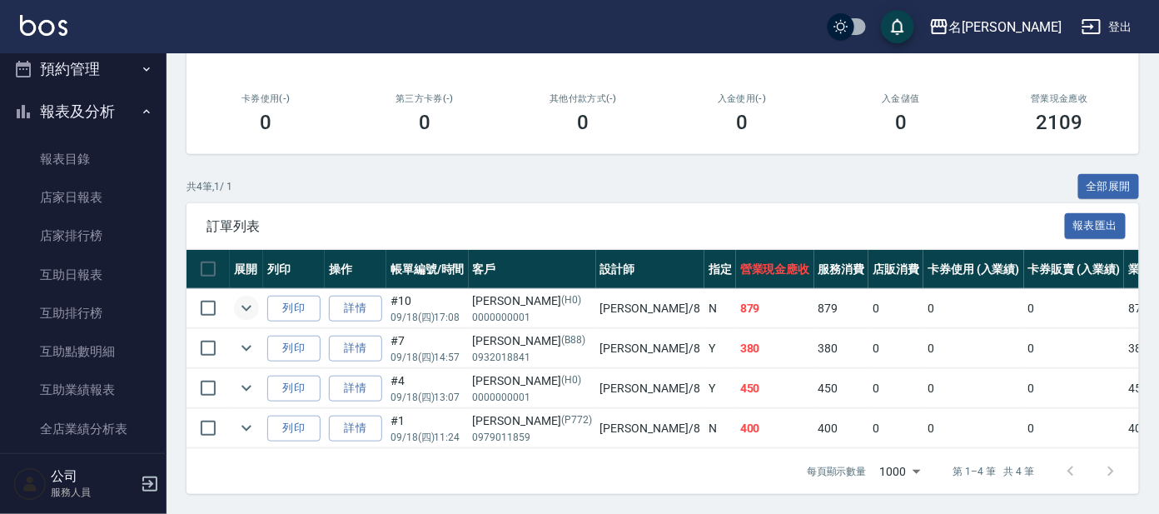
click at [246, 298] on icon "expand row" at bounding box center [246, 308] width 20 height 20
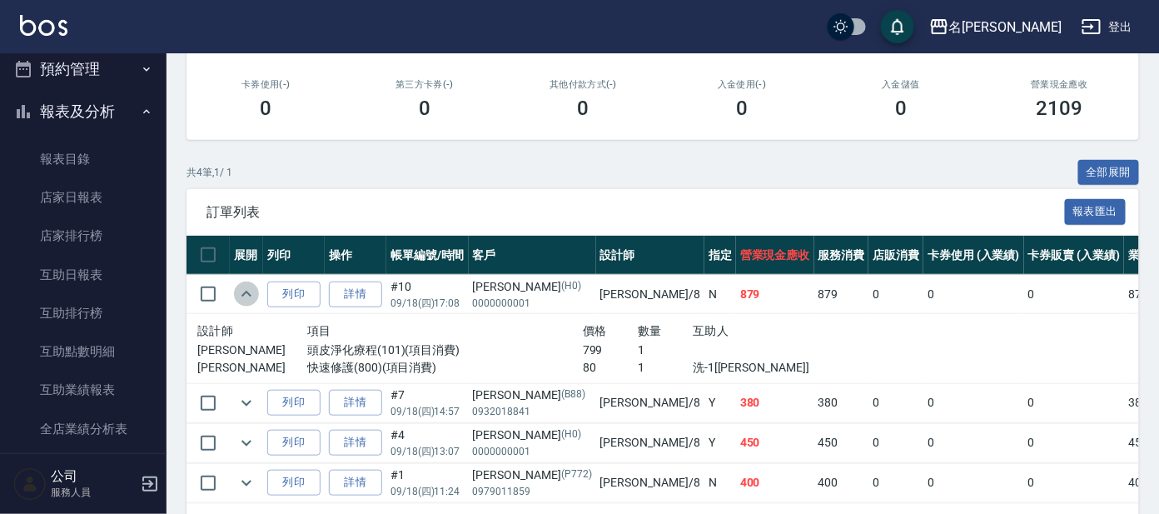
click at [246, 287] on icon "expand row" at bounding box center [246, 294] width 20 height 20
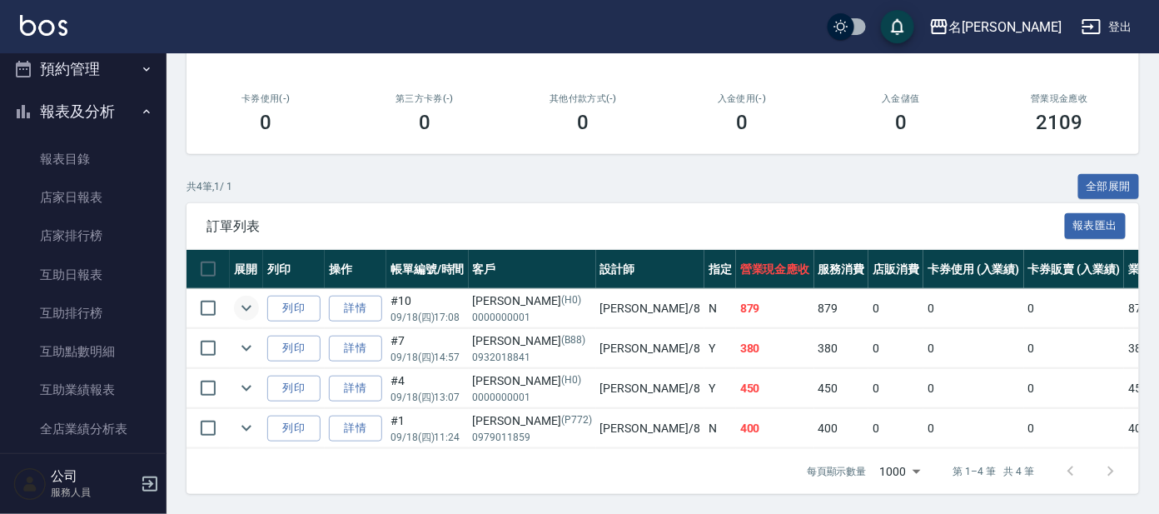
scroll to position [0, 0]
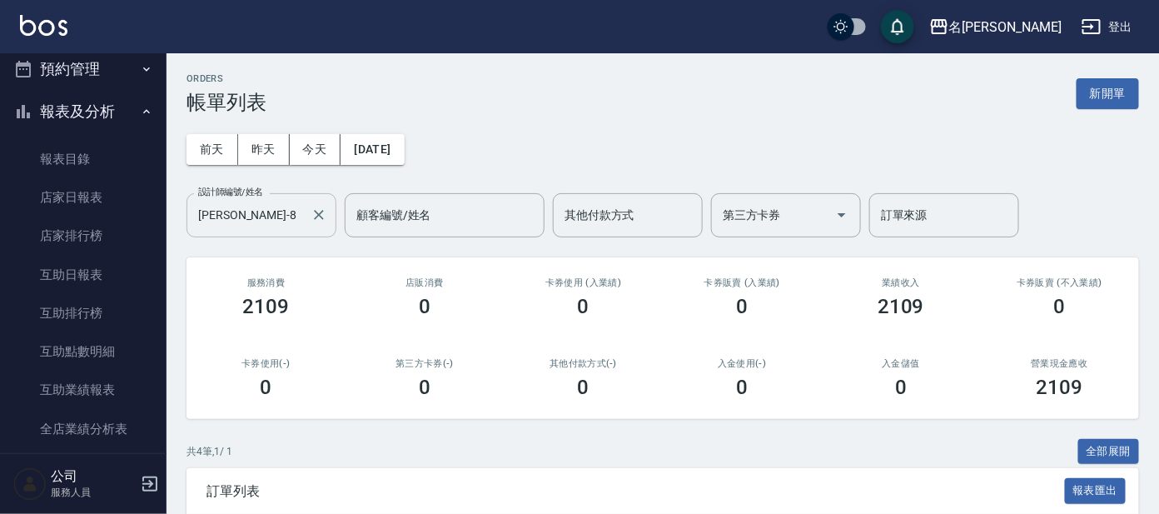
click at [261, 202] on input "[PERSON_NAME]-8" at bounding box center [249, 215] width 110 height 29
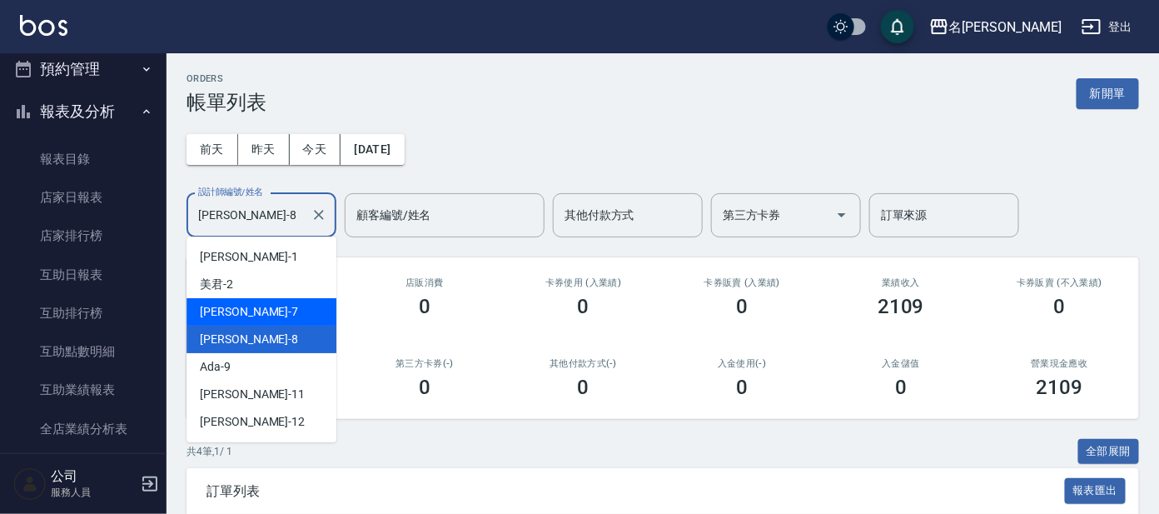
click at [271, 312] on div "[PERSON_NAME] -7" at bounding box center [262, 311] width 150 height 27
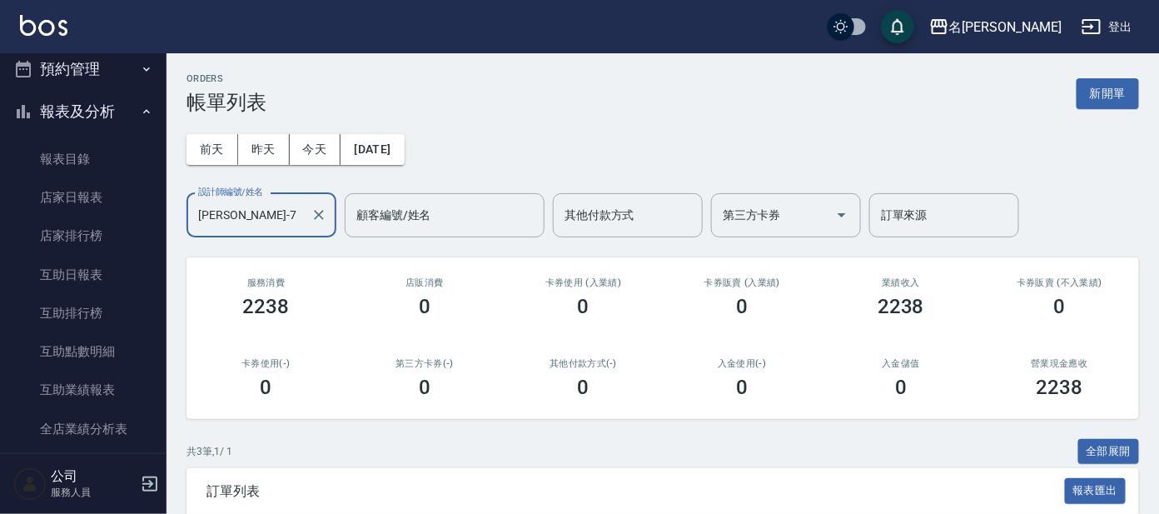
click at [256, 229] on div "[PERSON_NAME]-7 設計師編號/姓名" at bounding box center [262, 215] width 150 height 44
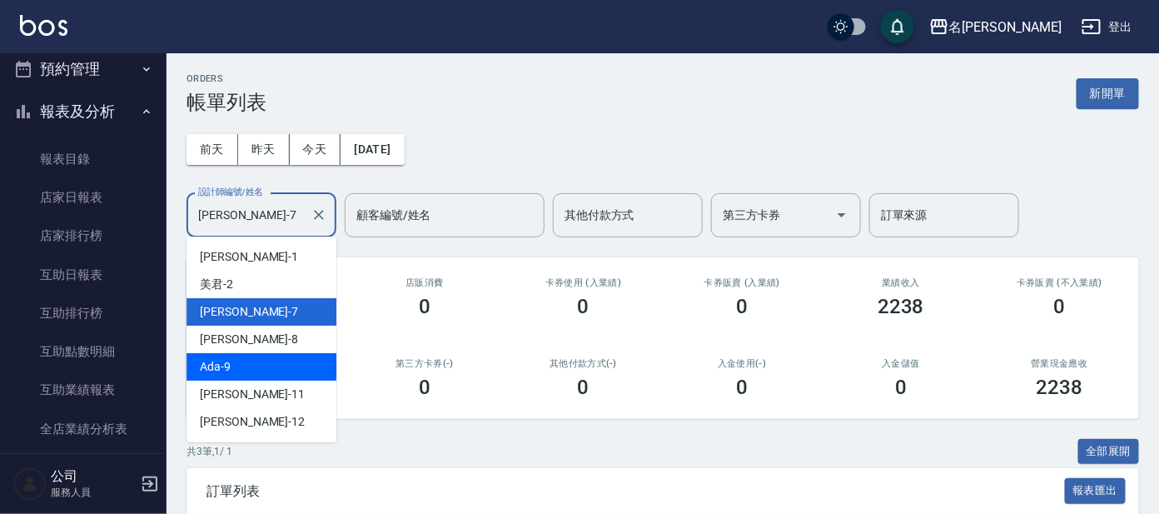
click at [226, 353] on div "Ada -9" at bounding box center [262, 366] width 150 height 27
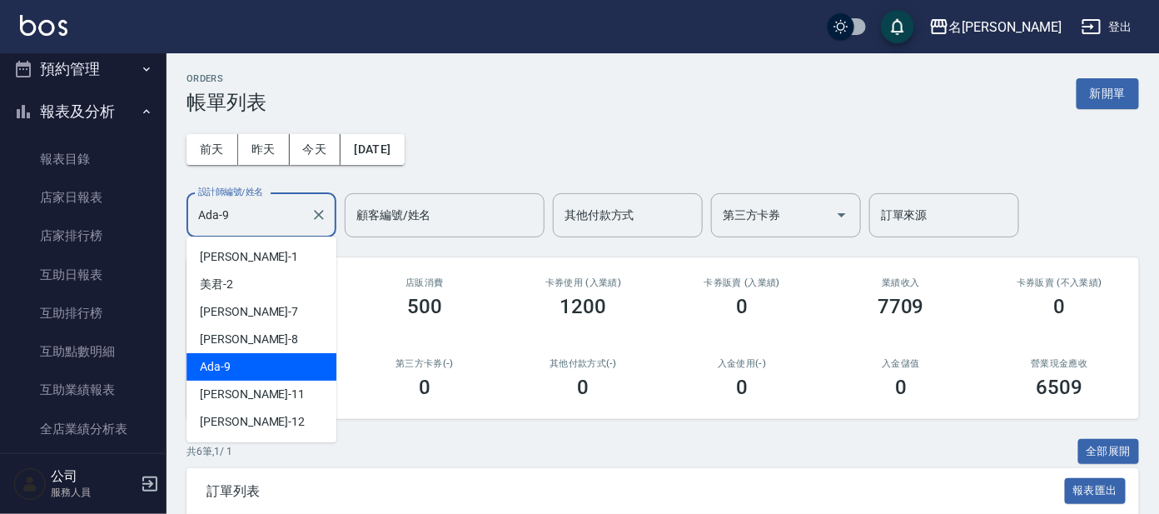
drag, startPoint x: 276, startPoint y: 220, endPoint x: 271, endPoint y: 235, distance: 15.6
click at [276, 219] on input "Ada-9" at bounding box center [249, 215] width 110 height 29
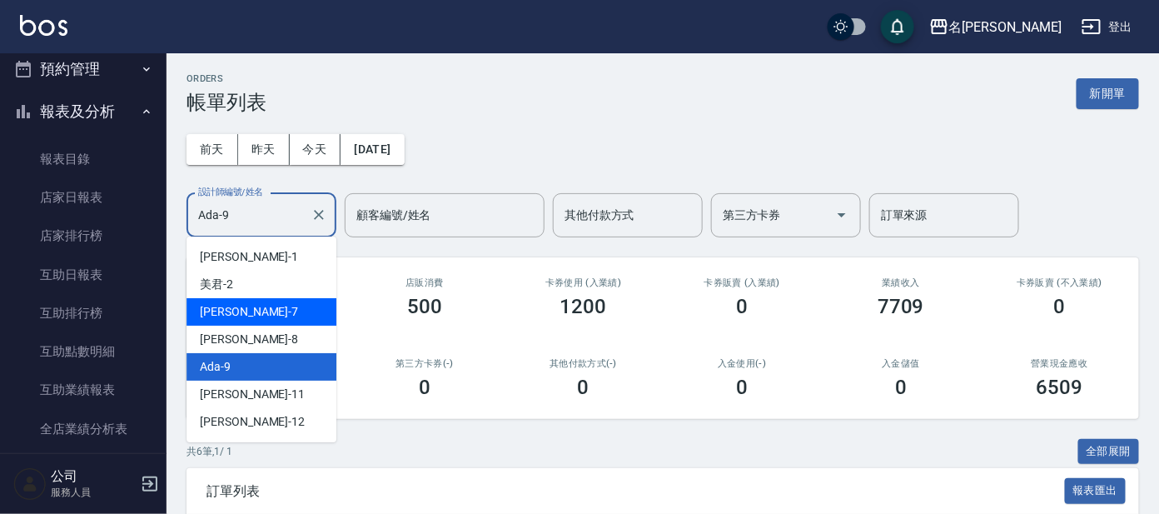
click at [258, 304] on div "[PERSON_NAME] -7" at bounding box center [262, 311] width 150 height 27
type input "[PERSON_NAME]-7"
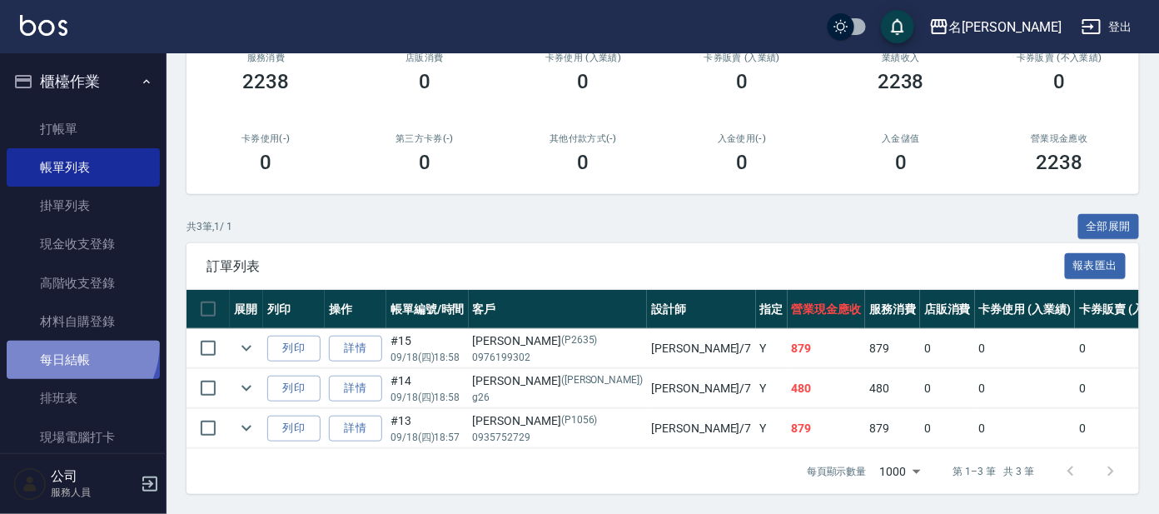
click at [62, 343] on link "每日結帳" at bounding box center [83, 360] width 153 height 38
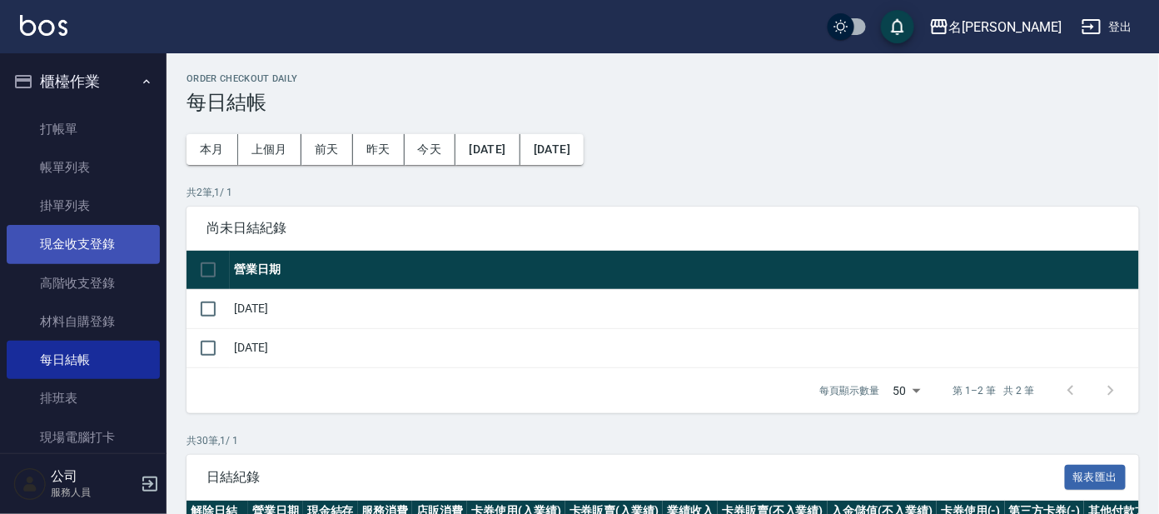
click at [94, 260] on link "現金收支登錄" at bounding box center [83, 244] width 153 height 38
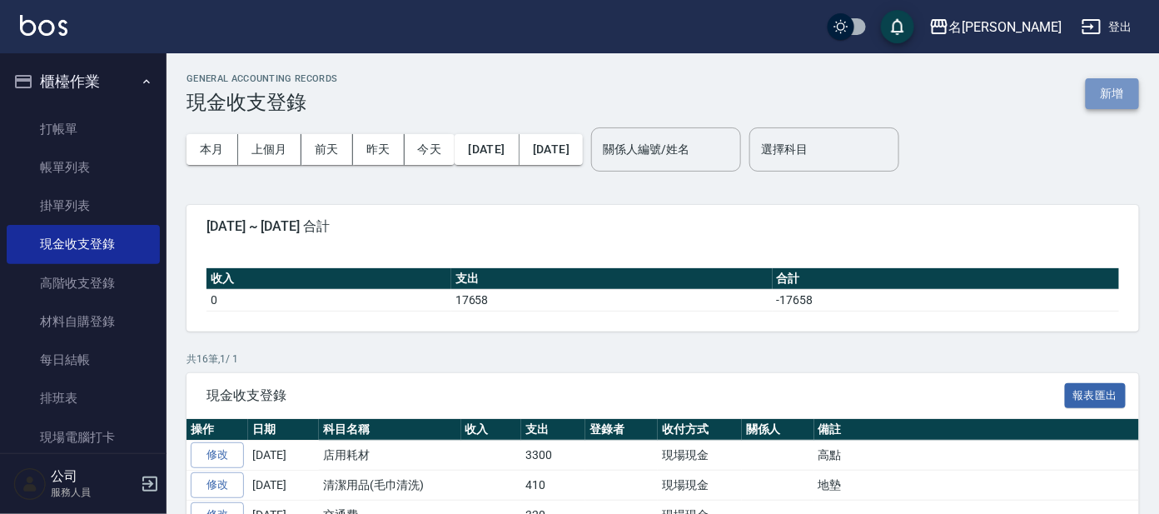
click at [1120, 96] on button "新增" at bounding box center [1112, 93] width 53 height 31
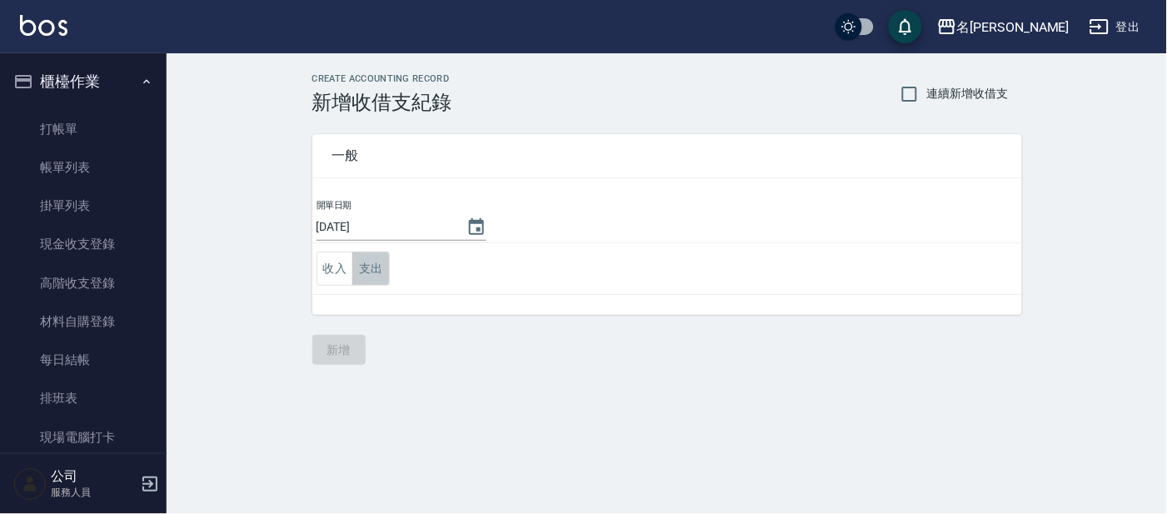
click at [379, 260] on button "支出" at bounding box center [370, 268] width 37 height 34
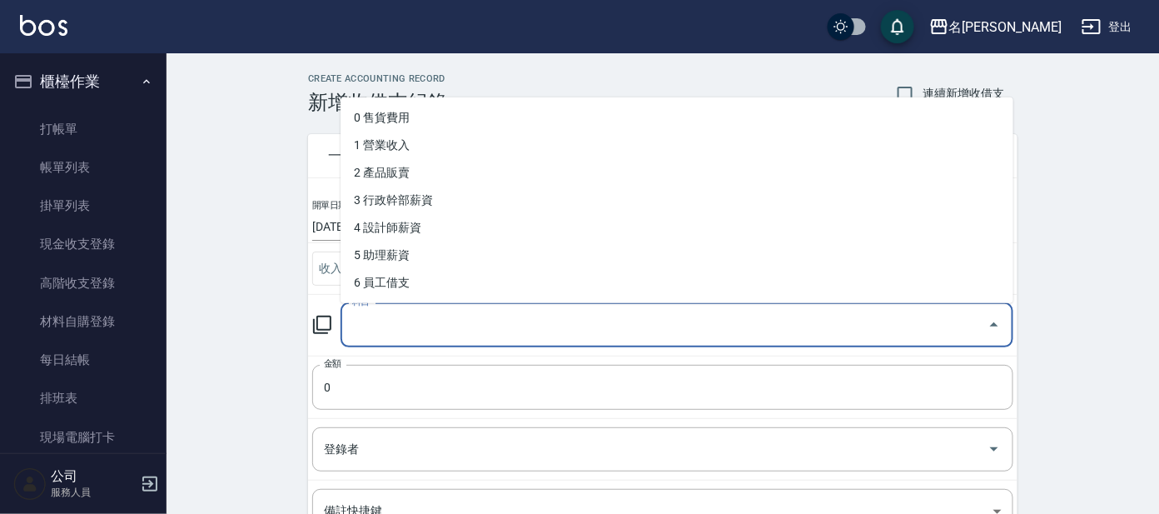
click at [430, 324] on input "科目" at bounding box center [664, 325] width 633 height 29
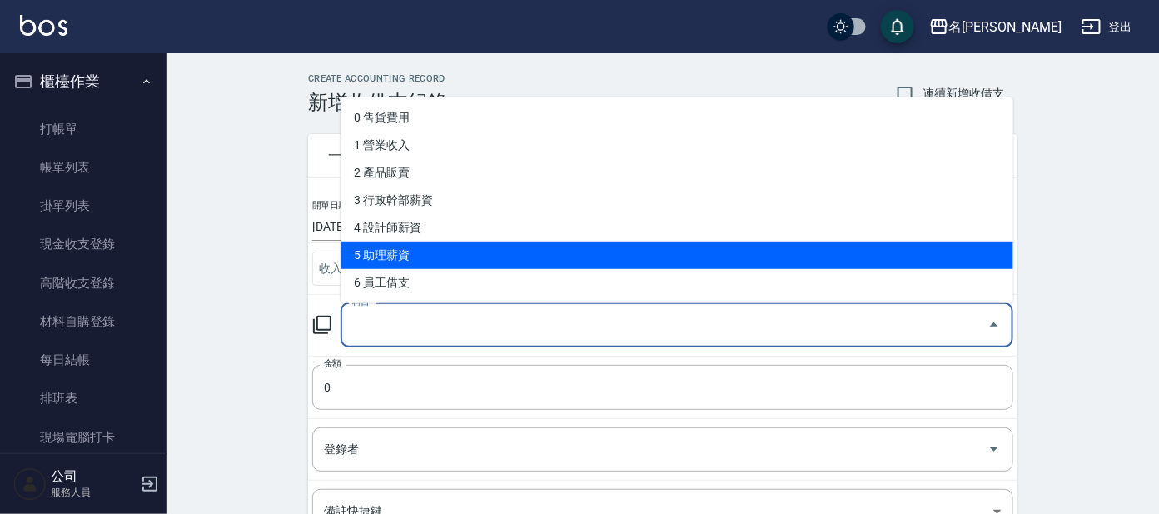
drag, startPoint x: 425, startPoint y: 257, endPoint x: 401, endPoint y: 330, distance: 76.1
click at [426, 258] on li "5 助理薪資" at bounding box center [677, 254] width 673 height 27
type input "5 助理薪資"
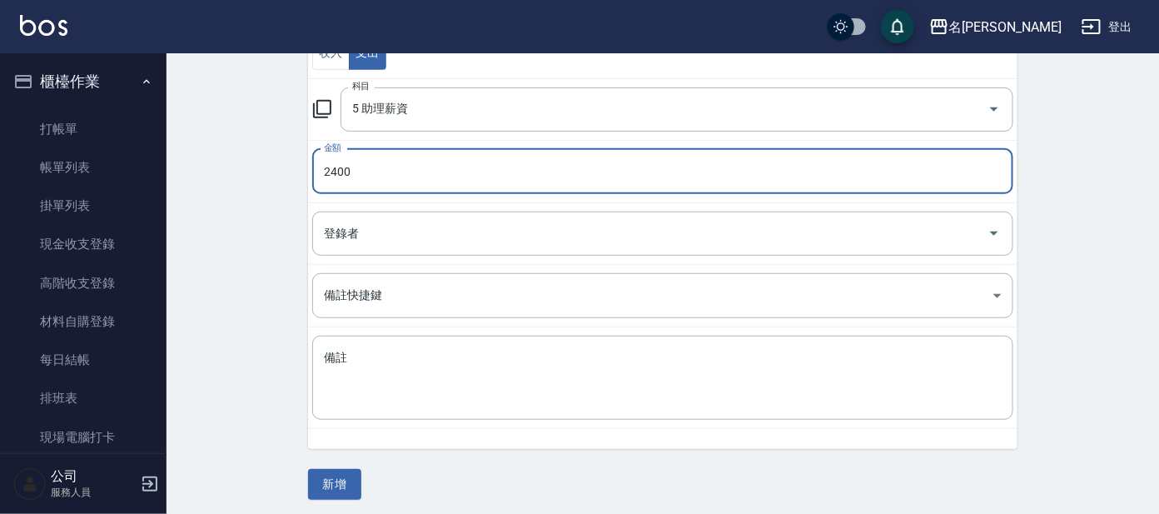
scroll to position [220, 0]
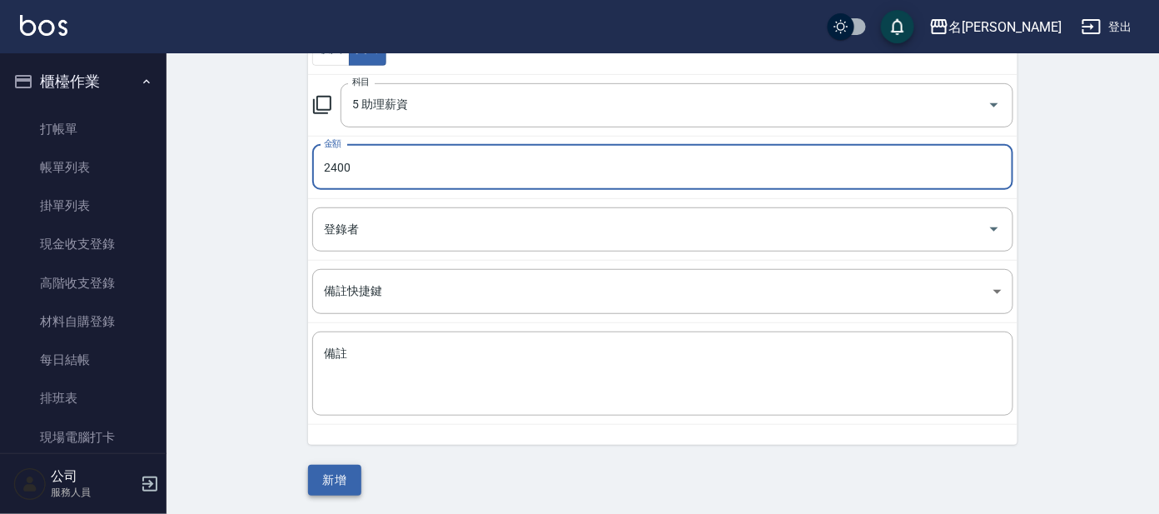
type input "2400"
click at [336, 474] on button "新增" at bounding box center [334, 480] width 53 height 31
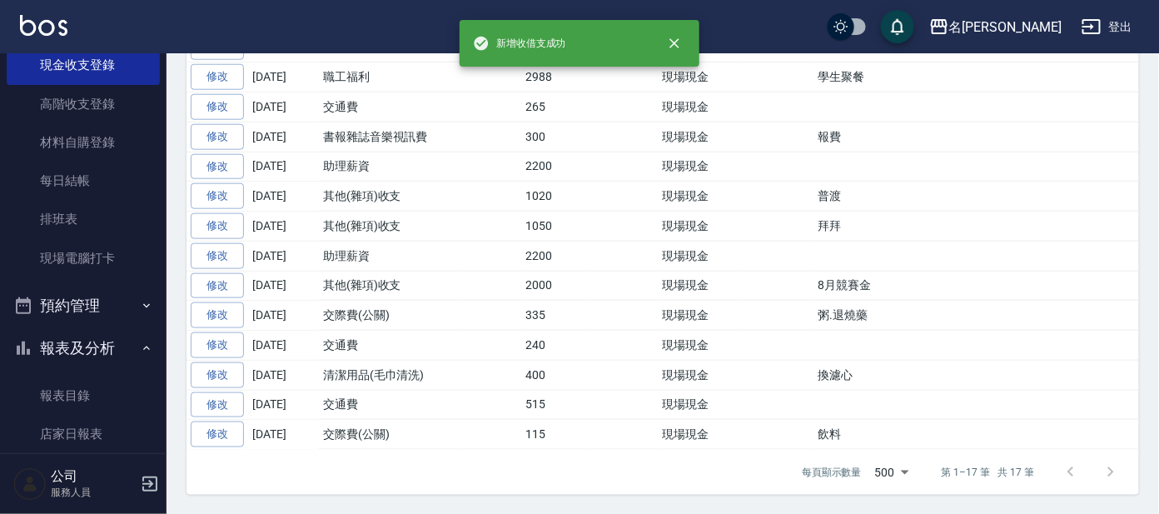
scroll to position [311, 0]
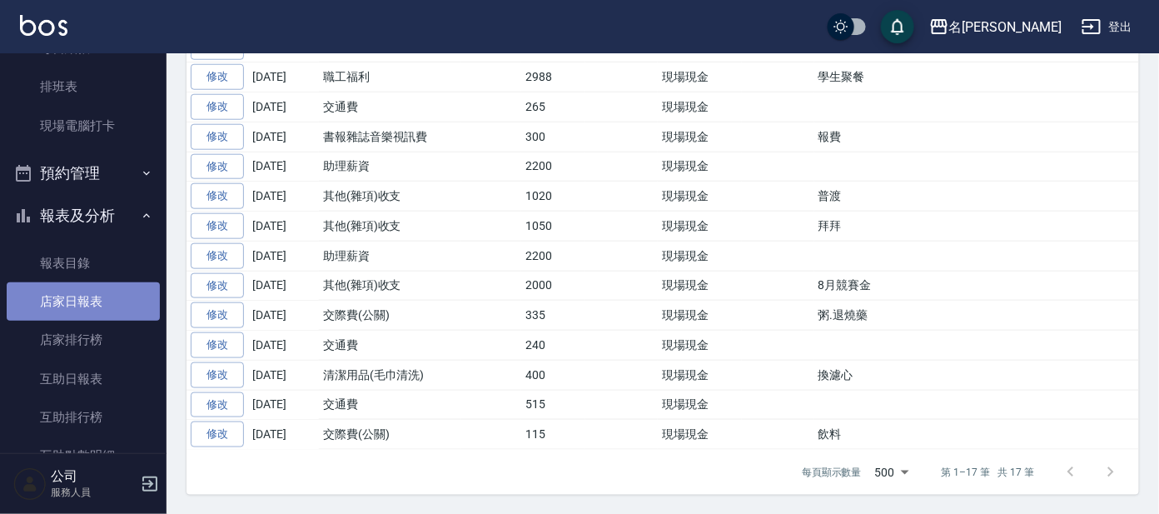
click at [103, 311] on link "店家日報表" at bounding box center [83, 301] width 153 height 38
